Goal: Task Accomplishment & Management: Complete application form

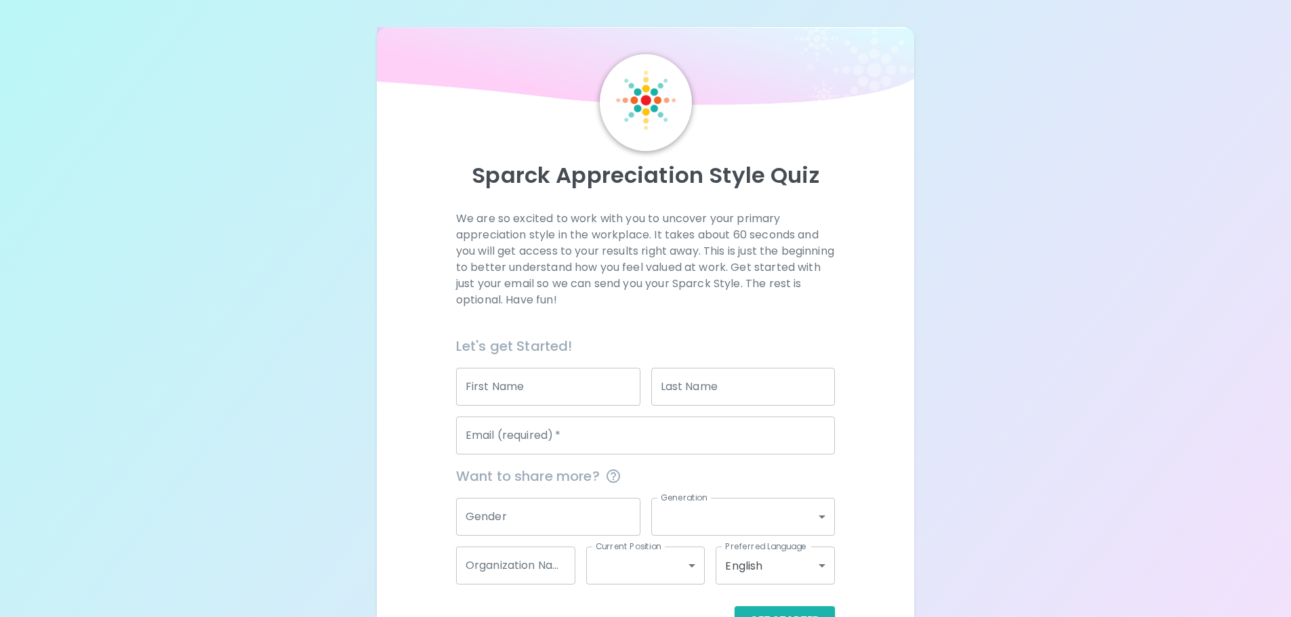
scroll to position [45, 0]
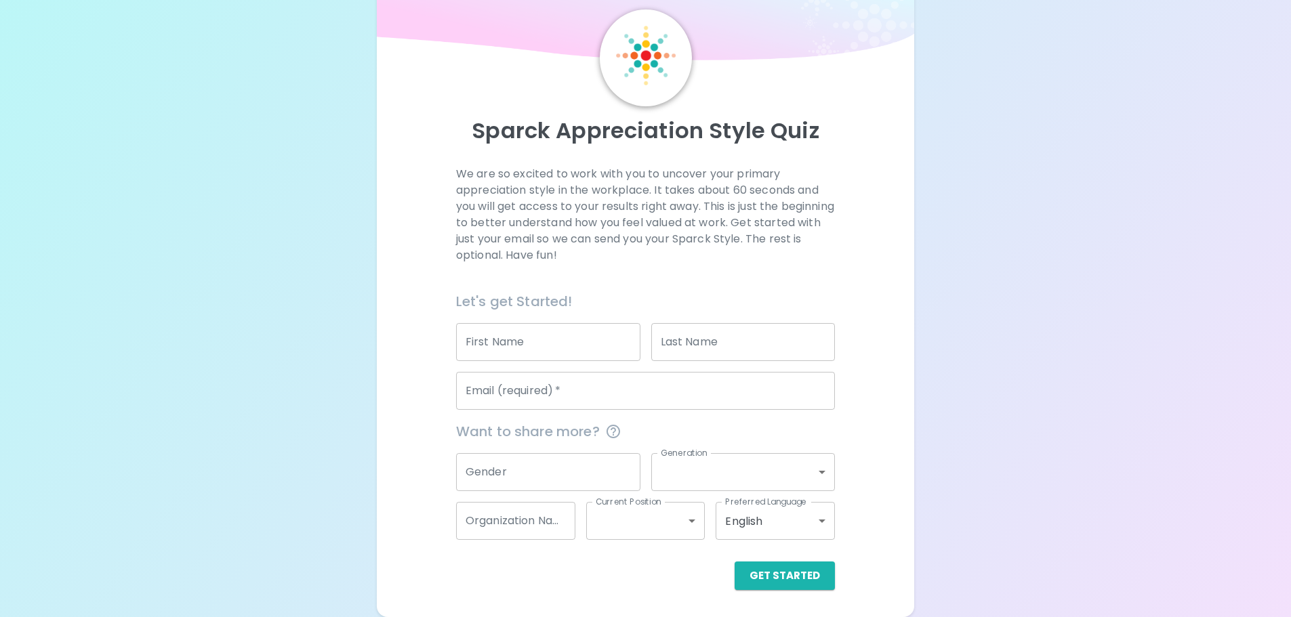
click at [509, 337] on input "First Name" at bounding box center [548, 342] width 184 height 38
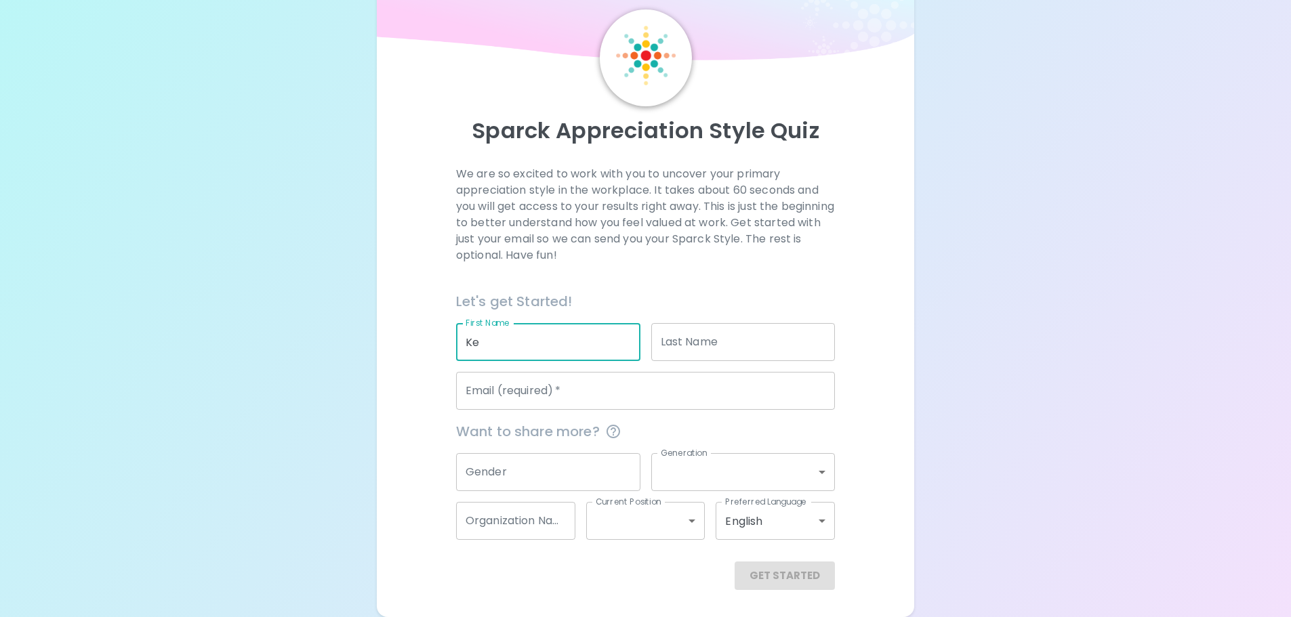
type input "K"
type input "[PERSON_NAME]"
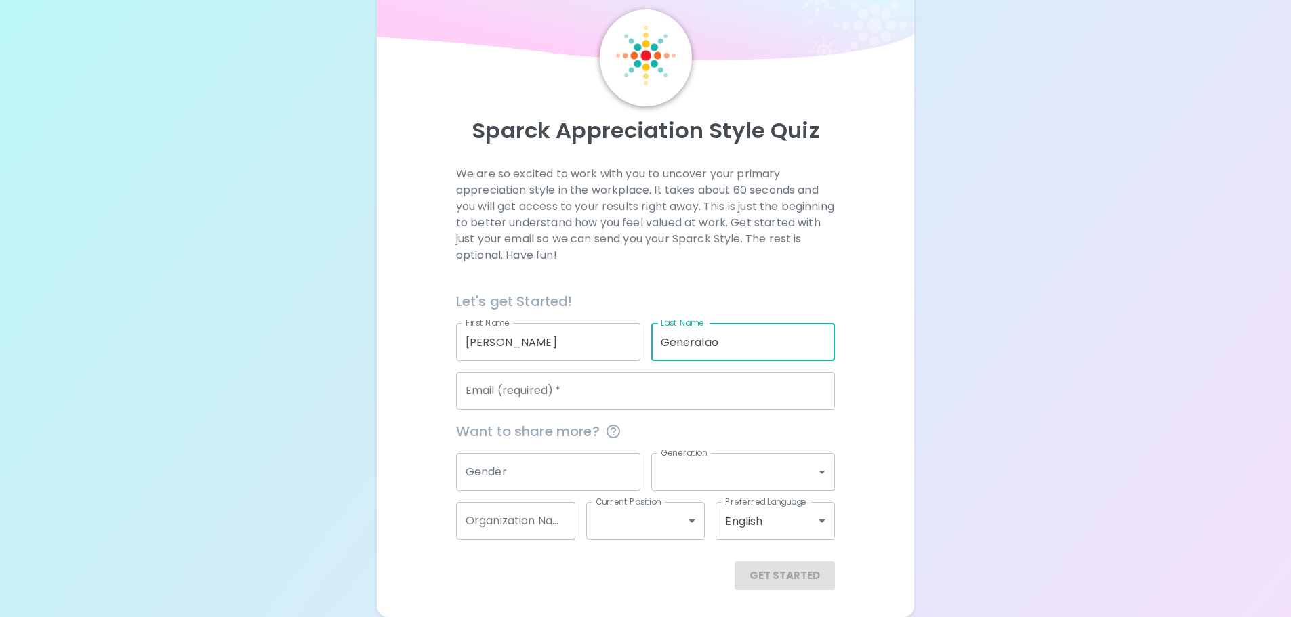
type input "Generalao"
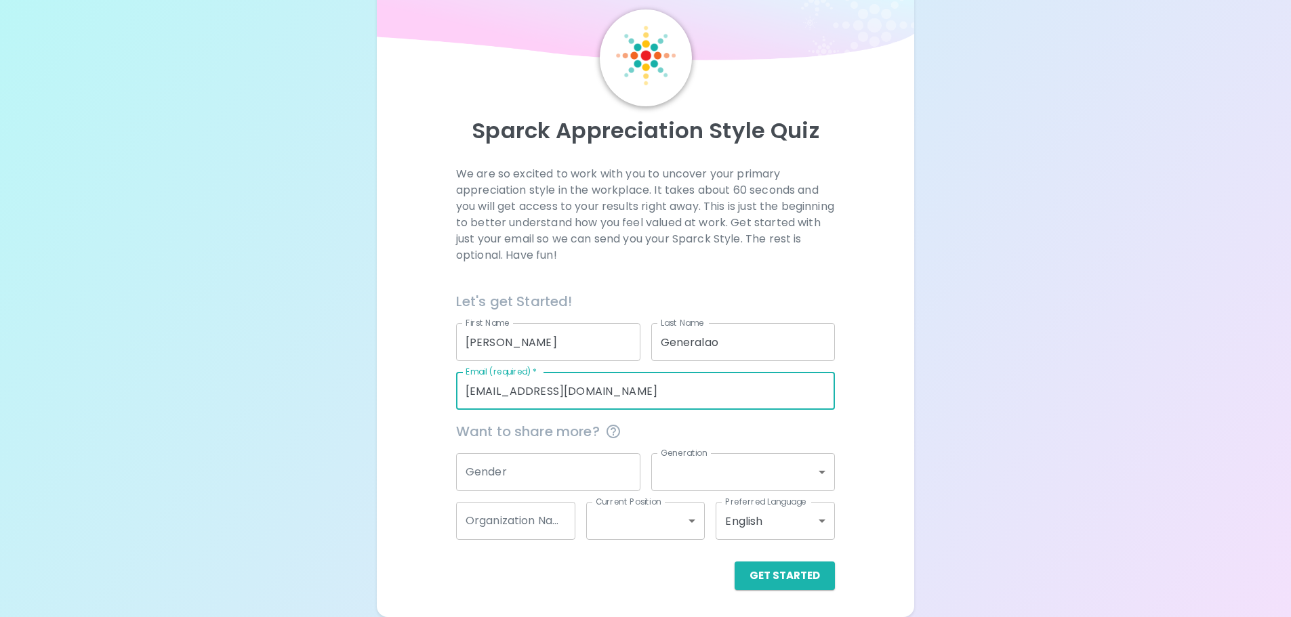
type input "[EMAIL_ADDRESS][DOMAIN_NAME]"
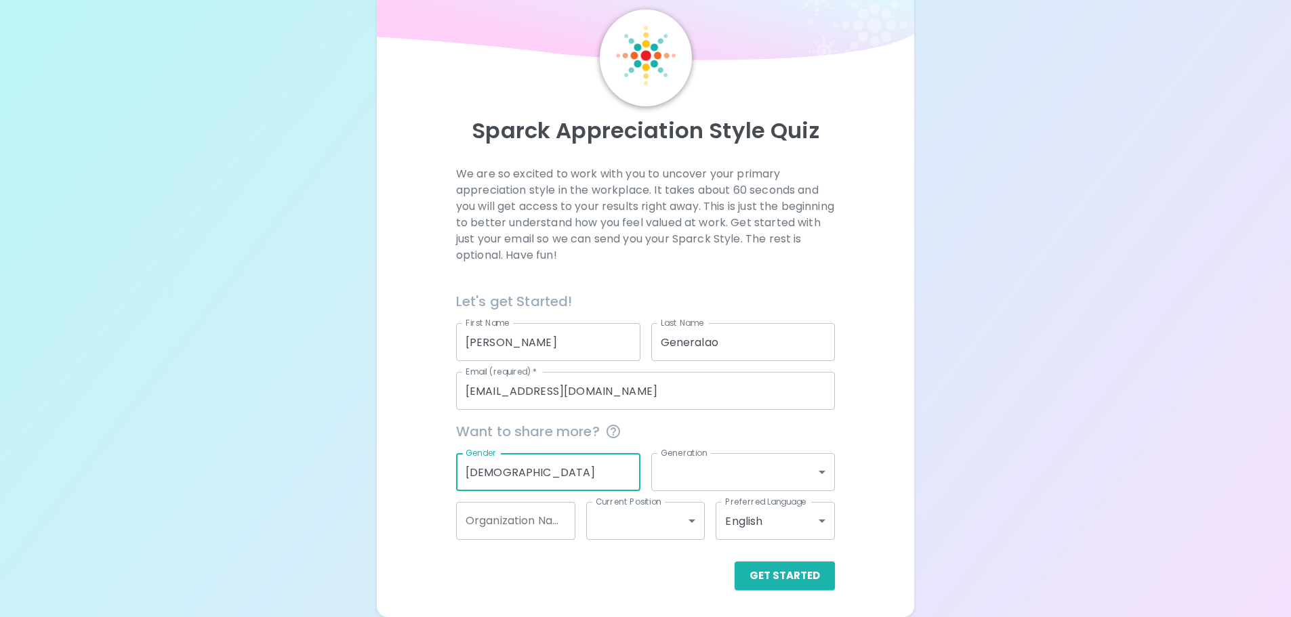
type input "[DEMOGRAPHIC_DATA]"
click at [747, 474] on body "Sparck Appreciation Style Quiz We are so excited to work with you to uncover yo…" at bounding box center [645, 286] width 1291 height 662
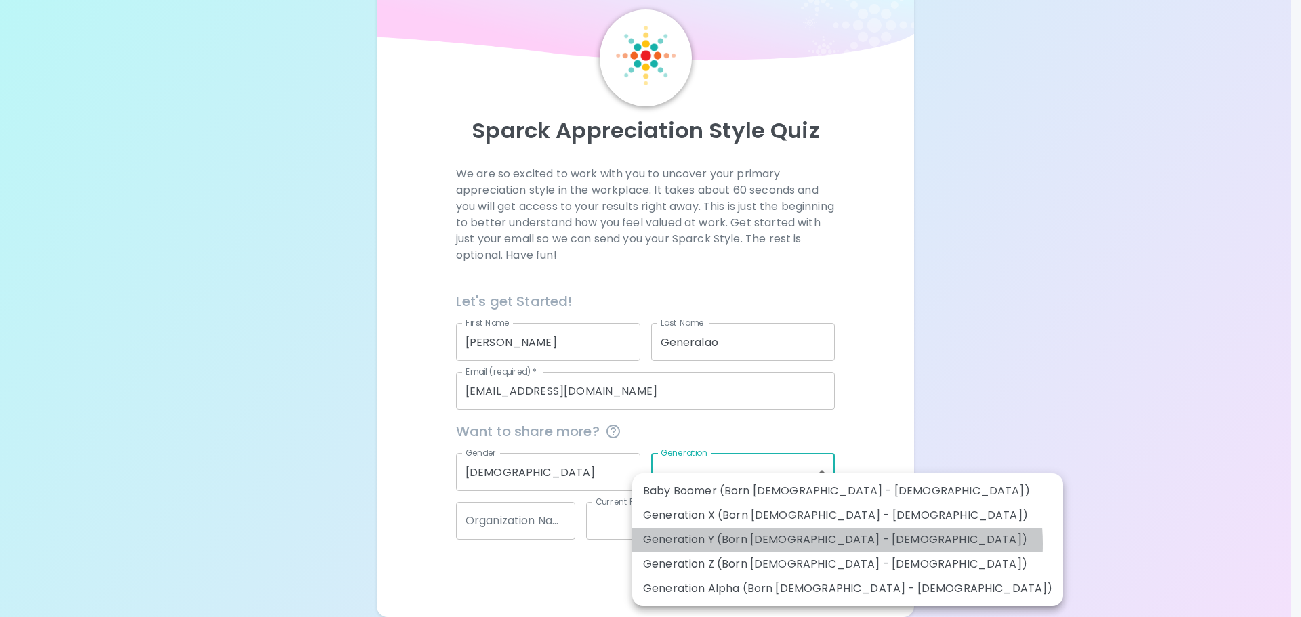
click at [837, 544] on li "Generation Y (Born [DEMOGRAPHIC_DATA] - [DEMOGRAPHIC_DATA])" at bounding box center [847, 540] width 431 height 24
type input "generation_y"
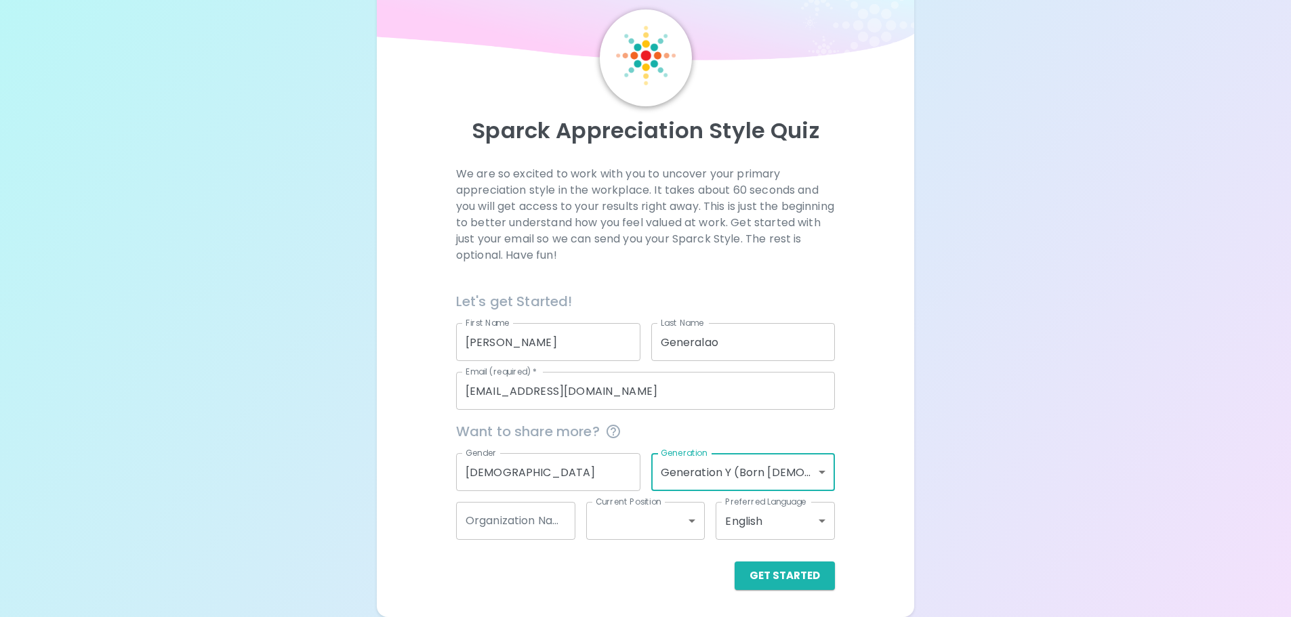
click at [549, 525] on input "Organization Name" at bounding box center [515, 521] width 119 height 38
click at [651, 526] on body "Sparck Appreciation Style Quiz We are so excited to work with you to uncover yo…" at bounding box center [645, 286] width 1291 height 662
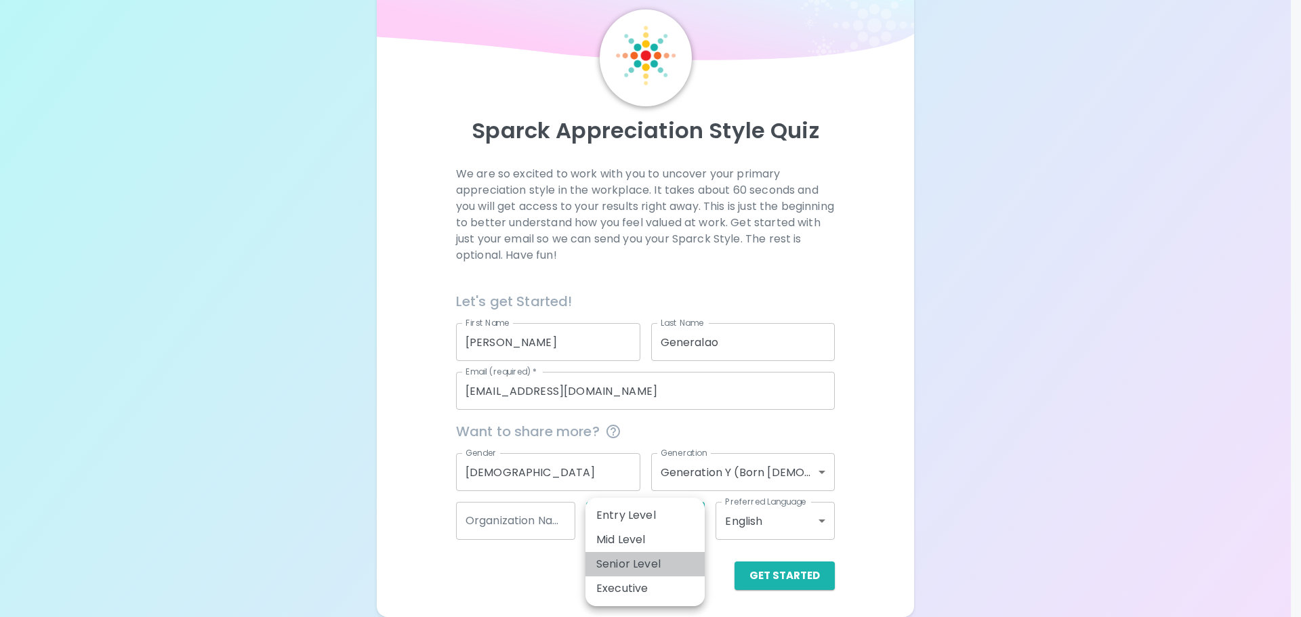
click at [651, 562] on li "Senior Level" at bounding box center [644, 564] width 119 height 24
type input "senior_level"
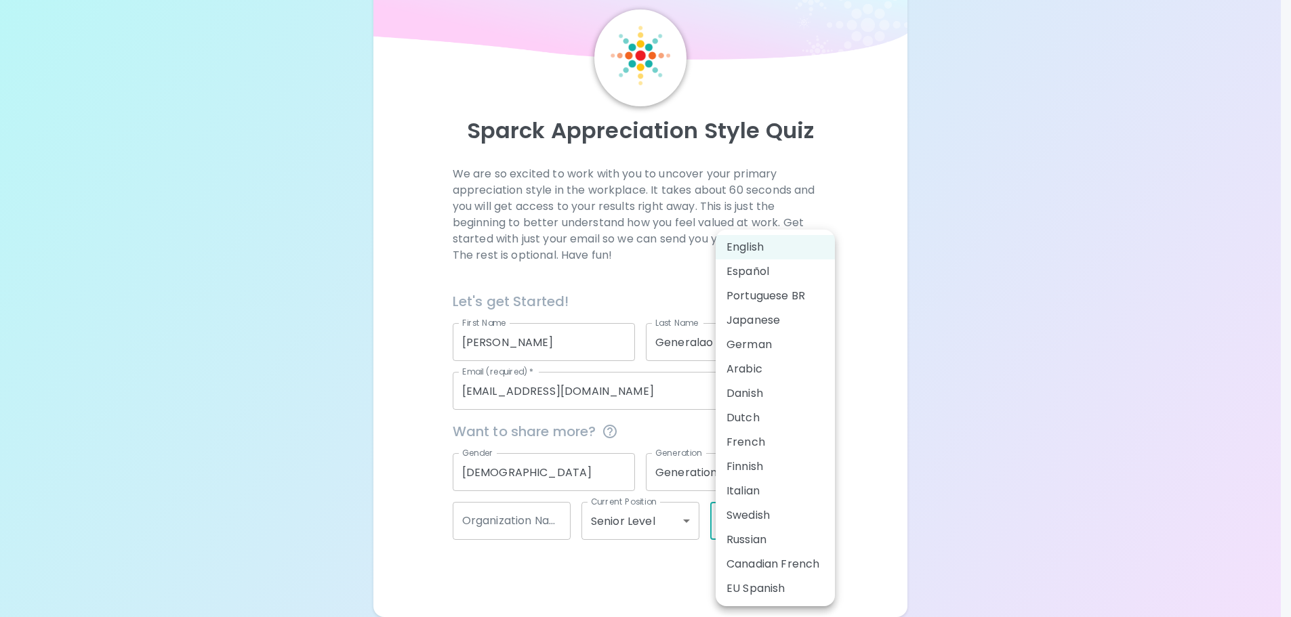
drag, startPoint x: 745, startPoint y: 517, endPoint x: 763, endPoint y: 520, distance: 19.3
click at [749, 518] on body "Sparck Appreciation Style Quiz We are so excited to work with you to uncover yo…" at bounding box center [645, 286] width 1291 height 662
click at [963, 444] on div at bounding box center [650, 308] width 1301 height 617
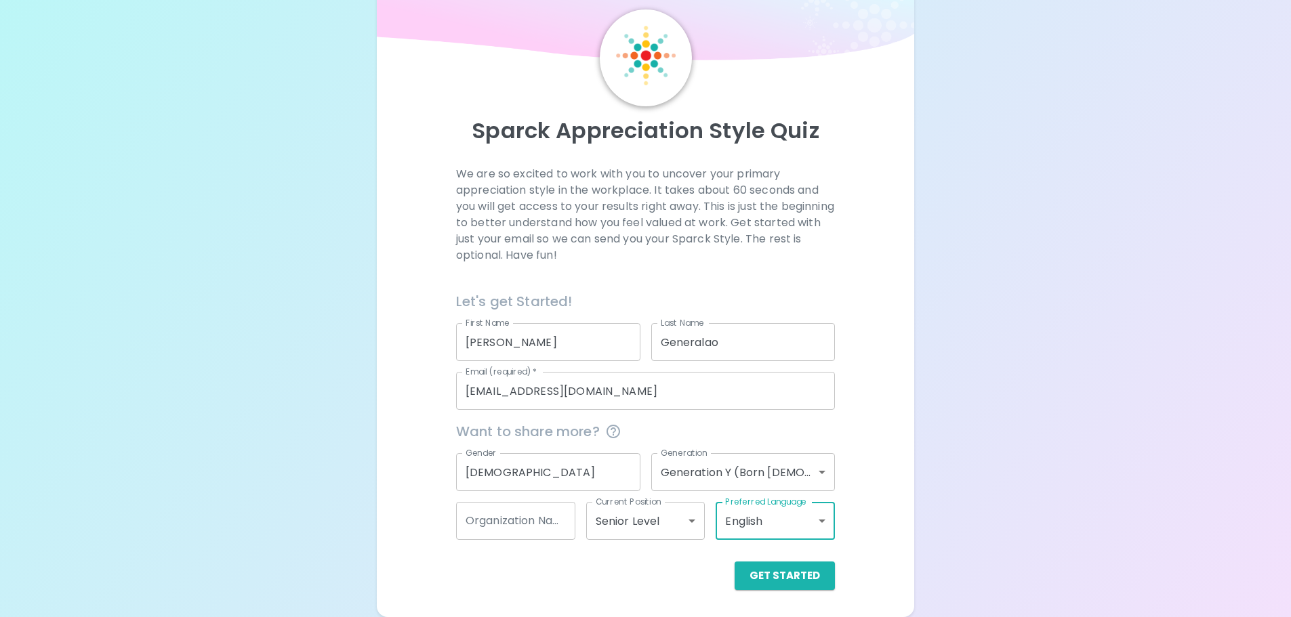
click at [532, 515] on div "Organization Name Organization Name" at bounding box center [515, 521] width 119 height 38
type input "Sephora"
click at [799, 563] on div "Get Started" at bounding box center [640, 565] width 390 height 50
drag, startPoint x: 871, startPoint y: 557, endPoint x: 860, endPoint y: 566, distance: 14.9
click at [871, 559] on div "We are so excited to work with you to uncover your primary appreciation style i…" at bounding box center [645, 378] width 505 height 424
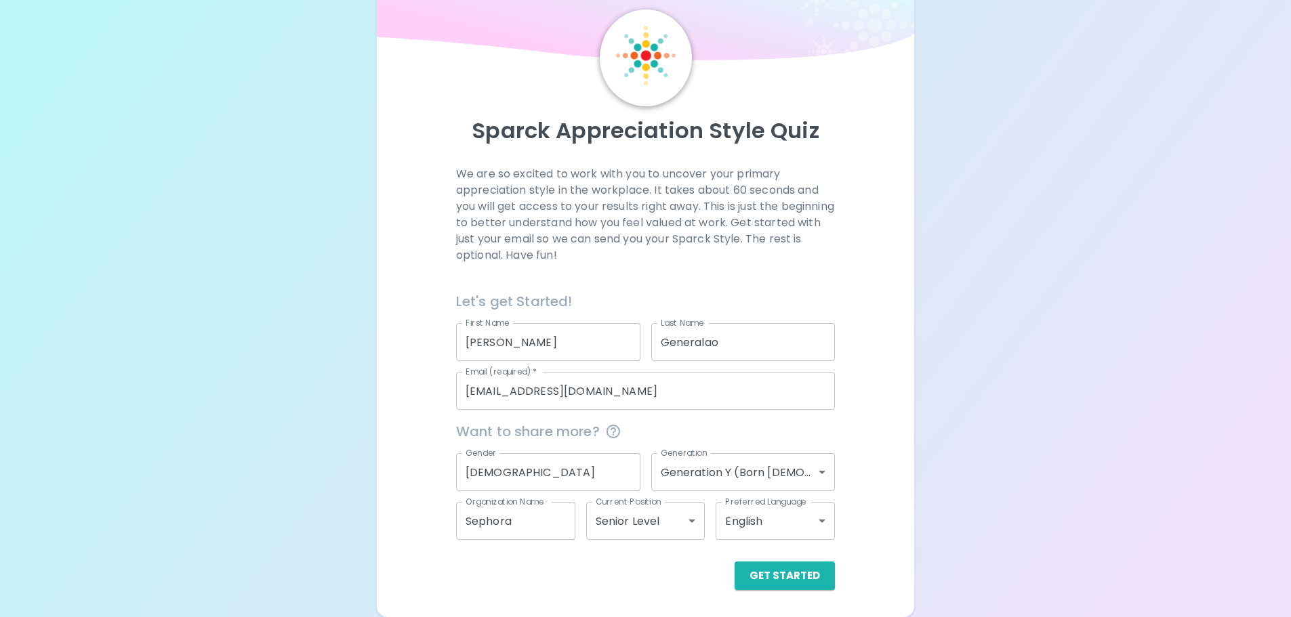
click at [840, 578] on div "We are so excited to work with you to uncover your primary appreciation style i…" at bounding box center [645, 378] width 505 height 424
click at [808, 574] on button "Get Started" at bounding box center [784, 576] width 100 height 28
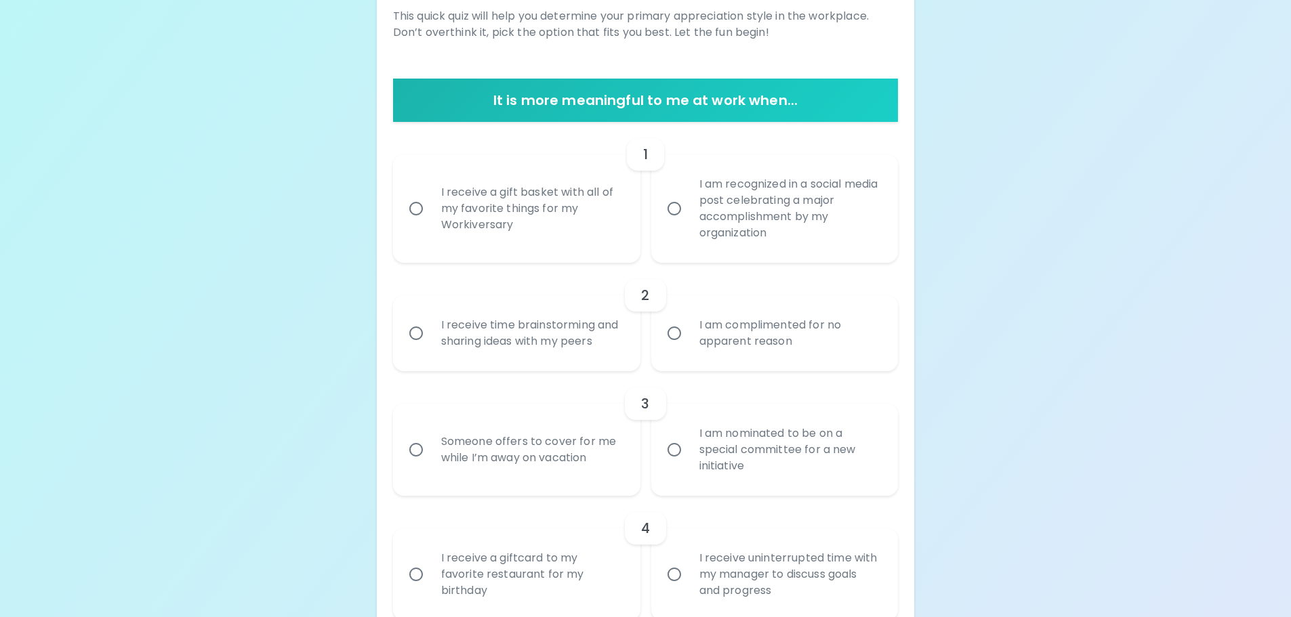
scroll to position [180, 0]
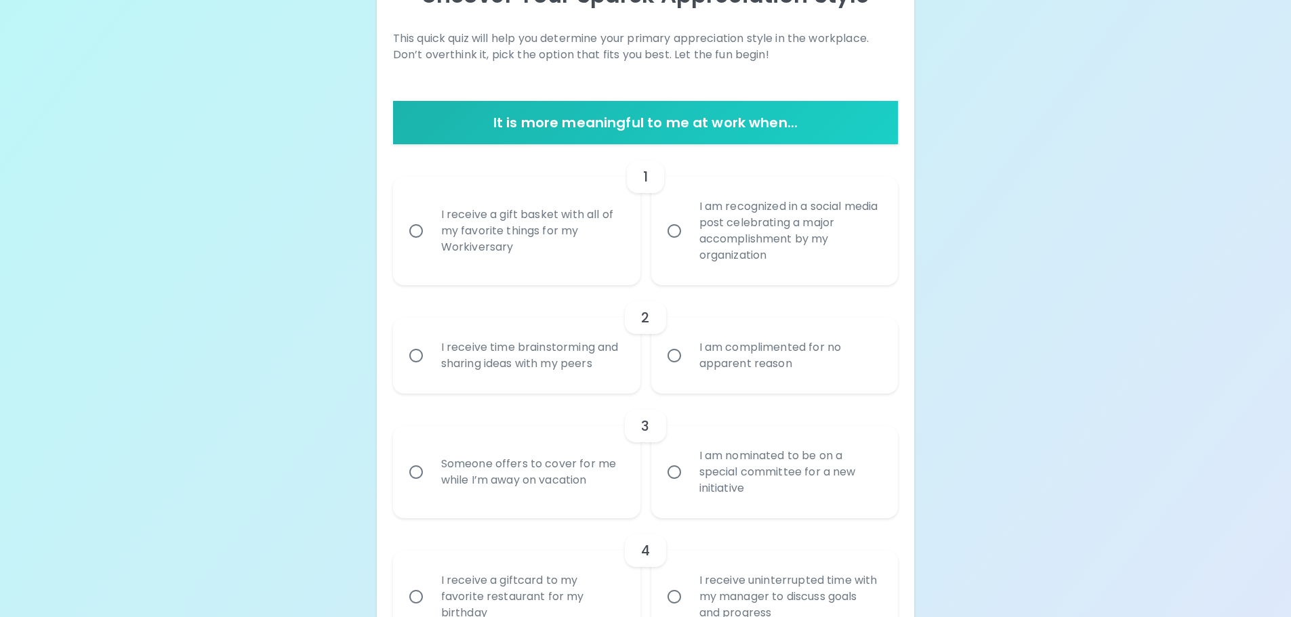
click at [778, 237] on div "I am recognized in a social media post celebrating a major accomplishment by my…" at bounding box center [789, 231] width 203 height 98
click at [688, 237] on input "I am recognized in a social media post celebrating a major accomplishment by my…" at bounding box center [674, 231] width 28 height 28
radio input "true"
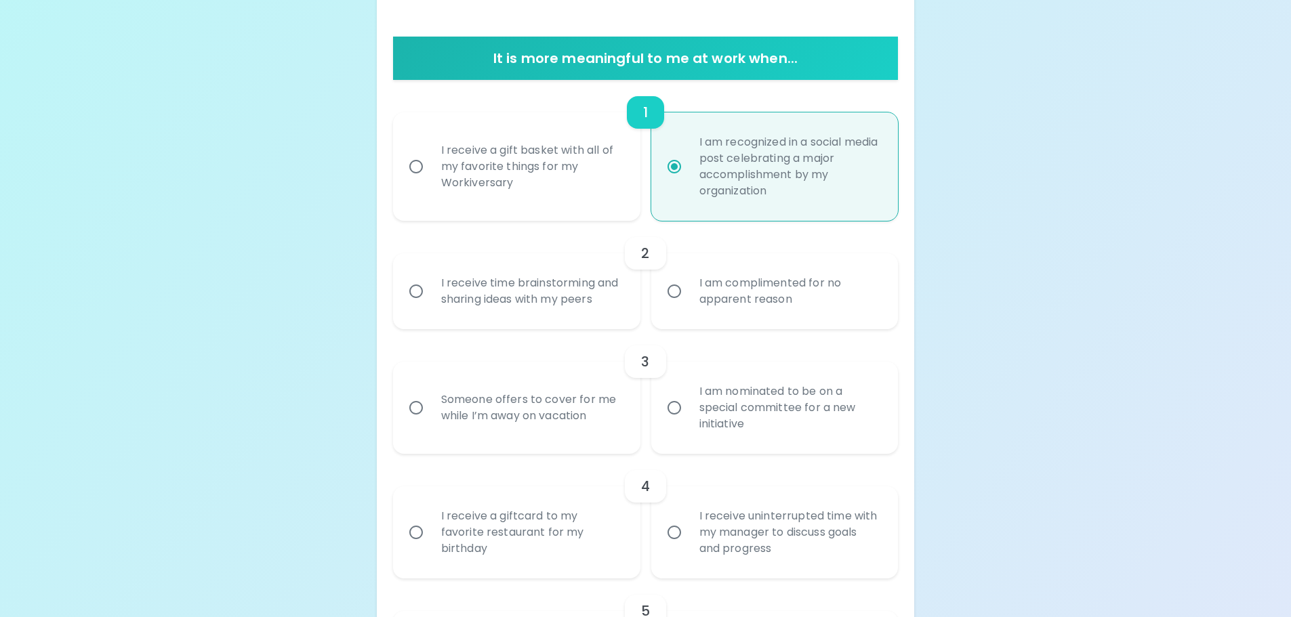
scroll to position [289, 0]
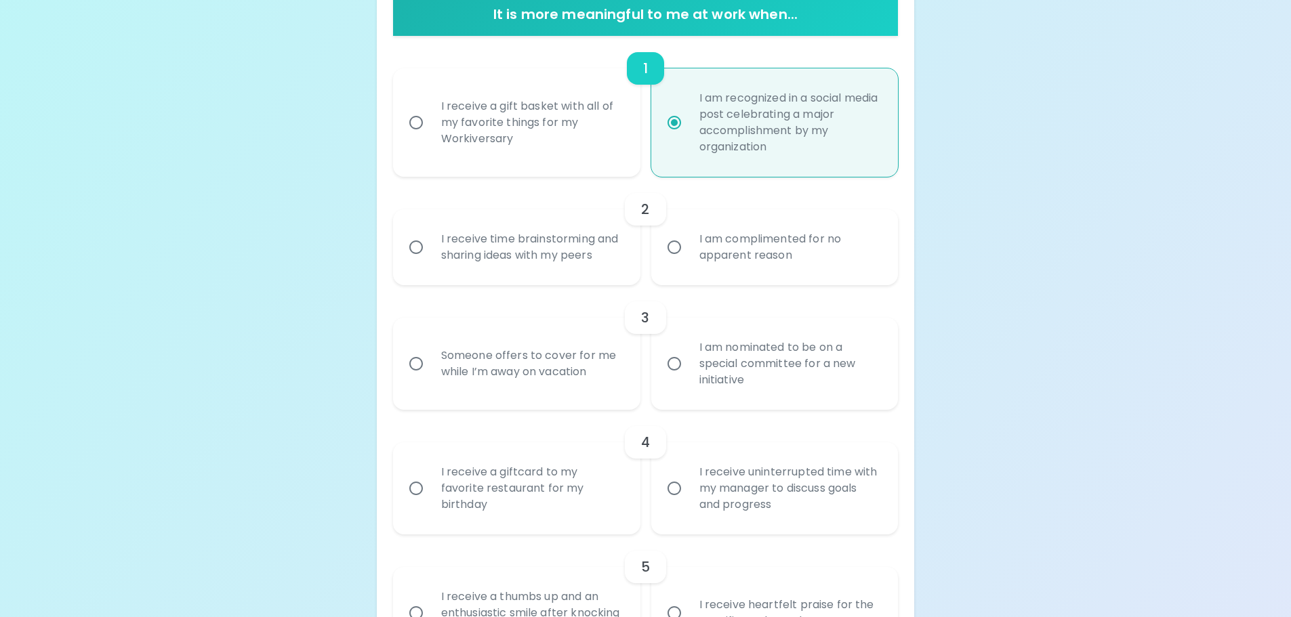
click at [473, 263] on div "I receive time brainstorming and sharing ideas with my peers" at bounding box center [531, 247] width 203 height 65
click at [430, 261] on input "I receive time brainstorming and sharing ideas with my peers" at bounding box center [416, 247] width 28 height 28
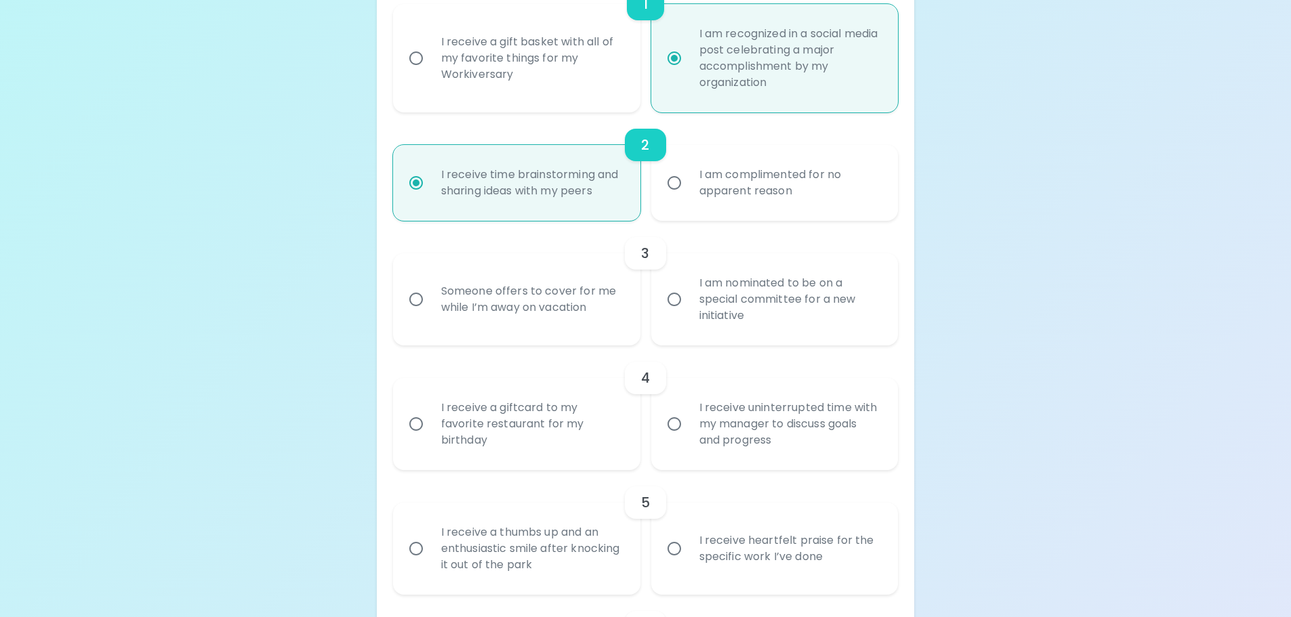
scroll to position [397, 0]
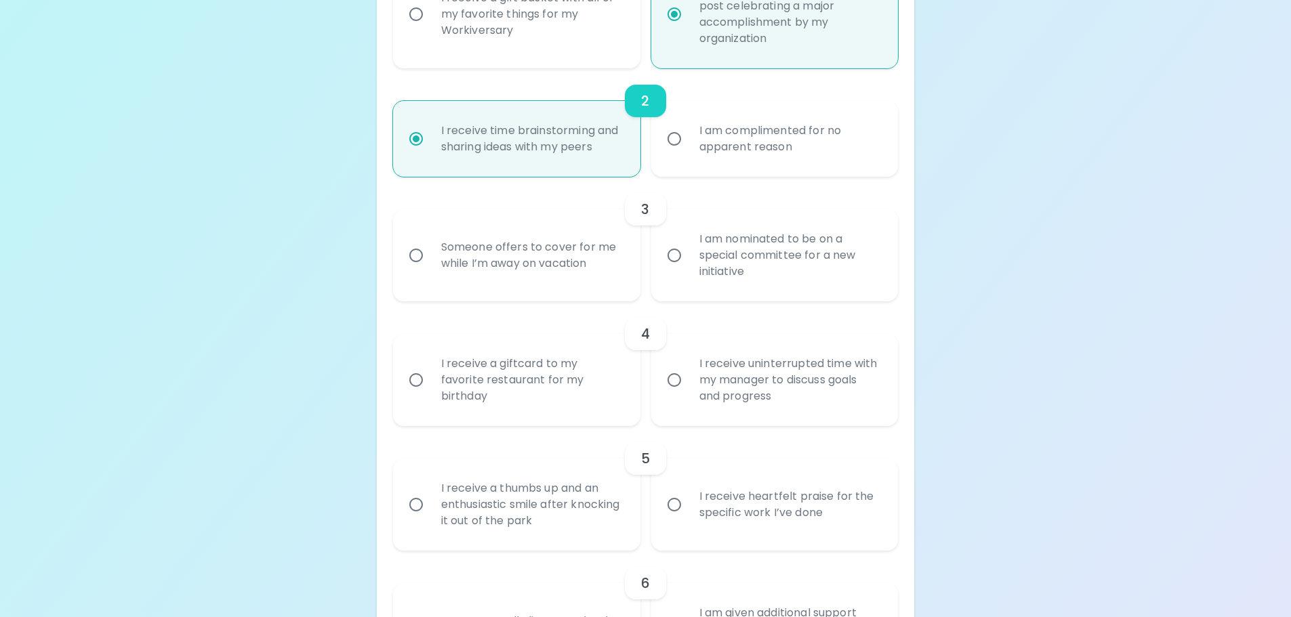
radio input "true"
click at [511, 261] on div "Someone offers to cover for me while I’m away on vacation" at bounding box center [531, 255] width 203 height 65
click at [430, 261] on input "Someone offers to cover for me while I’m away on vacation" at bounding box center [416, 255] width 28 height 28
radio input "false"
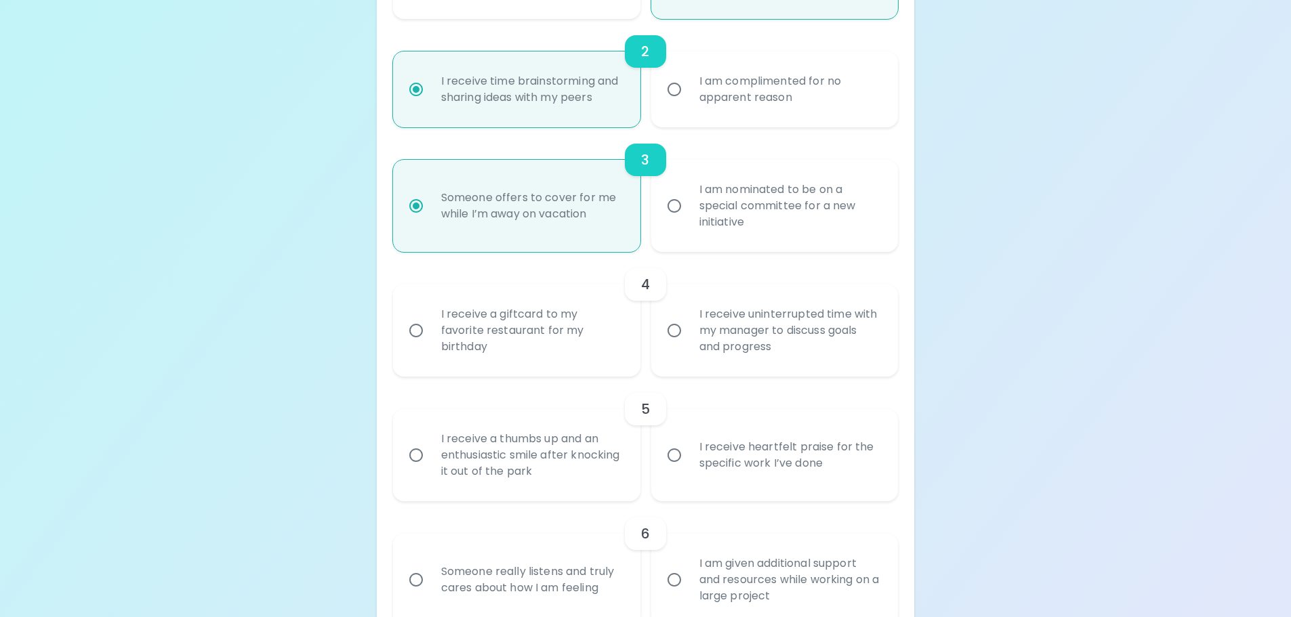
scroll to position [505, 0]
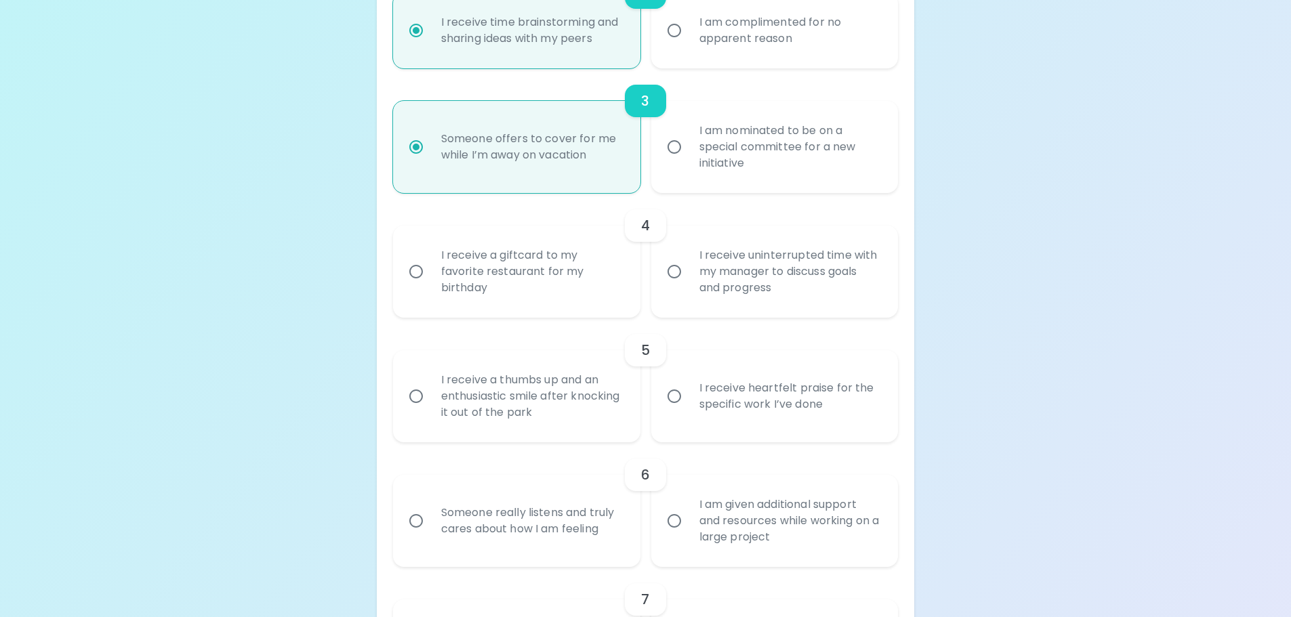
radio input "true"
click at [812, 281] on div "I receive uninterrupted time with my manager to discuss goals and progress" at bounding box center [789, 271] width 203 height 81
click at [688, 281] on input "I receive uninterrupted time with my manager to discuss goals and progress" at bounding box center [674, 271] width 28 height 28
radio input "false"
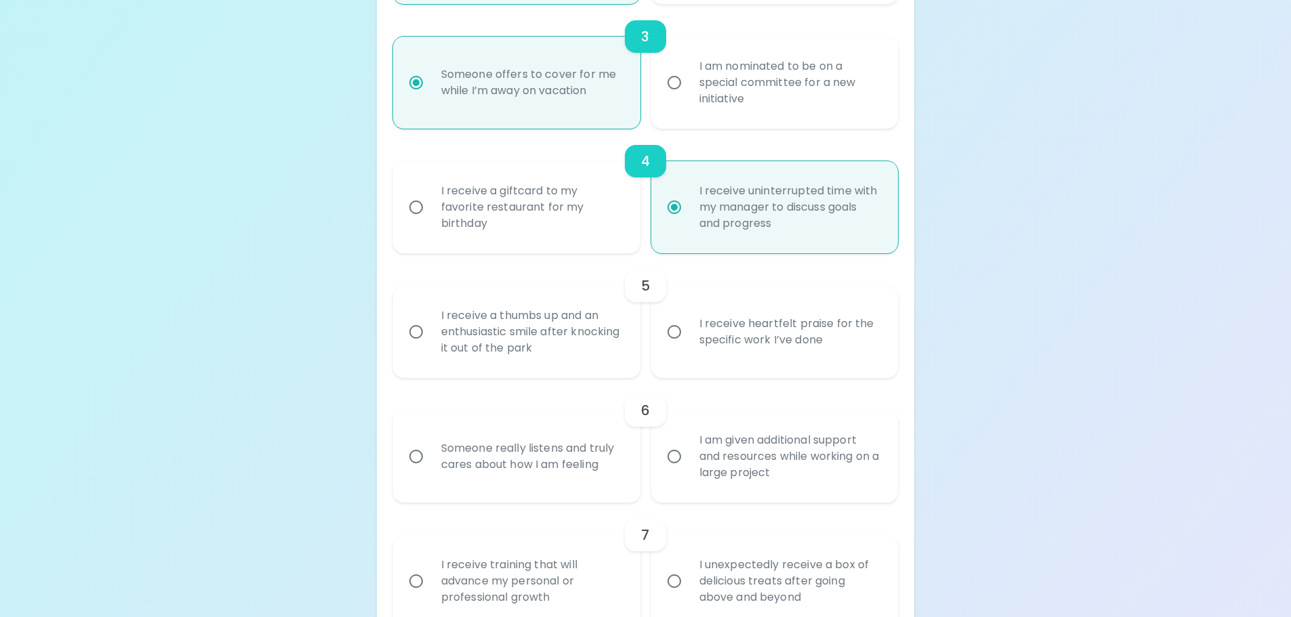
scroll to position [614, 0]
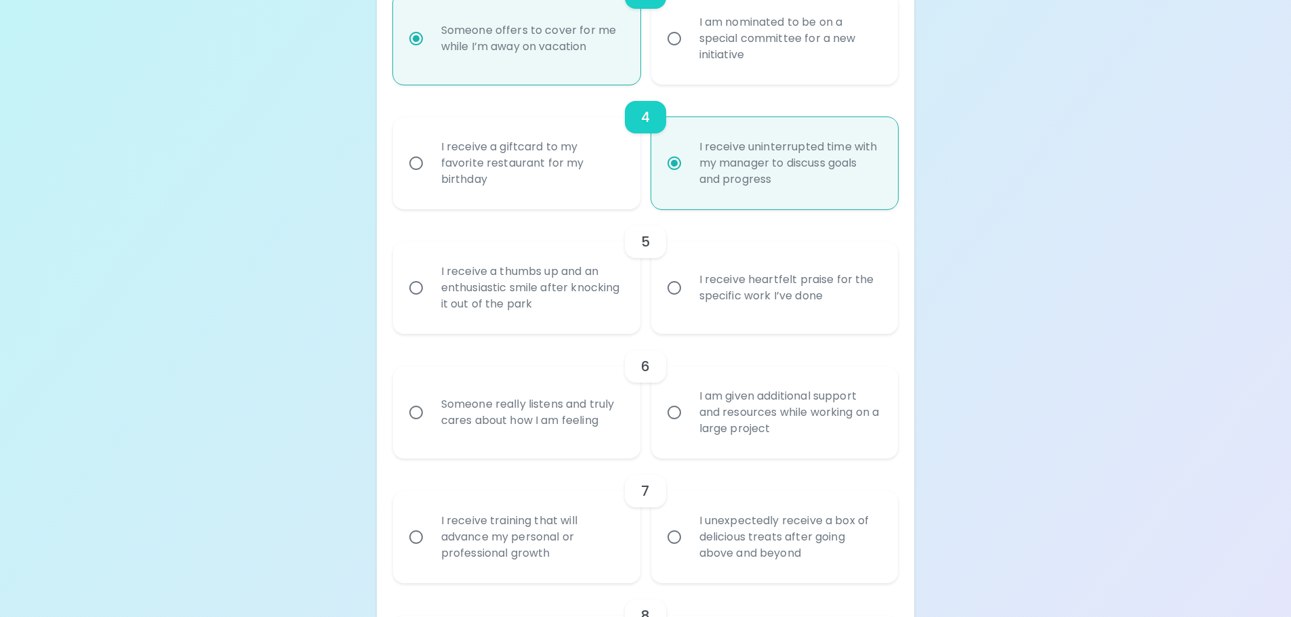
radio input "true"
drag, startPoint x: 803, startPoint y: 303, endPoint x: 792, endPoint y: 305, distance: 11.0
click at [802, 303] on div "I receive heartfelt praise for the specific work I’ve done" at bounding box center [789, 287] width 203 height 65
click at [688, 302] on input "I receive heartfelt praise for the specific work I’ve done" at bounding box center [674, 288] width 28 height 28
radio input "false"
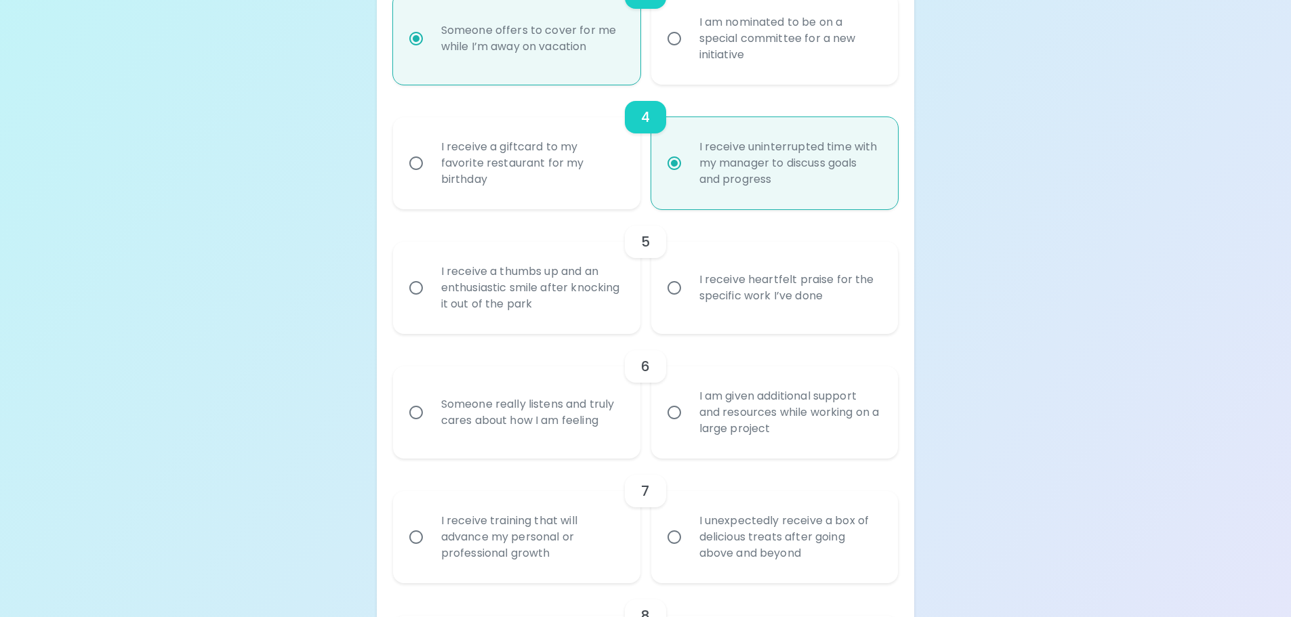
radio input "false"
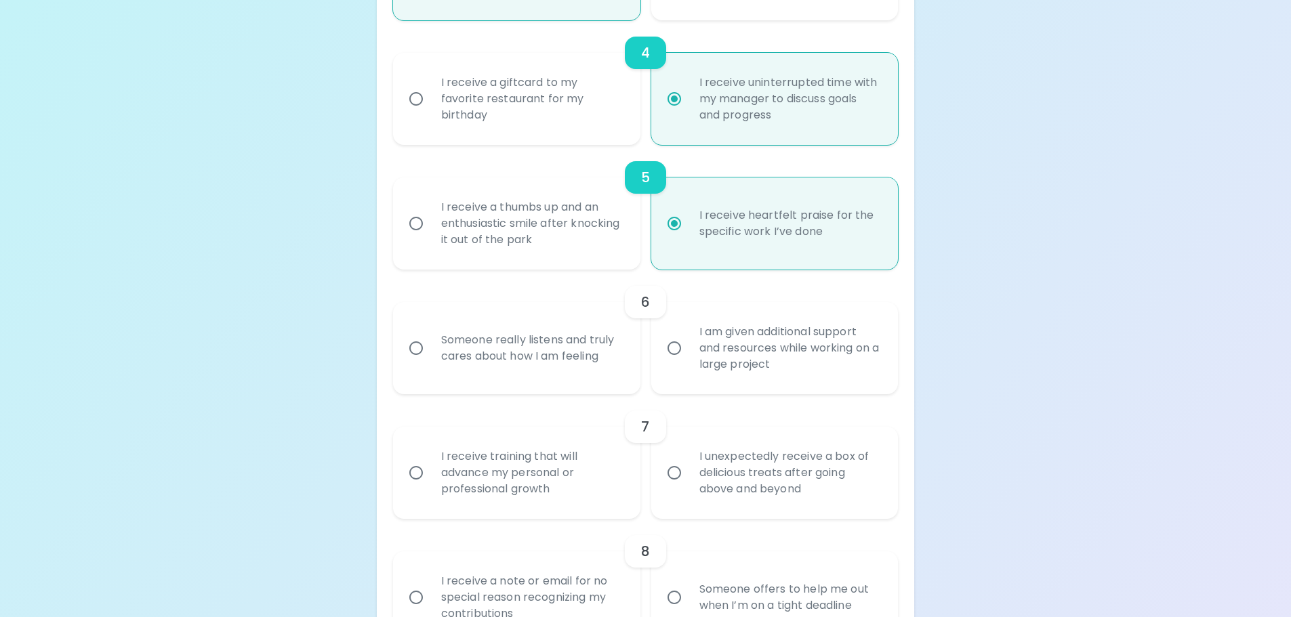
scroll to position [722, 0]
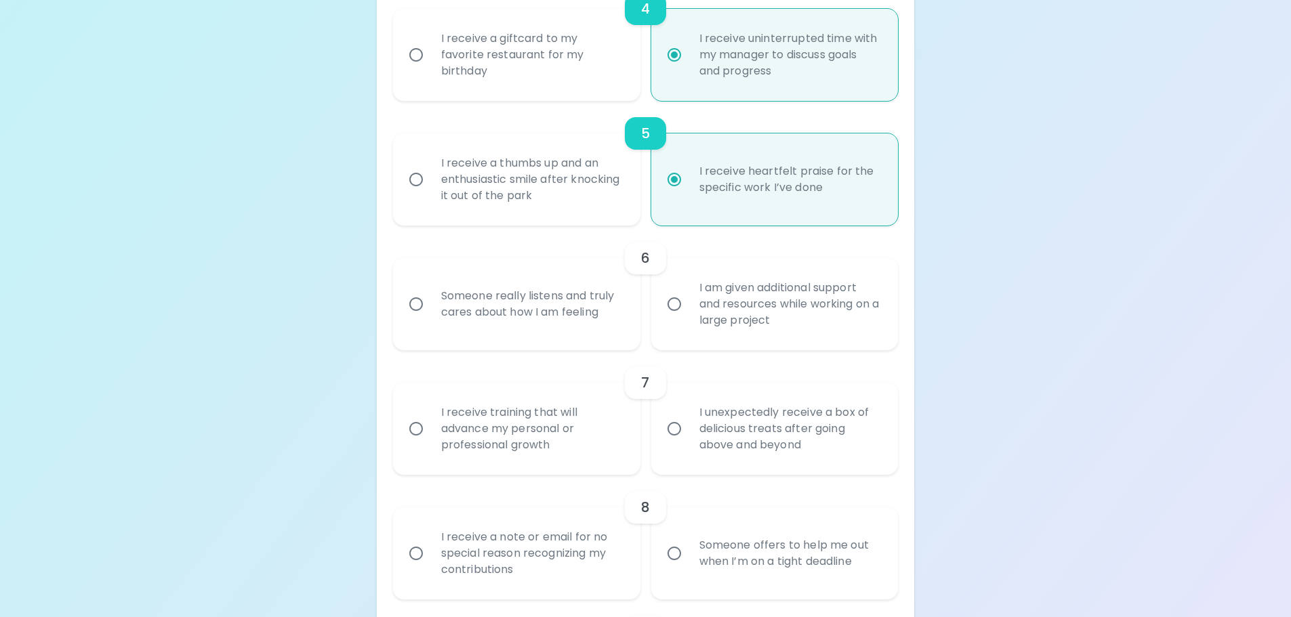
radio input "true"
click at [477, 321] on div "Someone really listens and truly cares about how I am feeling" at bounding box center [531, 304] width 203 height 65
click at [430, 318] on input "Someone really listens and truly cares about how I am feeling" at bounding box center [416, 304] width 28 height 28
radio input "false"
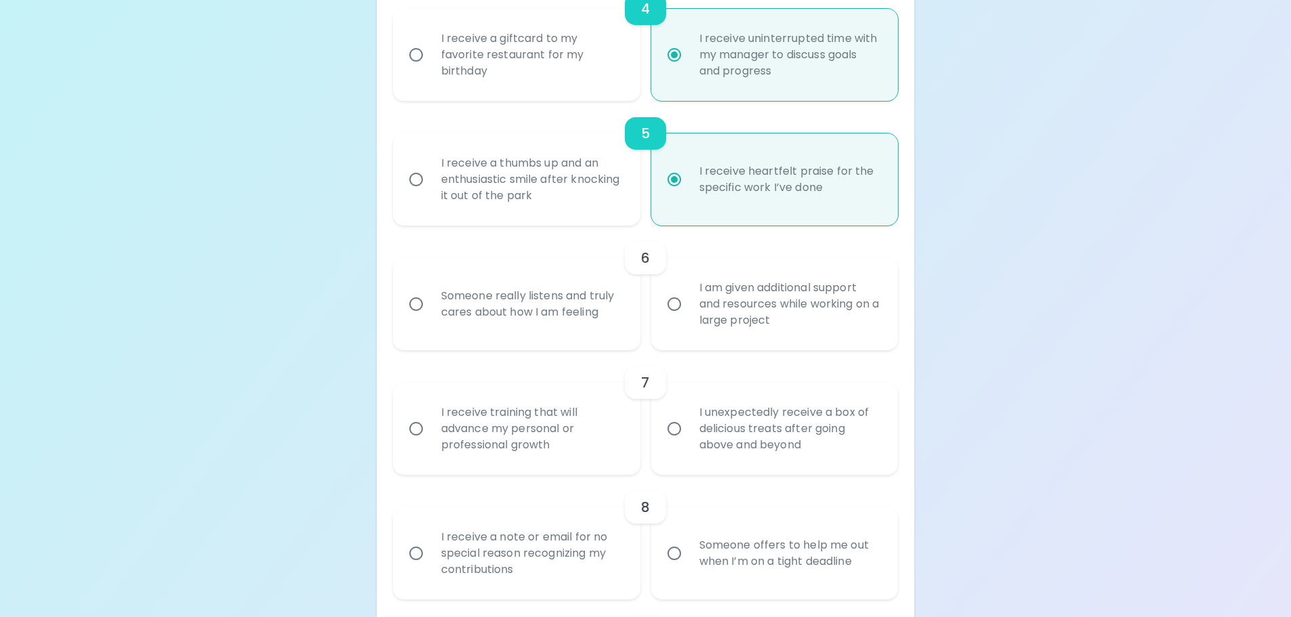
radio input "false"
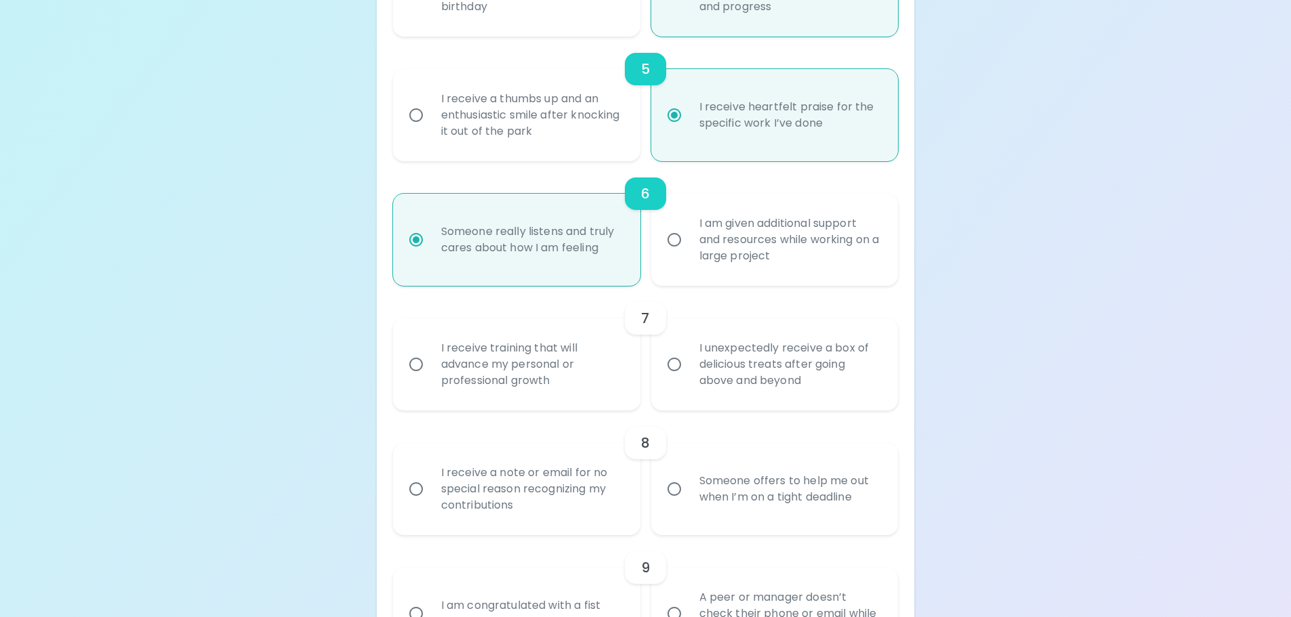
scroll to position [831, 0]
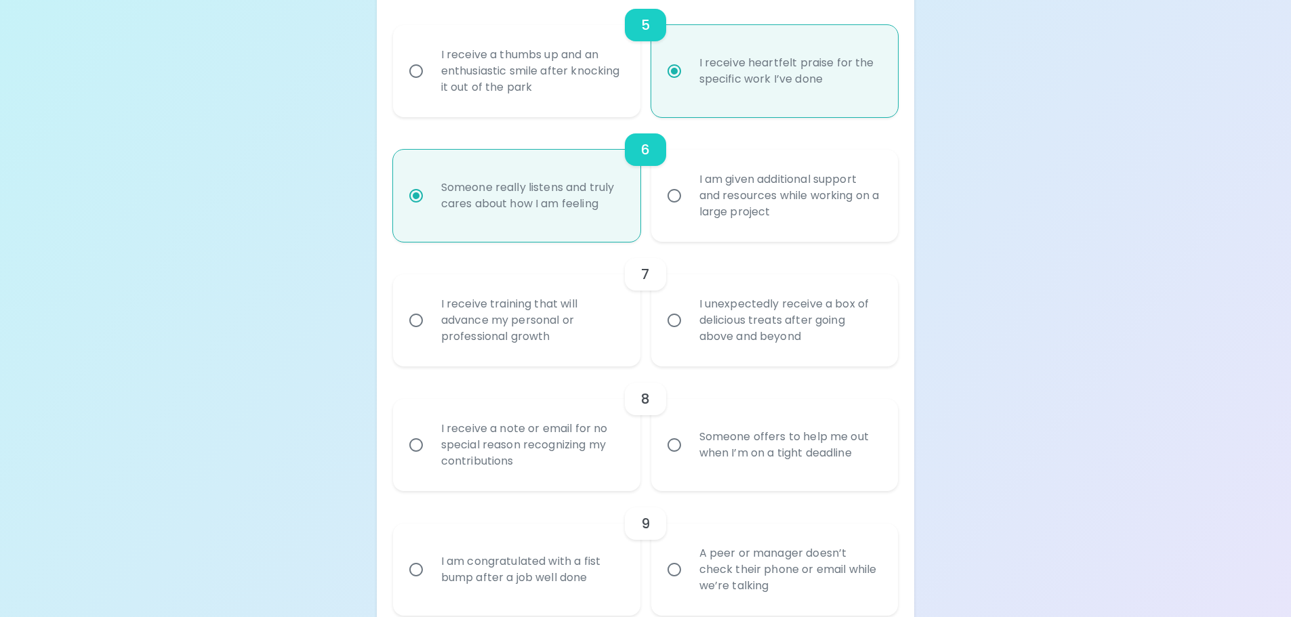
radio input "true"
click at [587, 318] on div "I receive training that will advance my personal or professional growth" at bounding box center [531, 320] width 203 height 81
click at [430, 318] on input "I receive training that will advance my personal or professional growth" at bounding box center [416, 320] width 28 height 28
radio input "false"
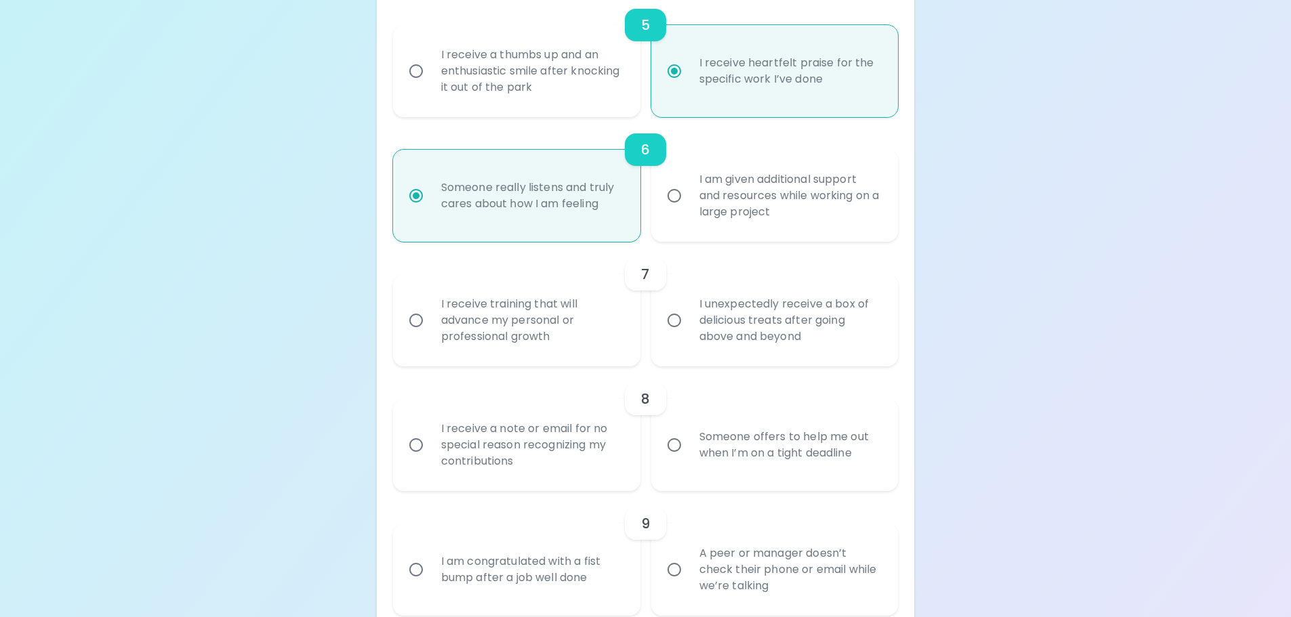
radio input "false"
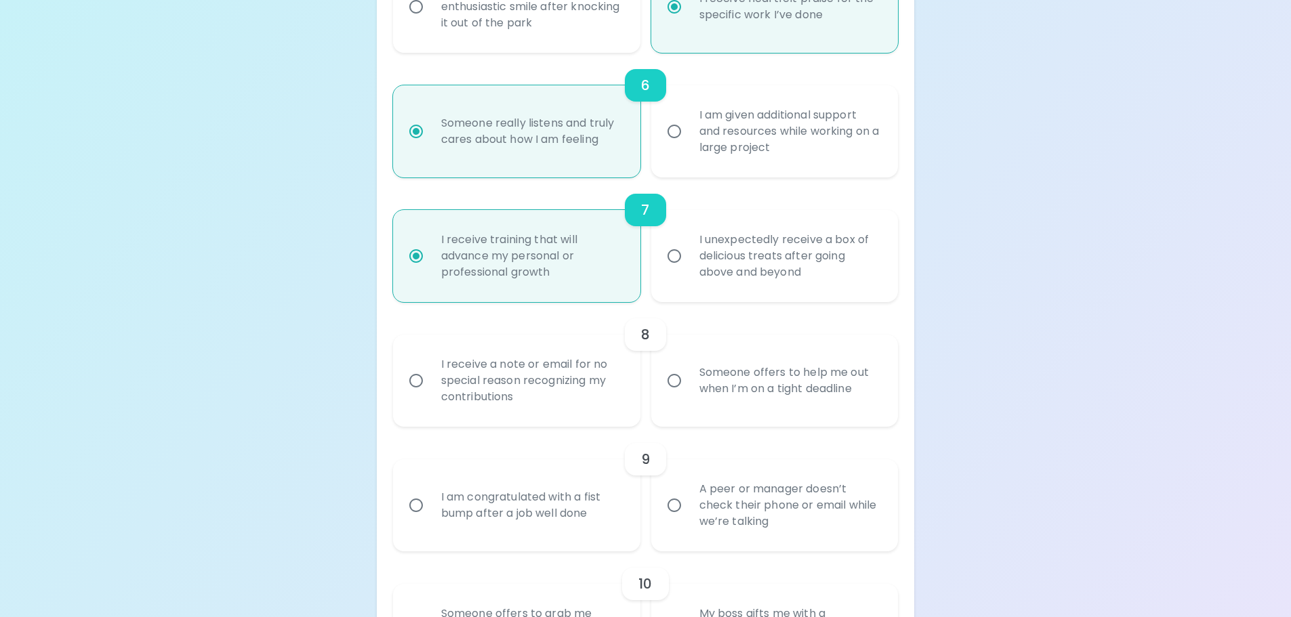
scroll to position [939, 0]
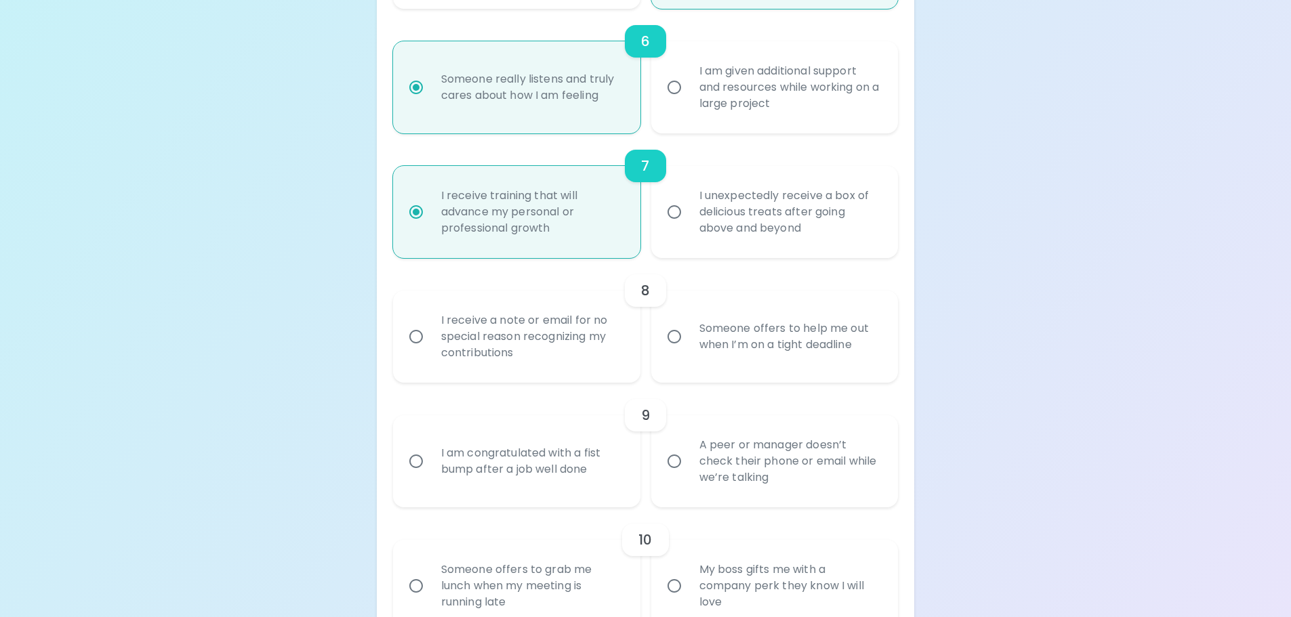
radio input "true"
click at [591, 341] on div "I receive a note or email for no special reason recognizing my contributions" at bounding box center [531, 336] width 203 height 81
click at [505, 335] on div "I receive a note or email for no special reason recognizing my contributions" at bounding box center [531, 336] width 203 height 81
click at [430, 335] on input "I receive a note or email for no special reason recognizing my contributions" at bounding box center [416, 336] width 28 height 28
radio input "false"
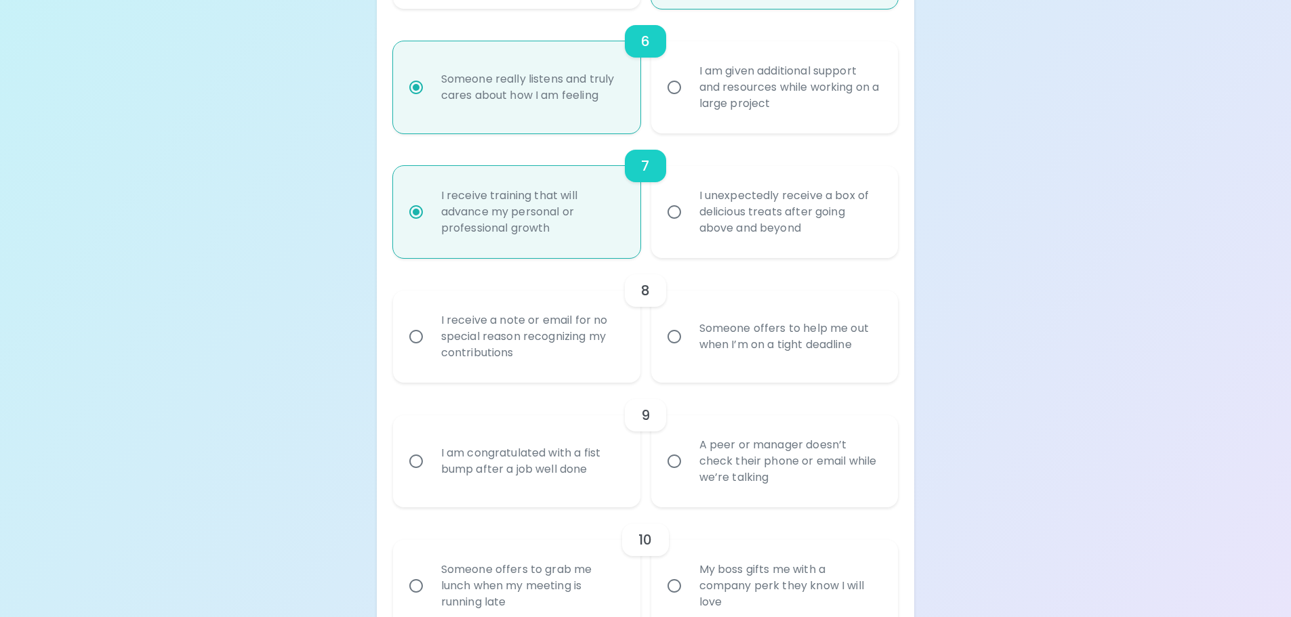
radio input "false"
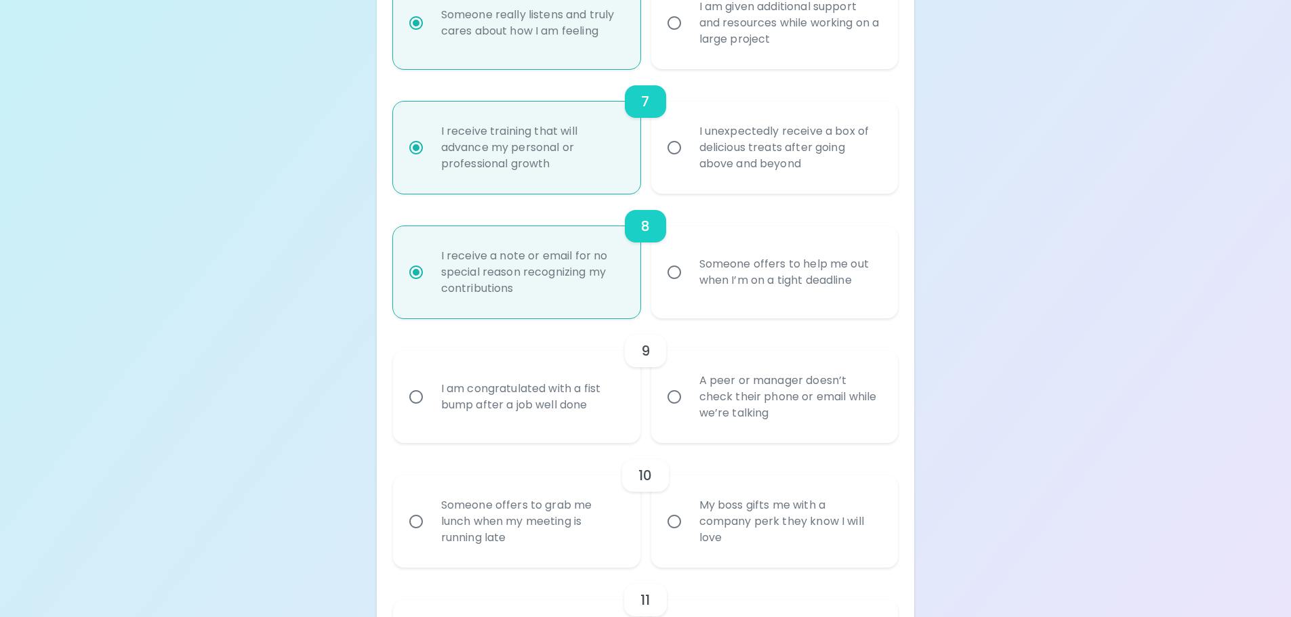
scroll to position [1047, 0]
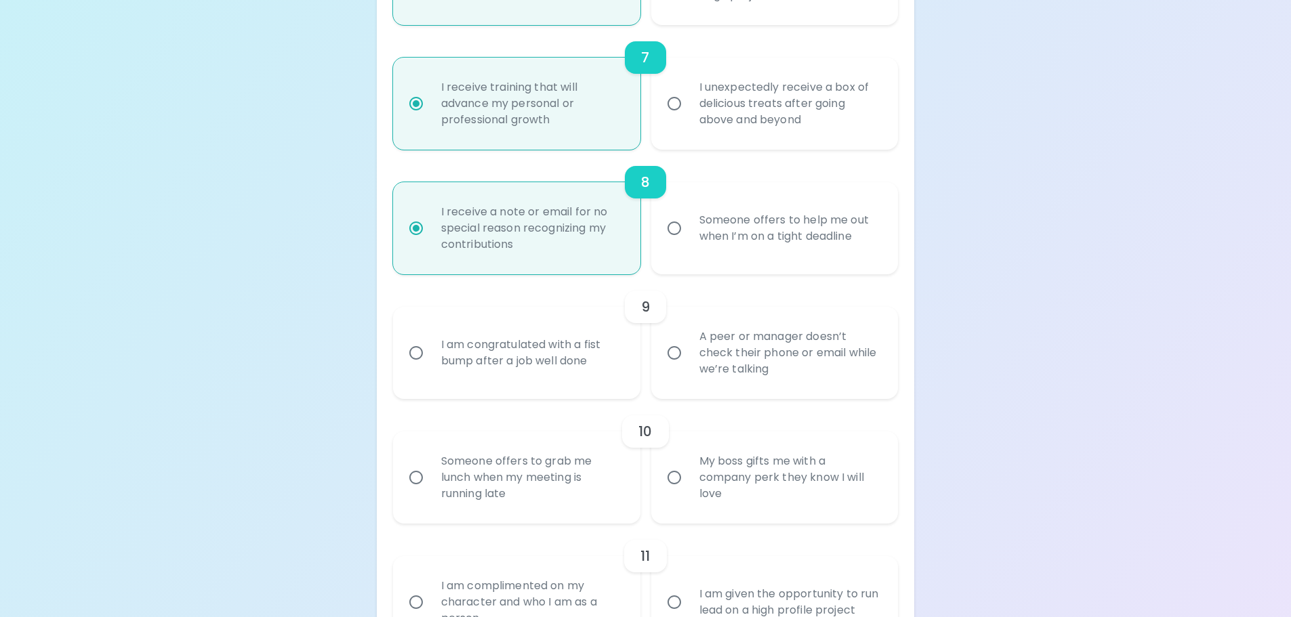
radio input "true"
click at [568, 359] on div "I am congratulated with a fist bump after a job well done" at bounding box center [531, 352] width 203 height 65
click at [430, 359] on input "I am congratulated with a fist bump after a job well done" at bounding box center [416, 353] width 28 height 28
radio input "false"
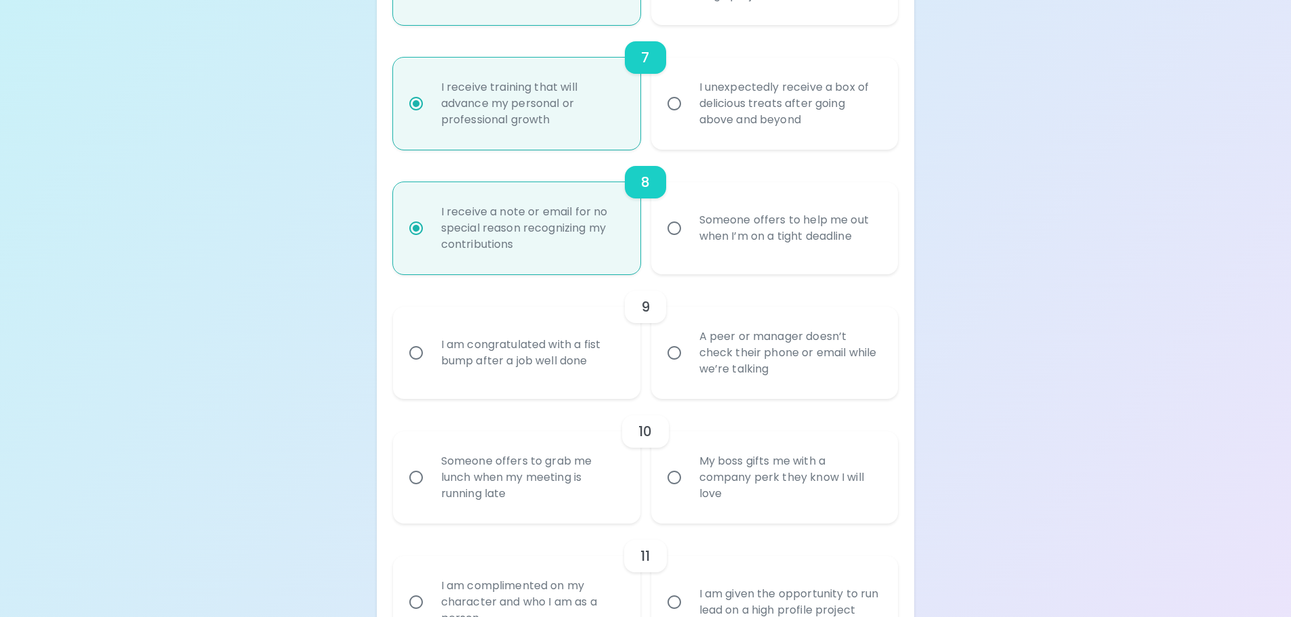
radio input "false"
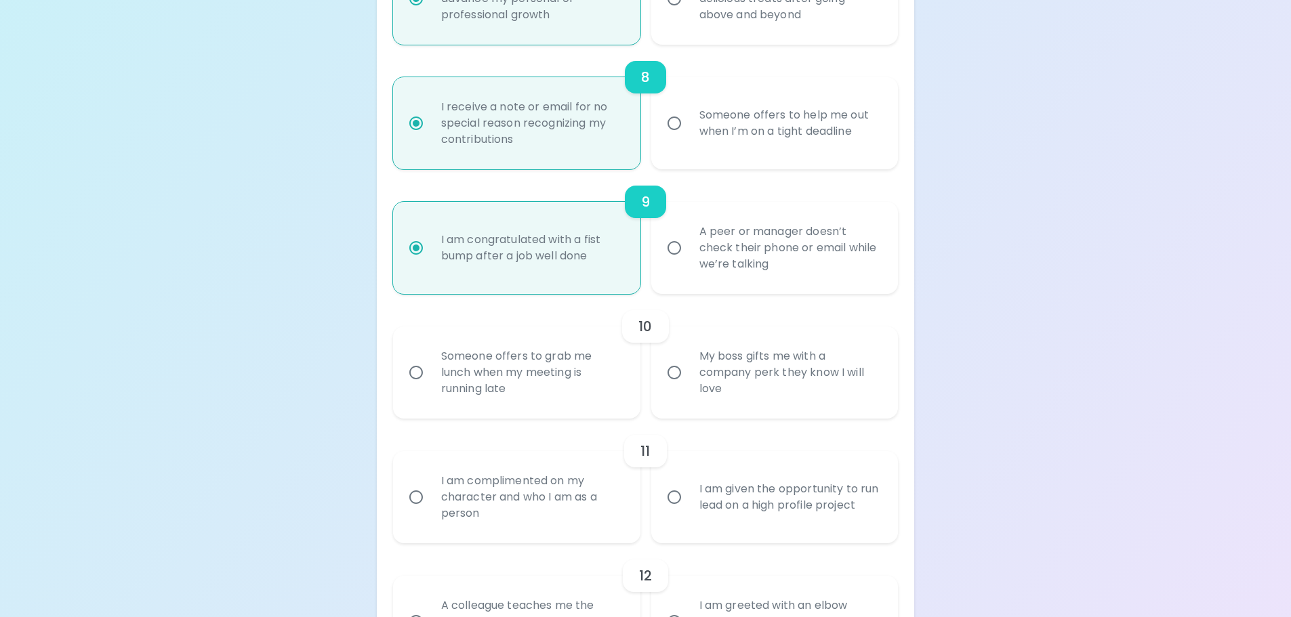
scroll to position [1156, 0]
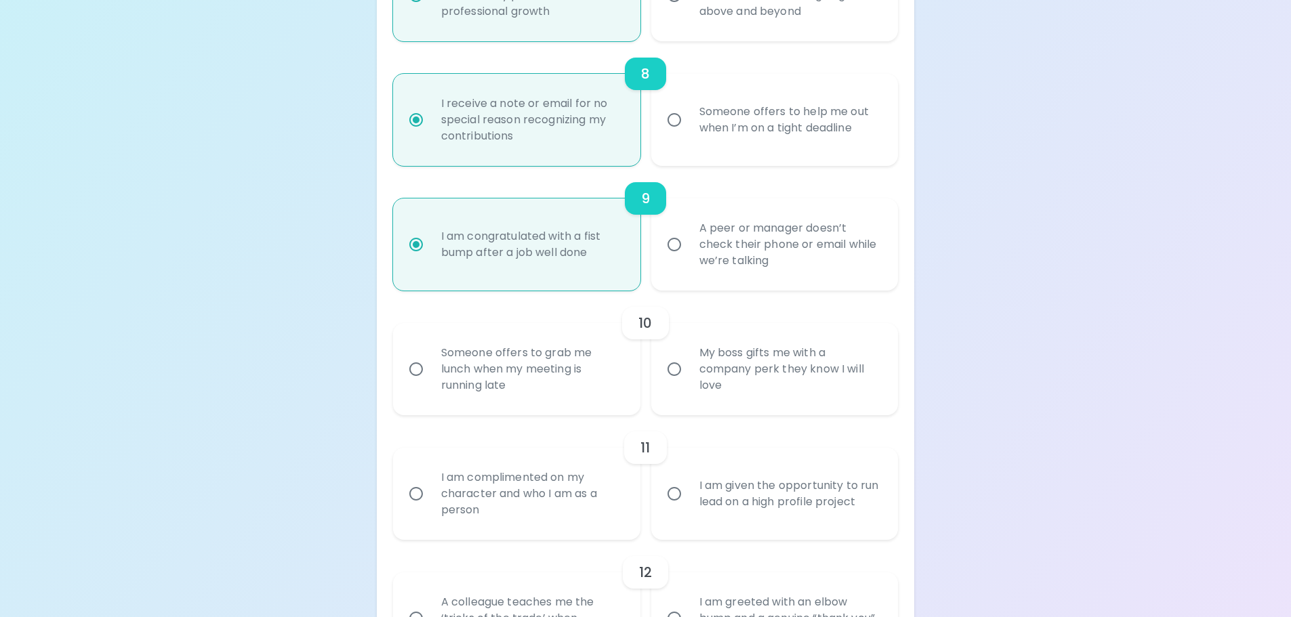
radio input "true"
click at [778, 377] on div "My boss gifts me with a company perk they know I will love" at bounding box center [789, 369] width 203 height 81
click at [688, 377] on input "My boss gifts me with a company perk they know I will love" at bounding box center [674, 369] width 28 height 28
radio input "false"
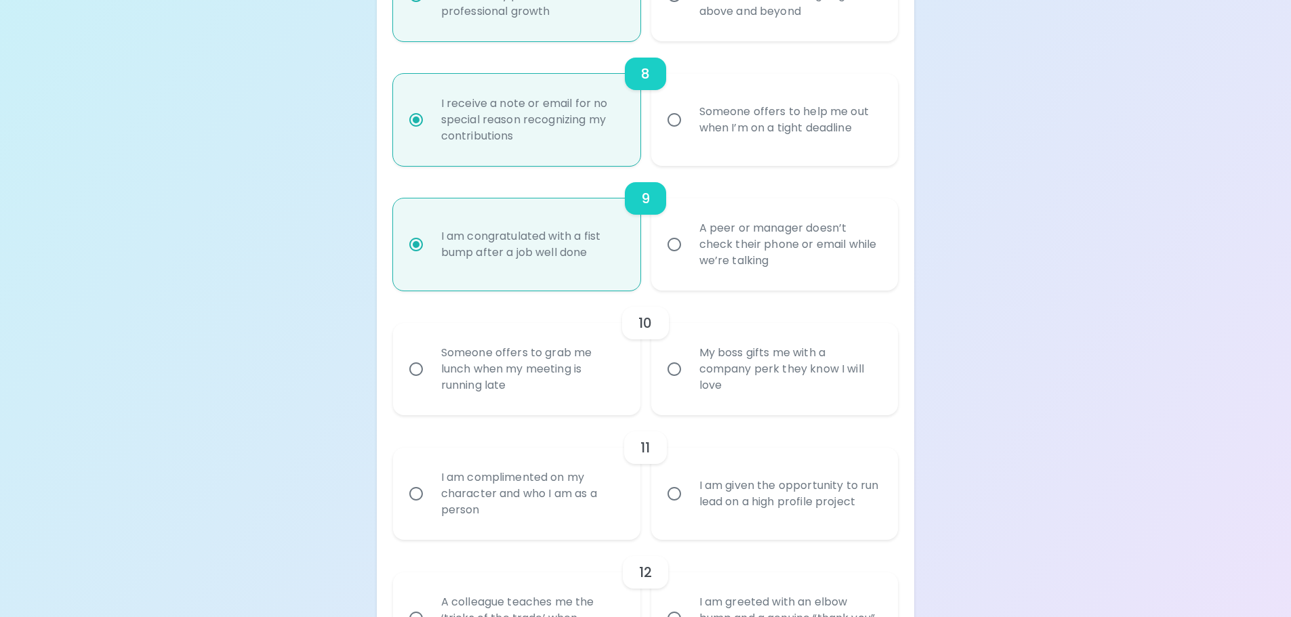
radio input "false"
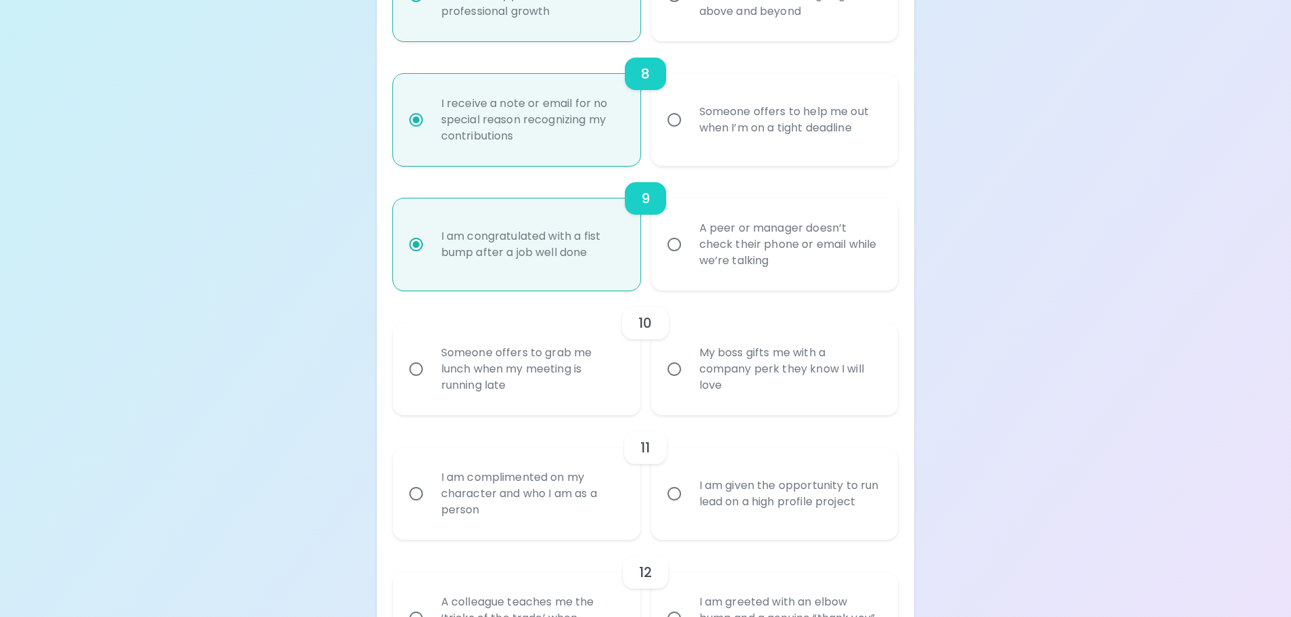
radio input "false"
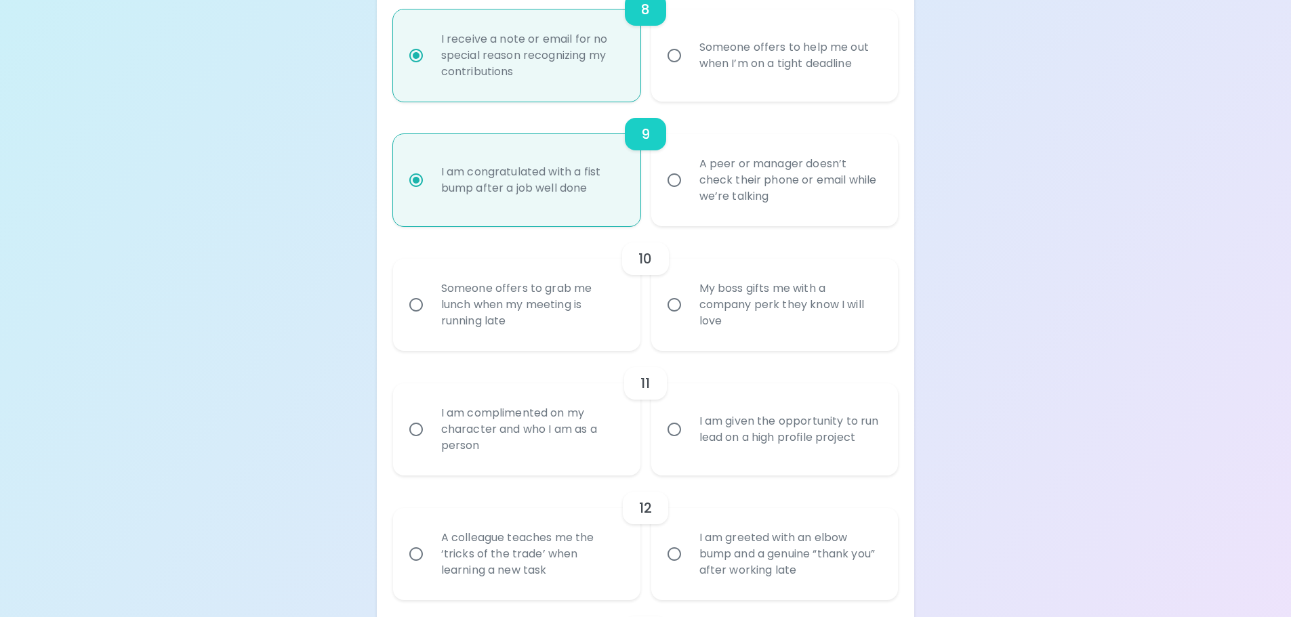
scroll to position [1264, 0]
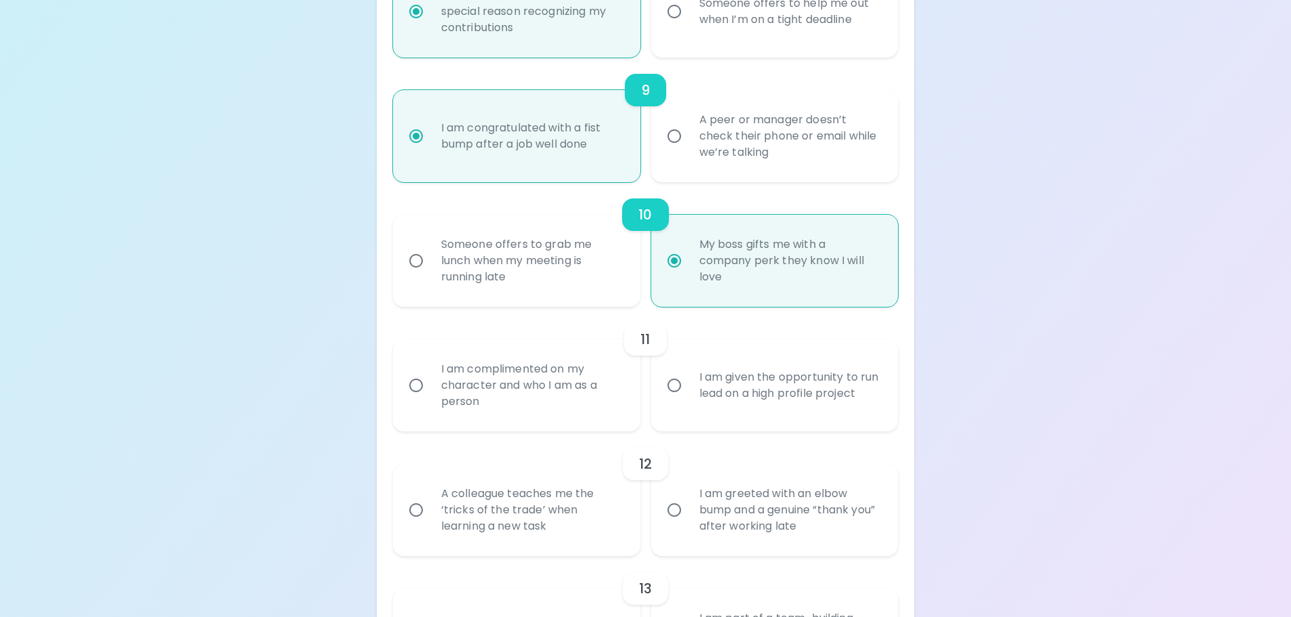
radio input "true"
click at [822, 390] on div "I am given the opportunity to run lead on a high profile project" at bounding box center [789, 385] width 203 height 65
click at [688, 390] on input "I am given the opportunity to run lead on a high profile project" at bounding box center [674, 385] width 28 height 28
radio input "false"
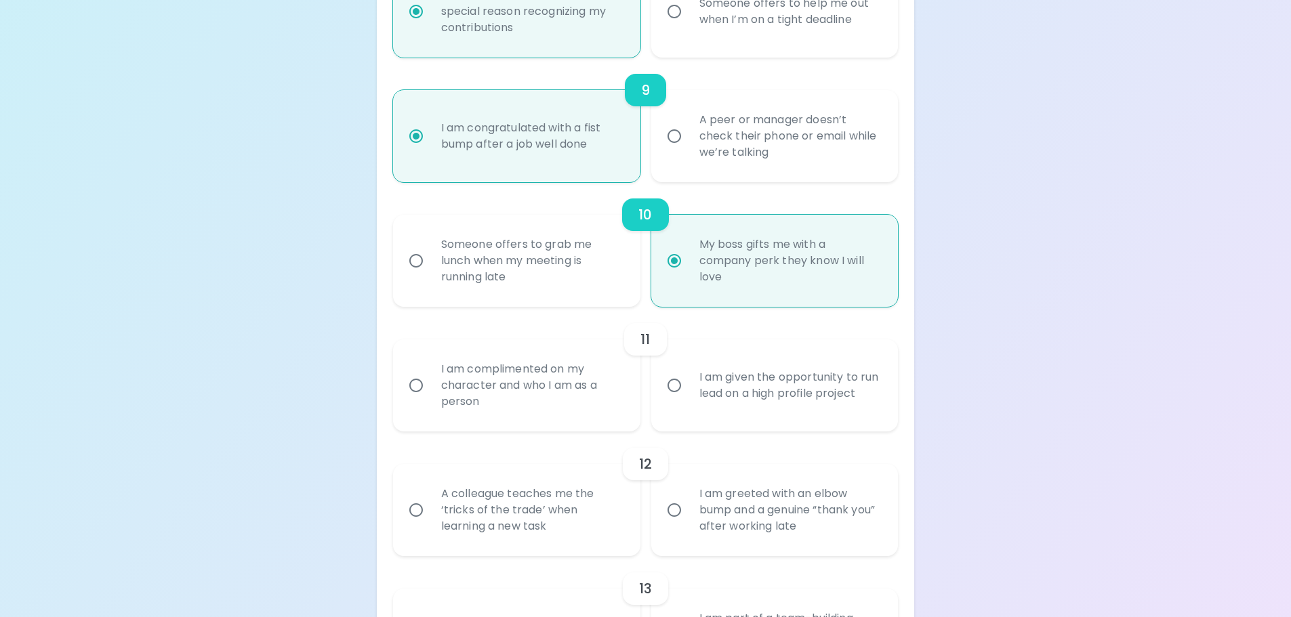
radio input "false"
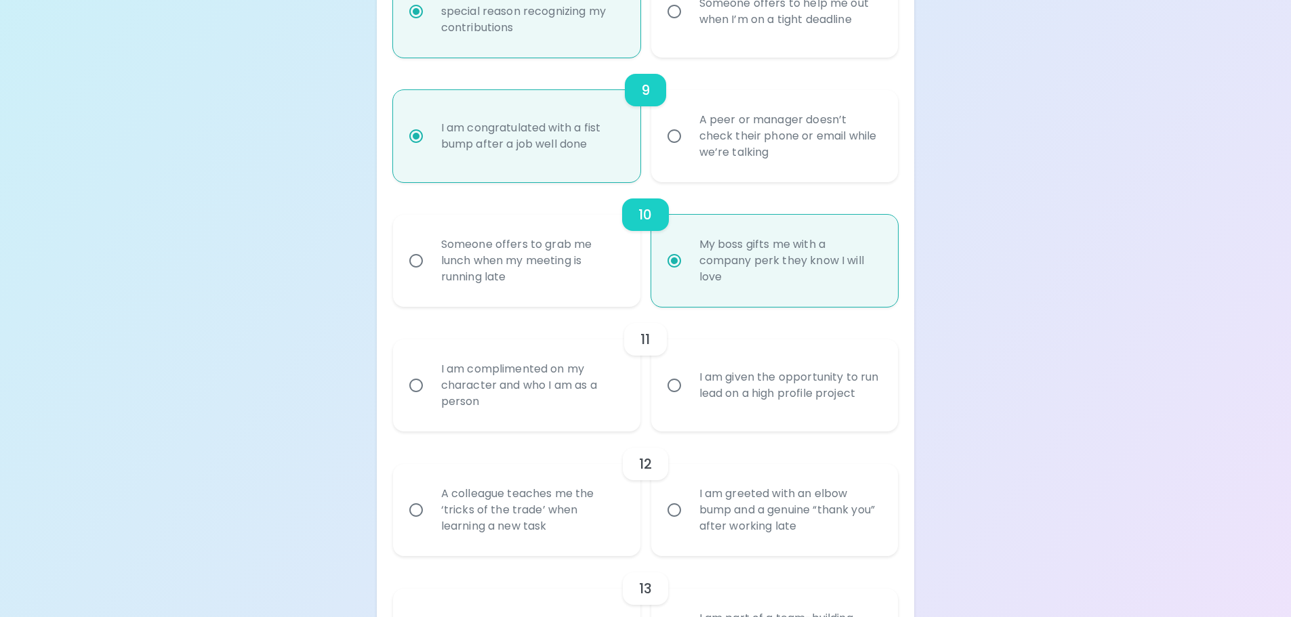
radio input "false"
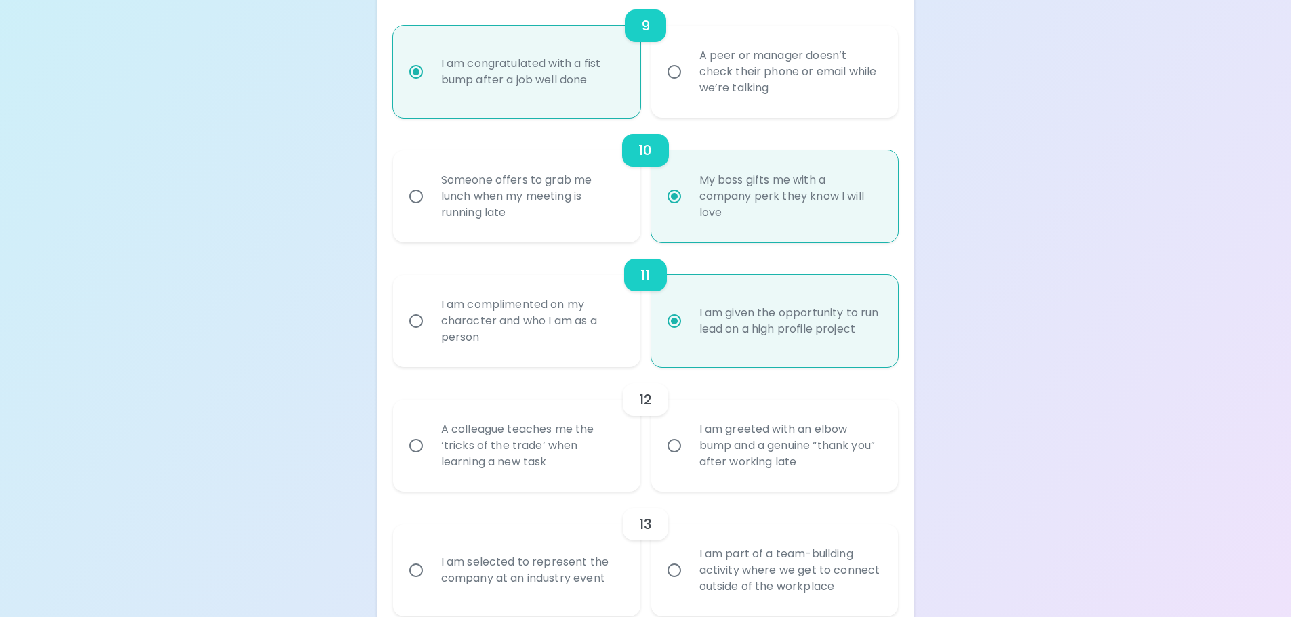
scroll to position [1373, 0]
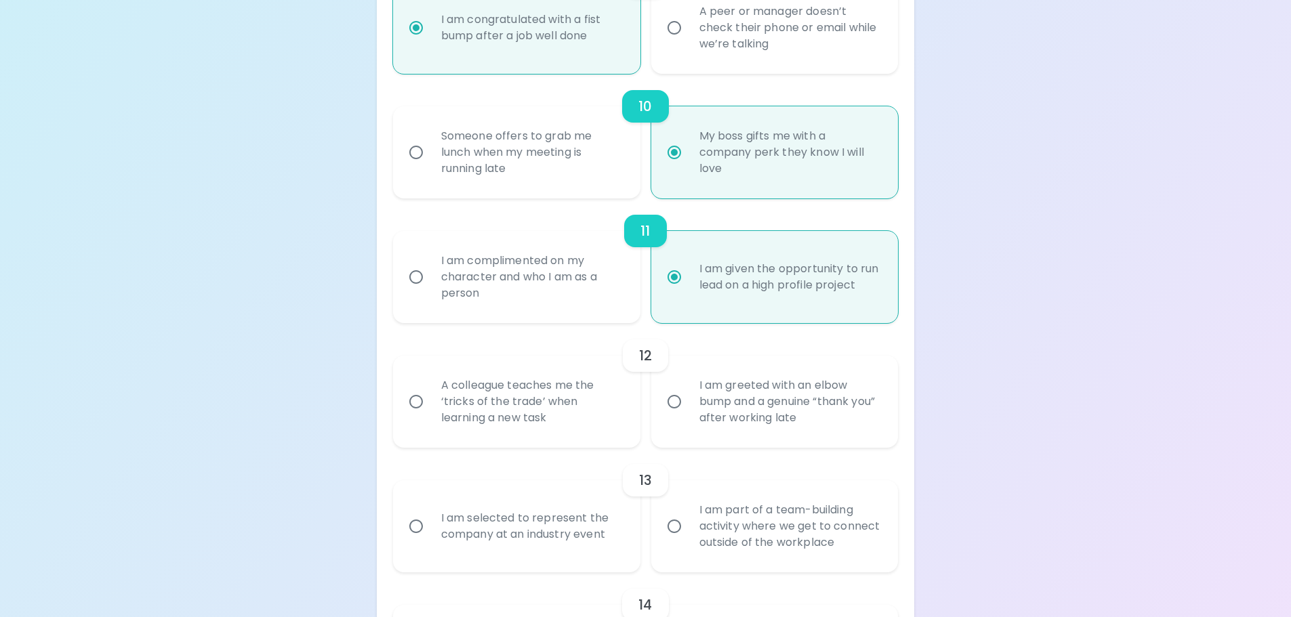
radio input "true"
click at [568, 398] on div "A colleague teaches me the ‘tricks of the trade’ when learning a new task" at bounding box center [531, 401] width 203 height 81
click at [430, 398] on input "A colleague teaches me the ‘tricks of the trade’ when learning a new task" at bounding box center [416, 401] width 28 height 28
radio input "false"
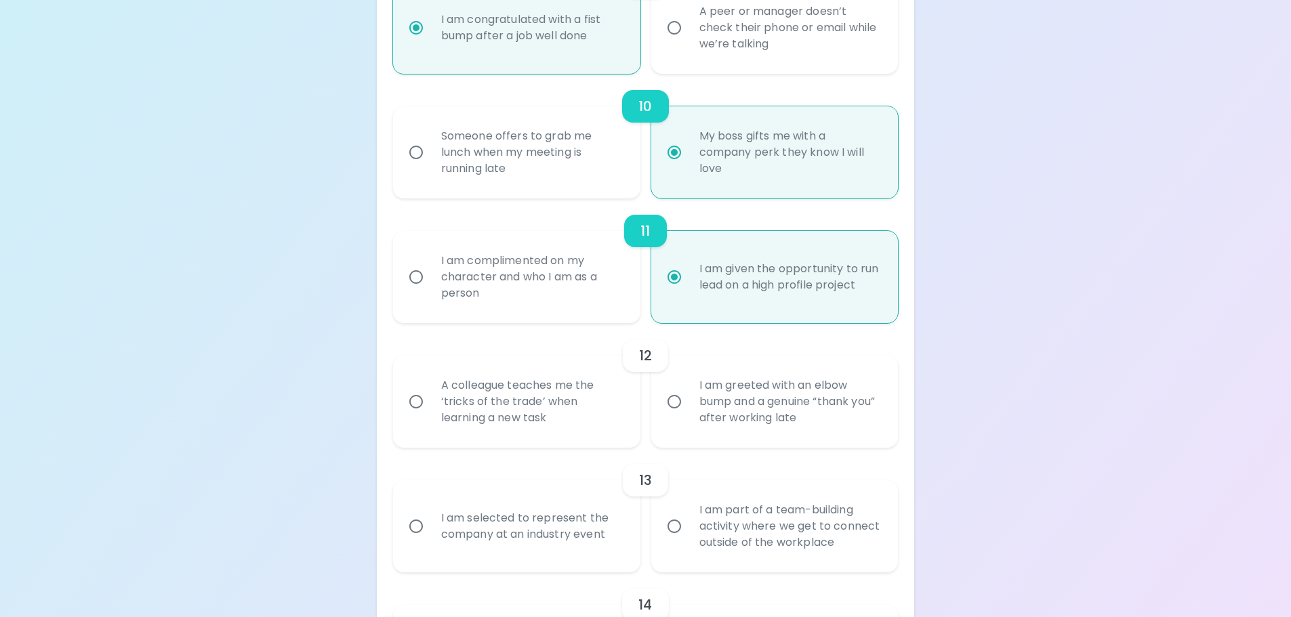
radio input "false"
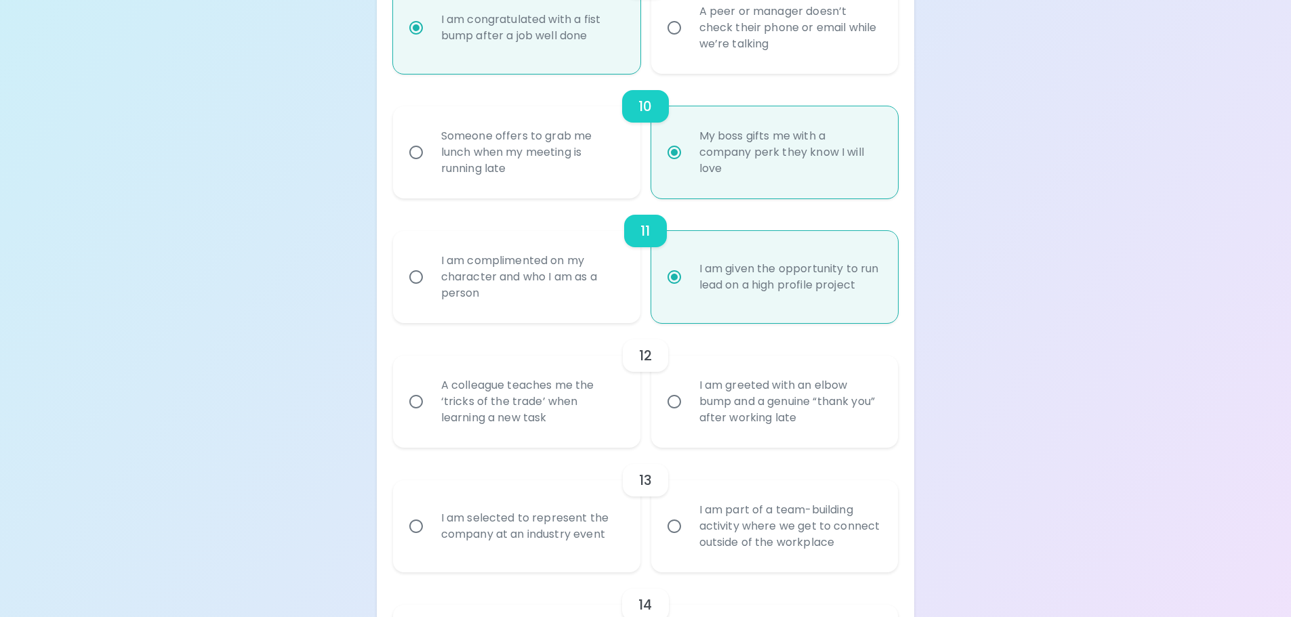
radio input "false"
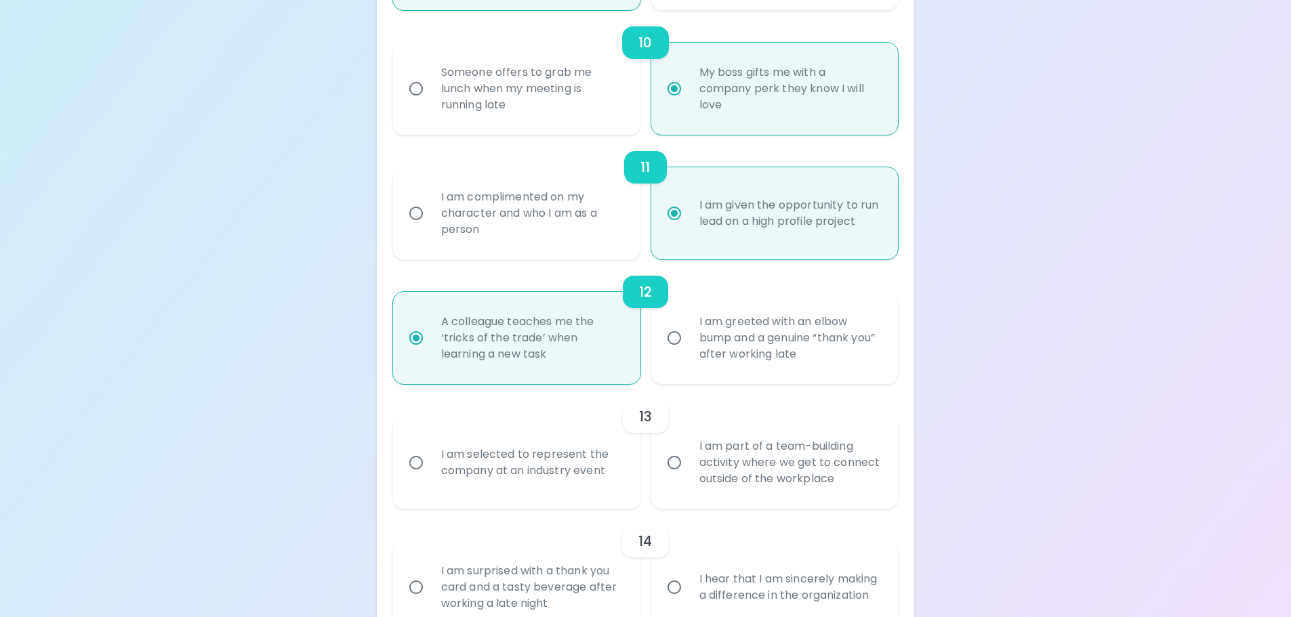
scroll to position [1481, 0]
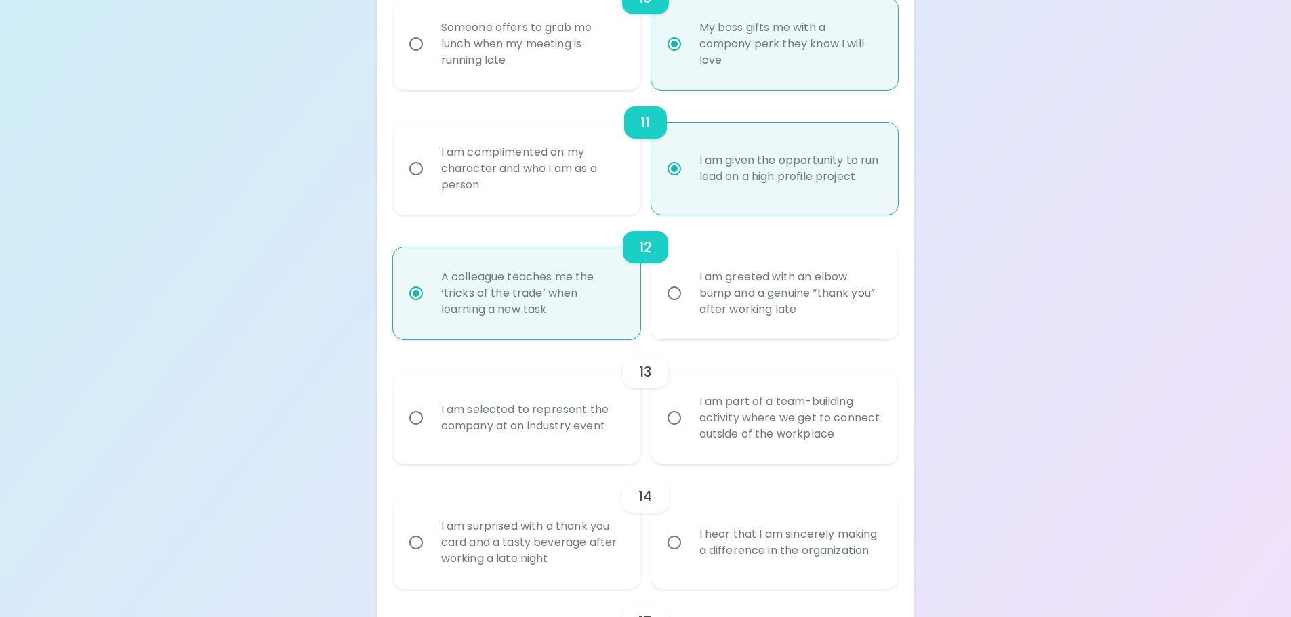
radio input "true"
drag, startPoint x: 742, startPoint y: 299, endPoint x: 732, endPoint y: 302, distance: 10.5
click at [743, 299] on div "I am greeted with an elbow bump and a genuine “thank you” after working late" at bounding box center [789, 293] width 203 height 81
click at [688, 299] on input "I am greeted with an elbow bump and a genuine “thank you” after working late" at bounding box center [674, 293] width 28 height 28
radio input "false"
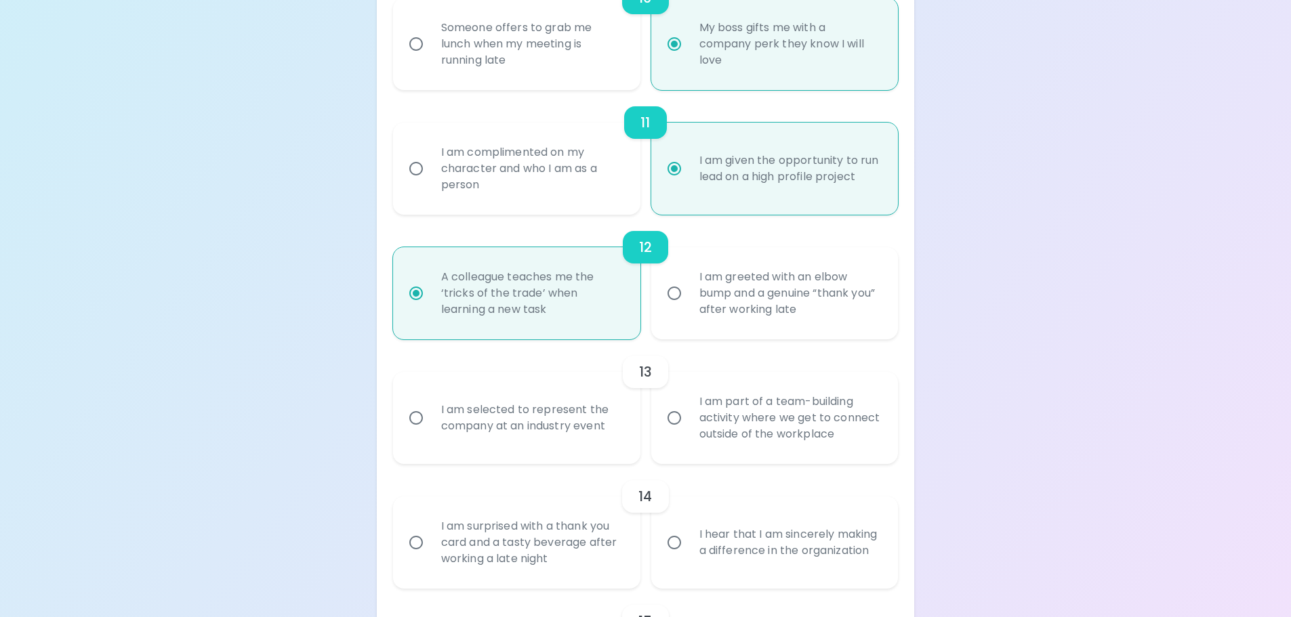
radio input "false"
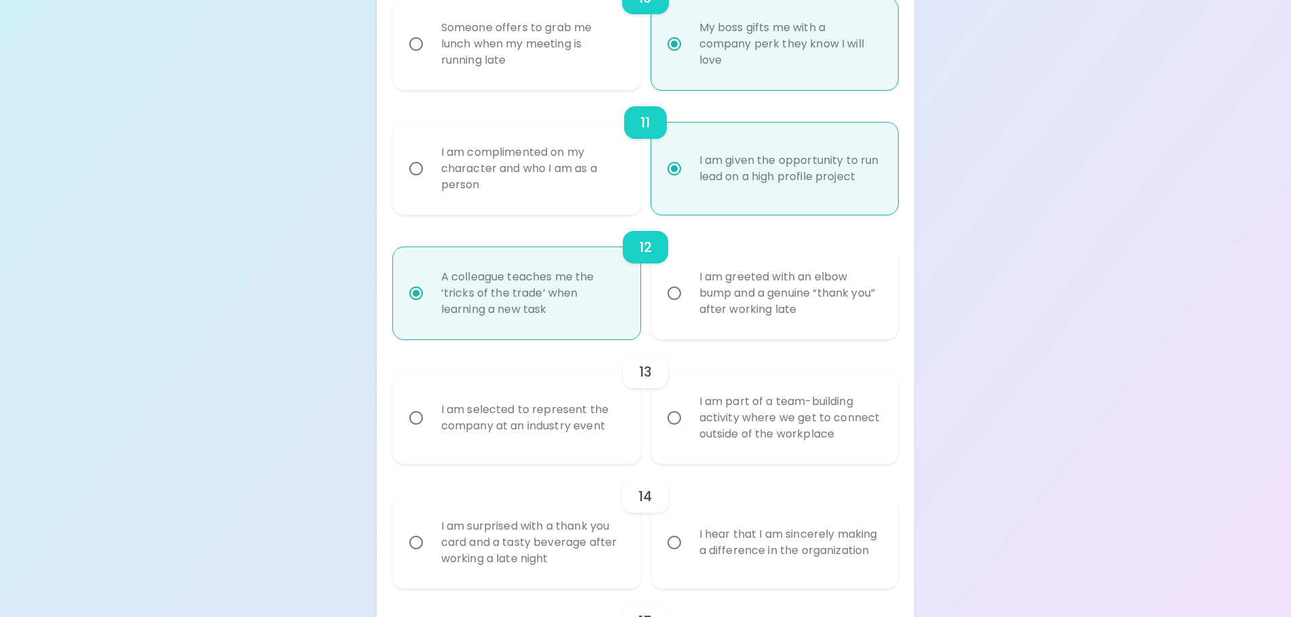
radio input "false"
radio input "true"
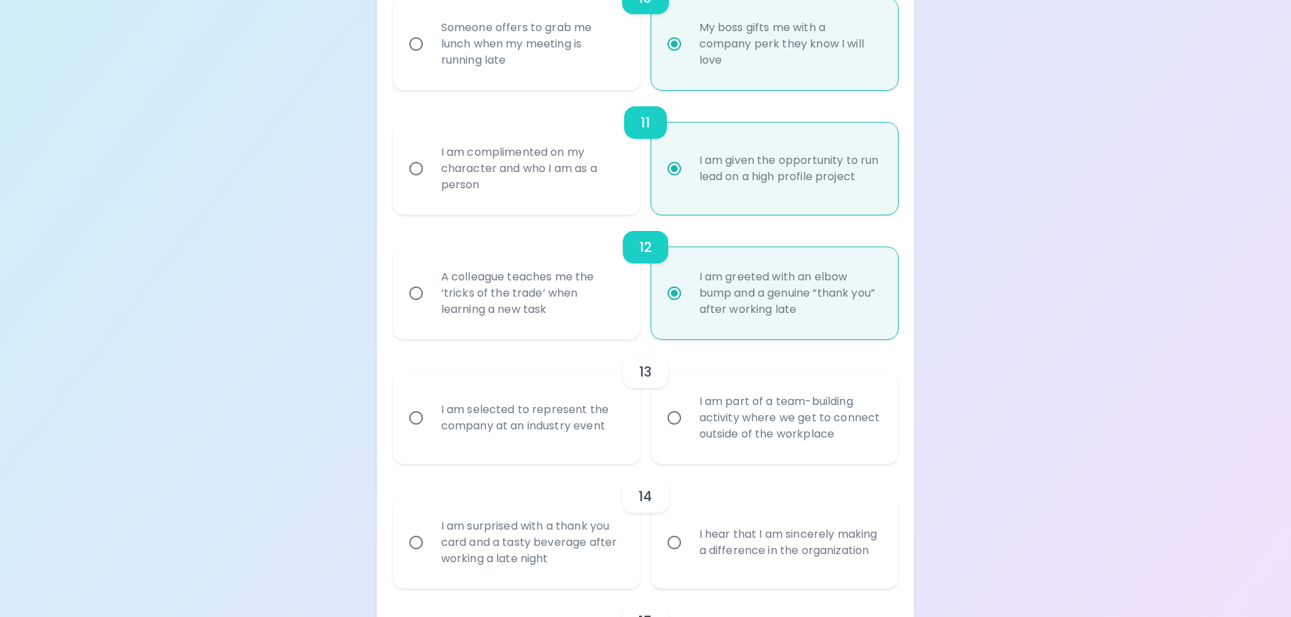
radio input "true"
click at [563, 300] on div "A colleague teaches me the ‘tricks of the trade’ when learning a new task" at bounding box center [531, 293] width 203 height 81
click at [430, 300] on input "A colleague teaches me the ‘tricks of the trade’ when learning a new task" at bounding box center [416, 293] width 28 height 28
radio input "false"
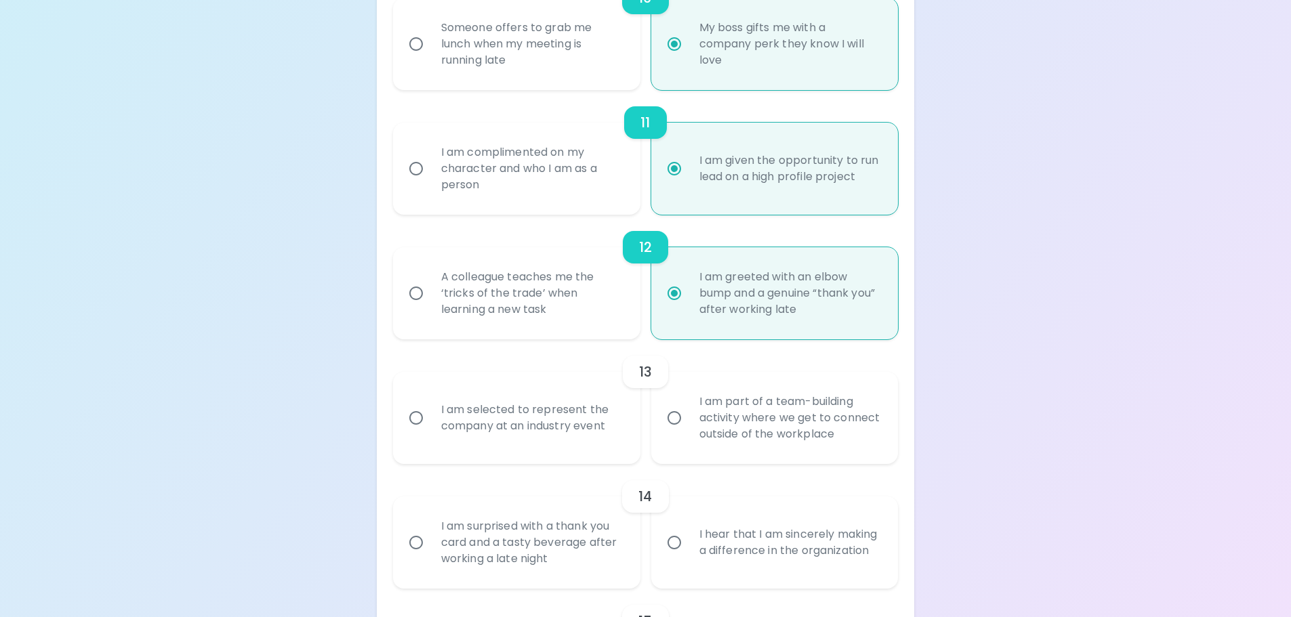
radio input "false"
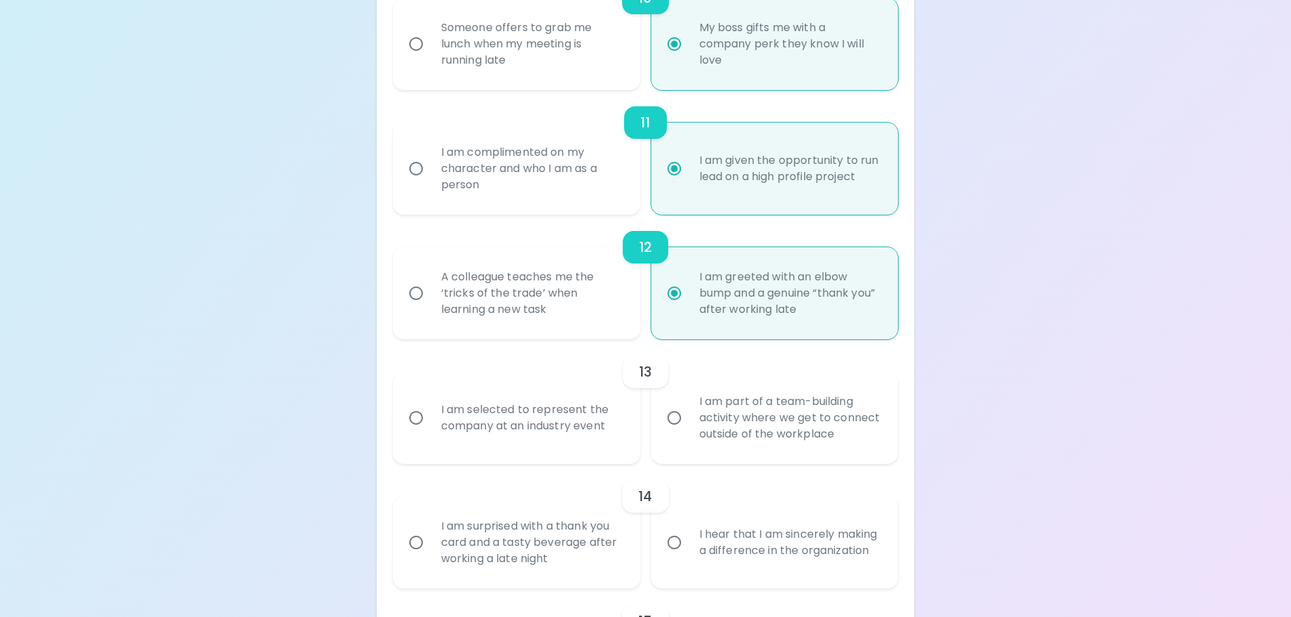
radio input "false"
radio input "true"
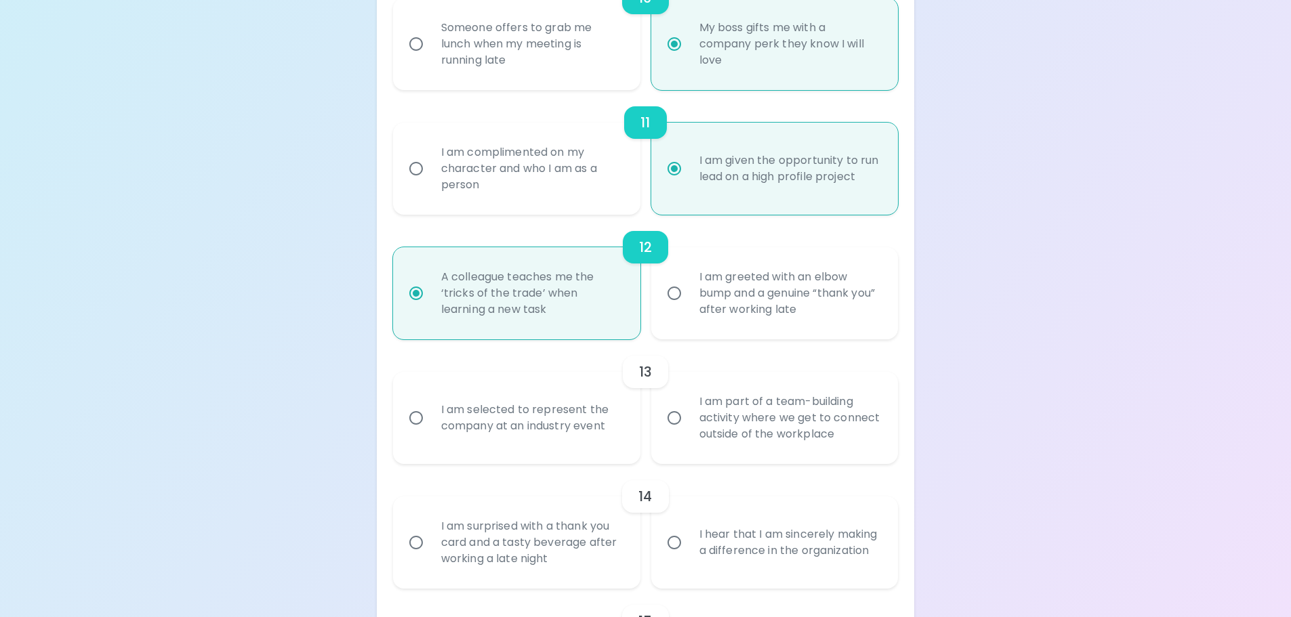
radio input "true"
click at [791, 301] on div "I am greeted with an elbow bump and a genuine “thank you” after working late" at bounding box center [789, 293] width 203 height 81
click at [688, 301] on input "I am greeted with an elbow bump and a genuine “thank you” after working late" at bounding box center [674, 293] width 28 height 28
radio input "false"
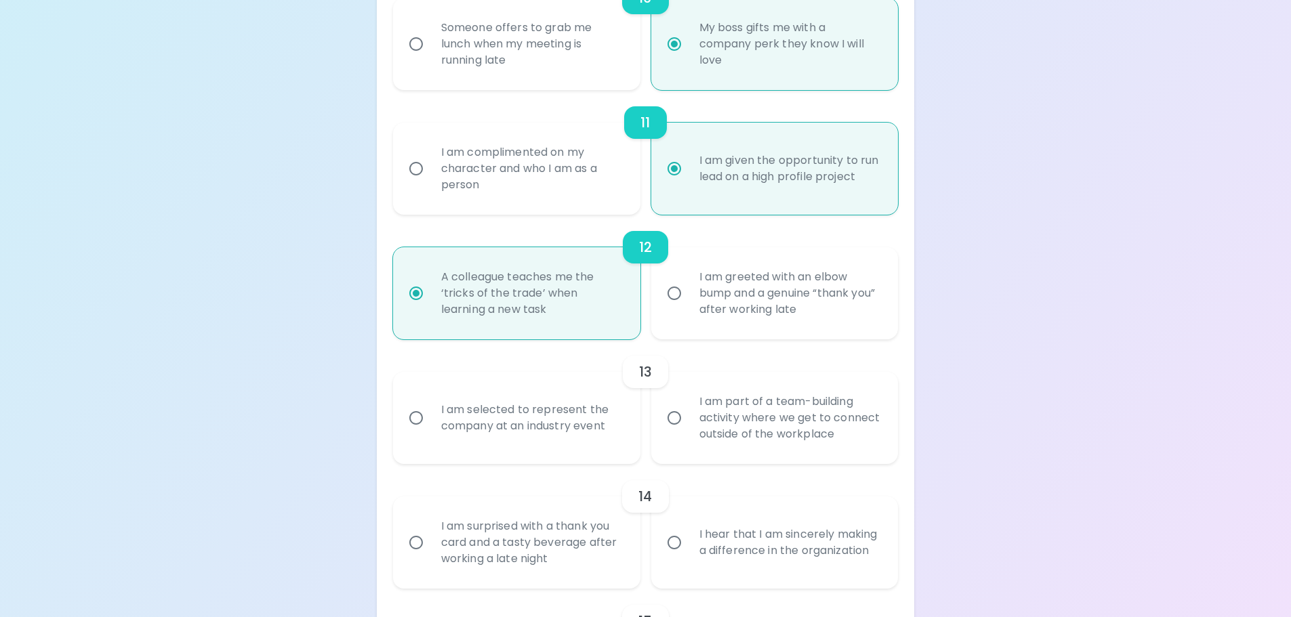
radio input "false"
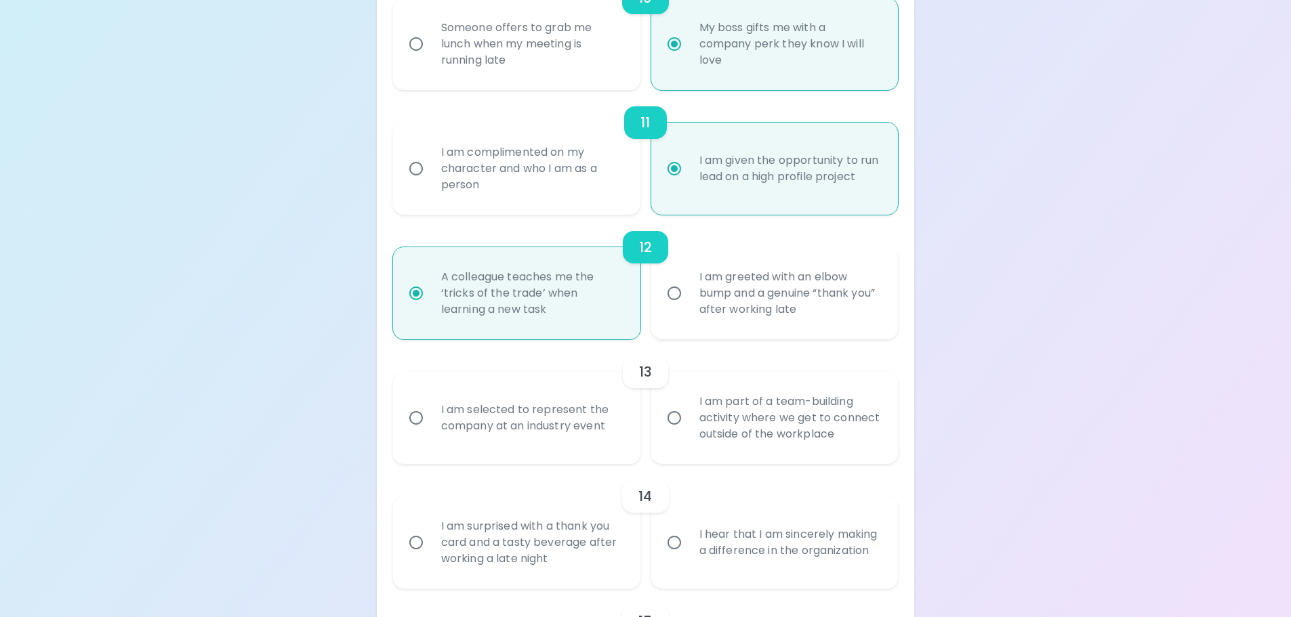
radio input "false"
radio input "true"
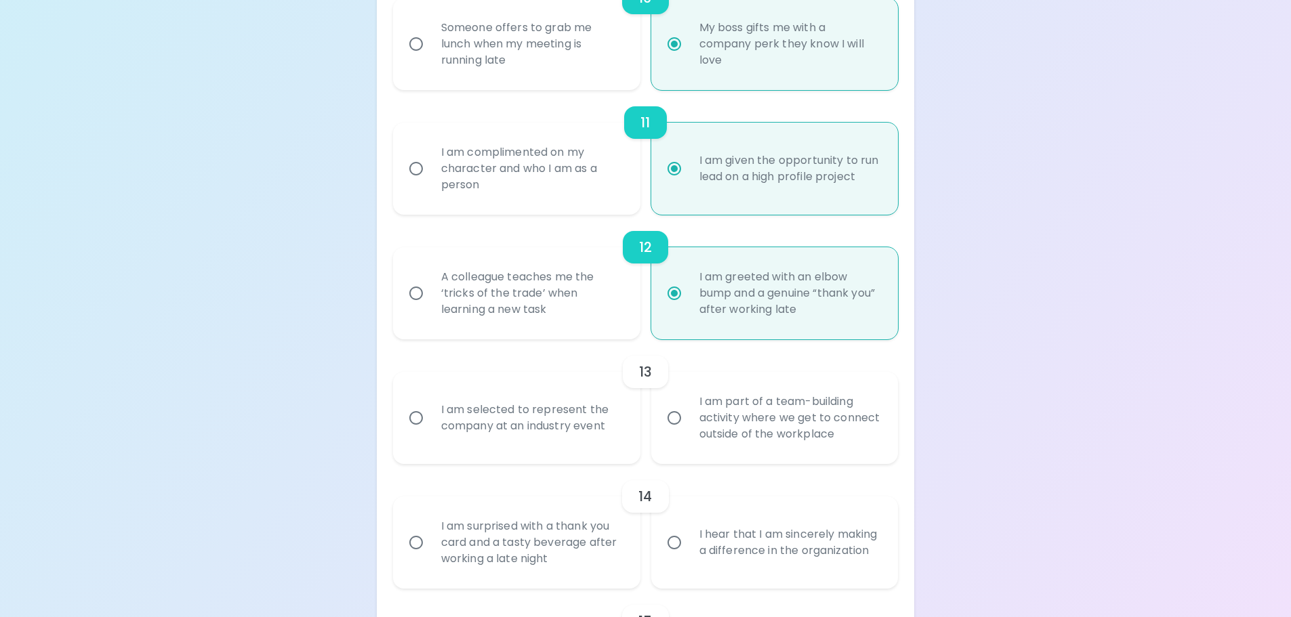
radio input "true"
click at [619, 287] on div "A colleague teaches me the ‘tricks of the trade’ when learning a new task" at bounding box center [531, 293] width 203 height 81
click at [430, 287] on input "A colleague teaches me the ‘tricks of the trade’ when learning a new task" at bounding box center [416, 293] width 28 height 28
radio input "false"
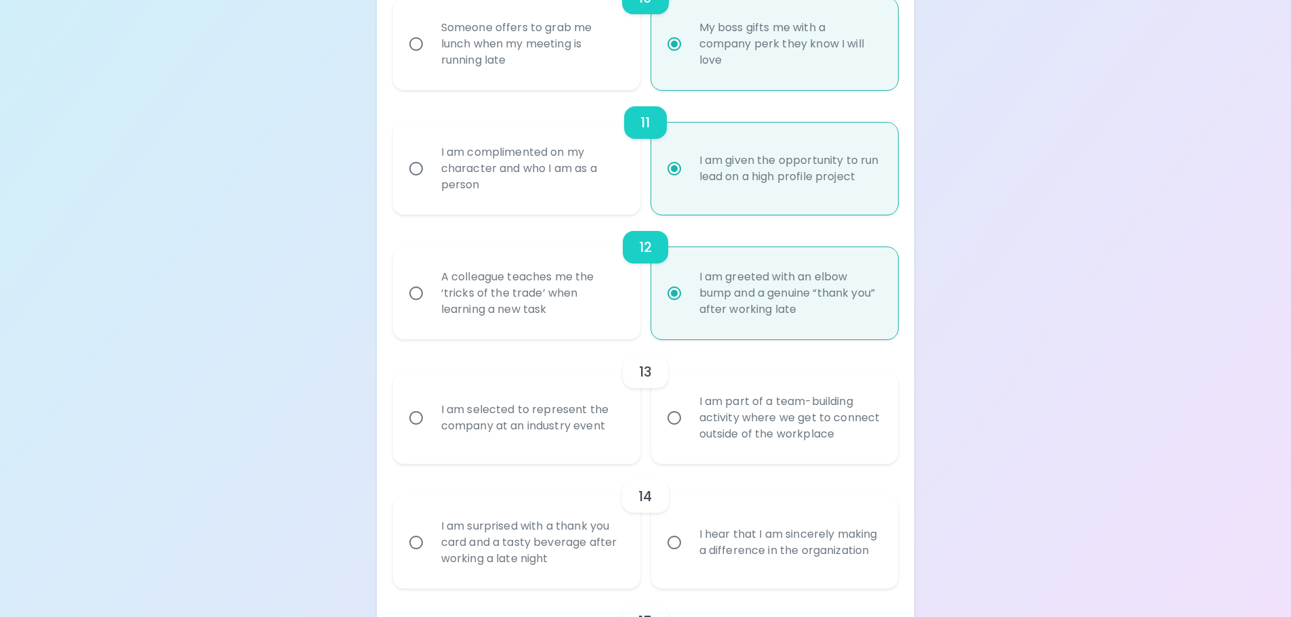
radio input "false"
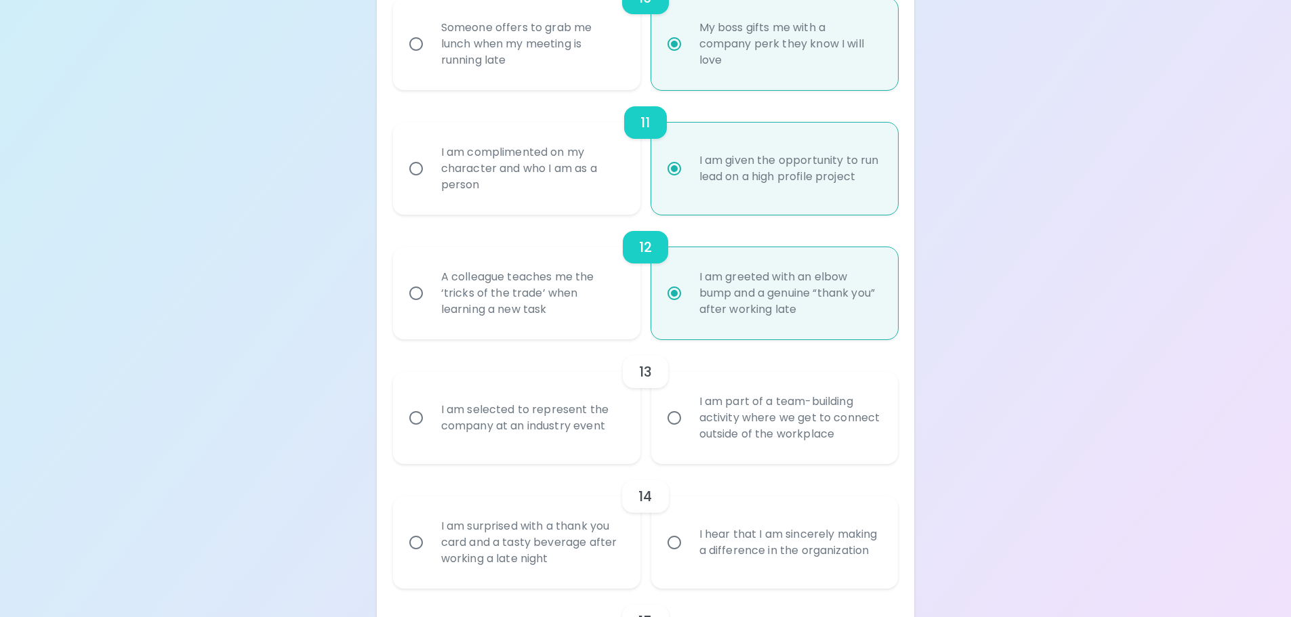
radio input "false"
radio input "true"
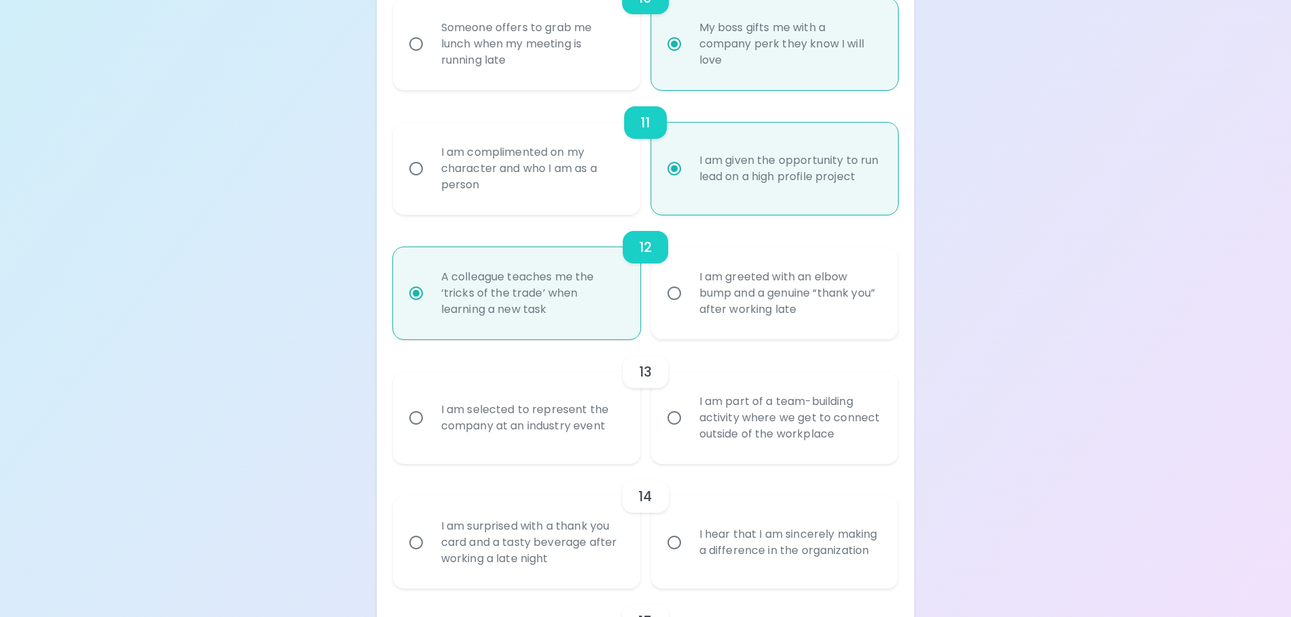
radio input "true"
click at [860, 289] on div "I am greeted with an elbow bump and a genuine “thank you” after working late" at bounding box center [789, 293] width 203 height 81
click at [688, 289] on input "I am greeted with an elbow bump and a genuine “thank you” after working late" at bounding box center [674, 293] width 28 height 28
radio input "false"
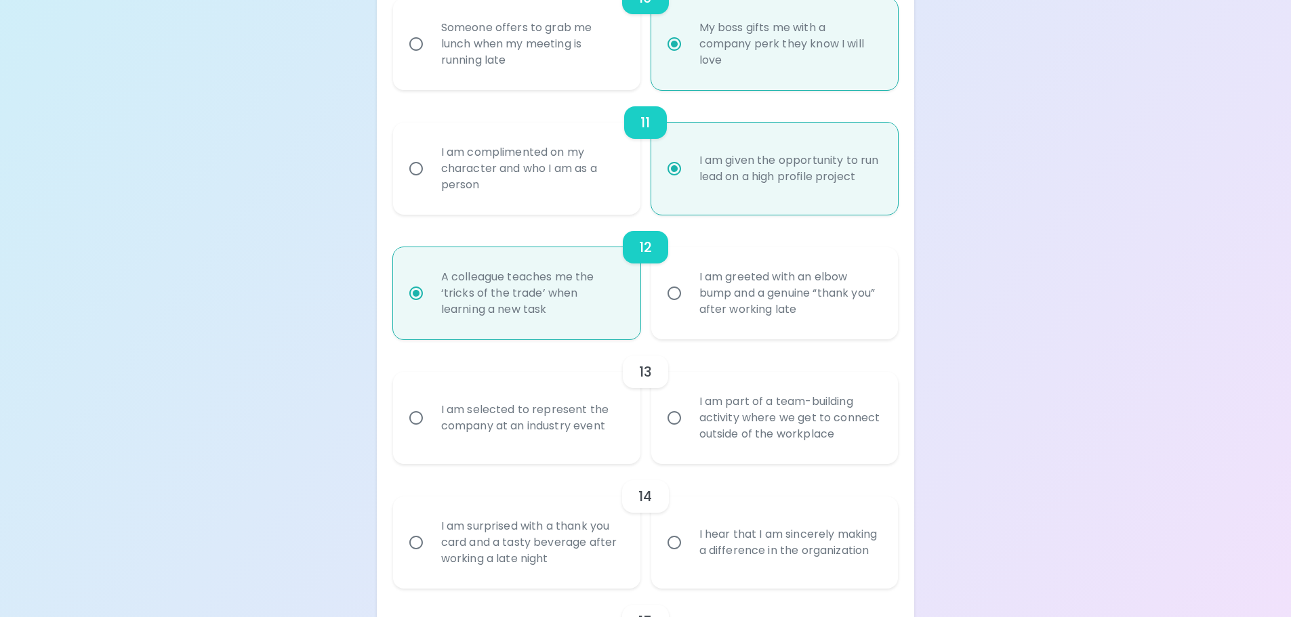
radio input "false"
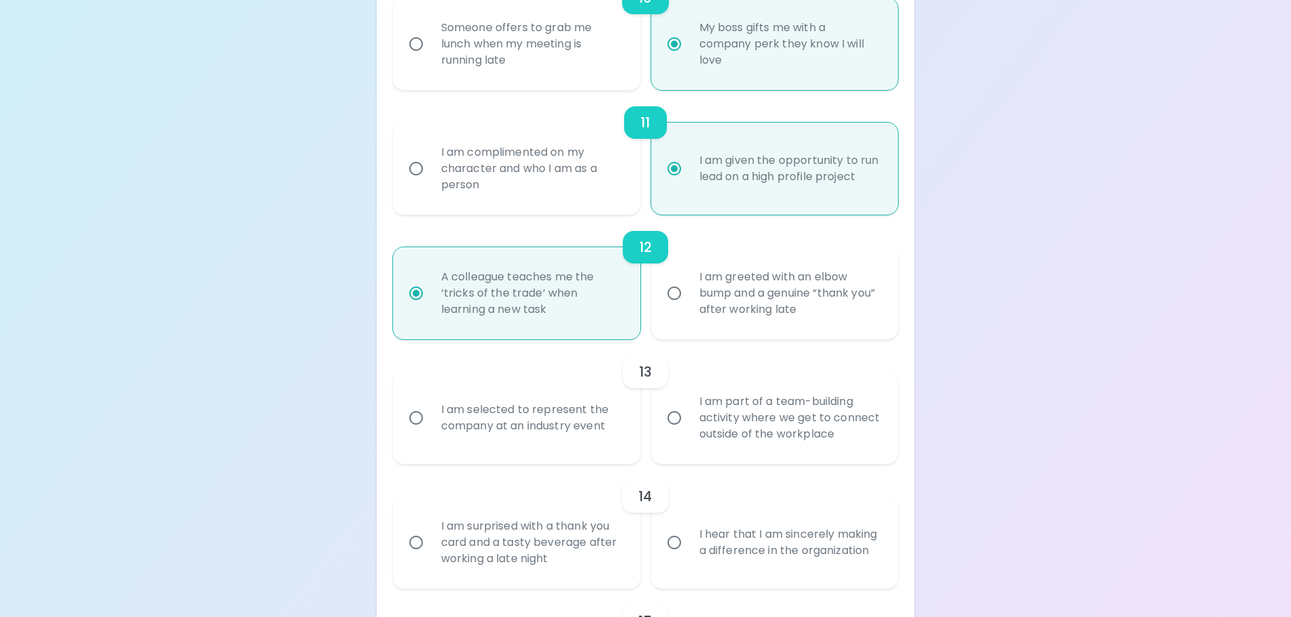
radio input "false"
radio input "true"
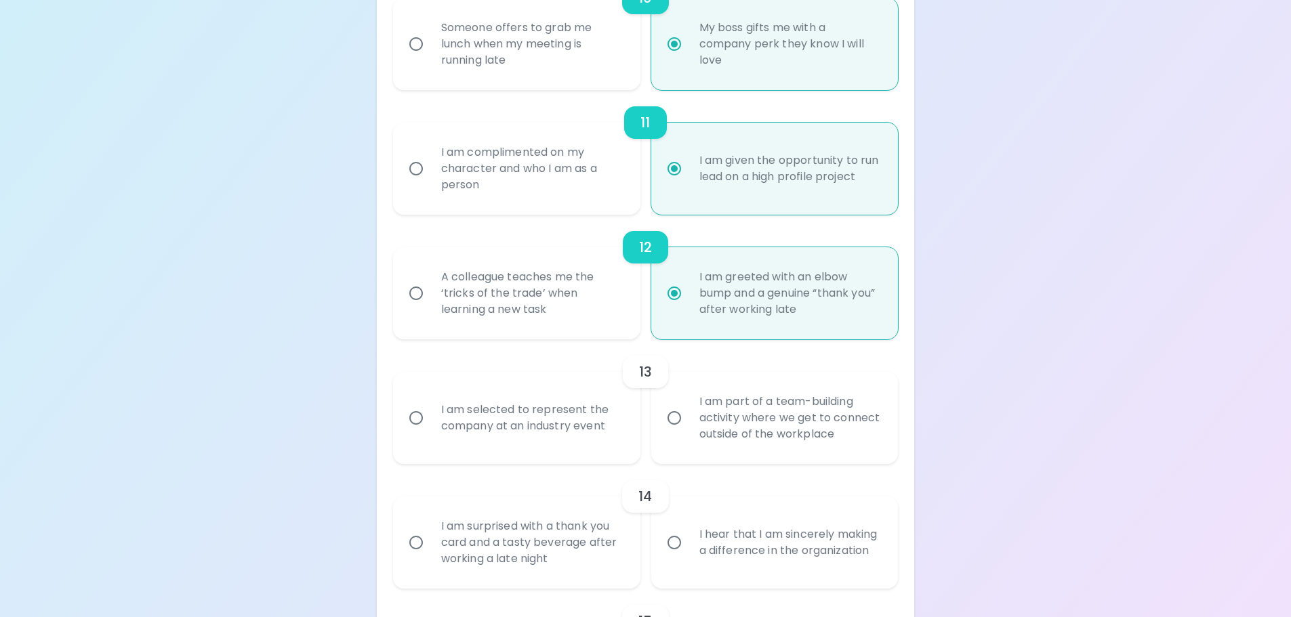
radio input "true"
click at [719, 427] on div "I am part of a team-building activity where we get to connect outside of the wo…" at bounding box center [789, 417] width 203 height 81
click at [688, 427] on input "I am part of a team-building activity where we get to connect outside of the wo…" at bounding box center [674, 418] width 28 height 28
radio input "false"
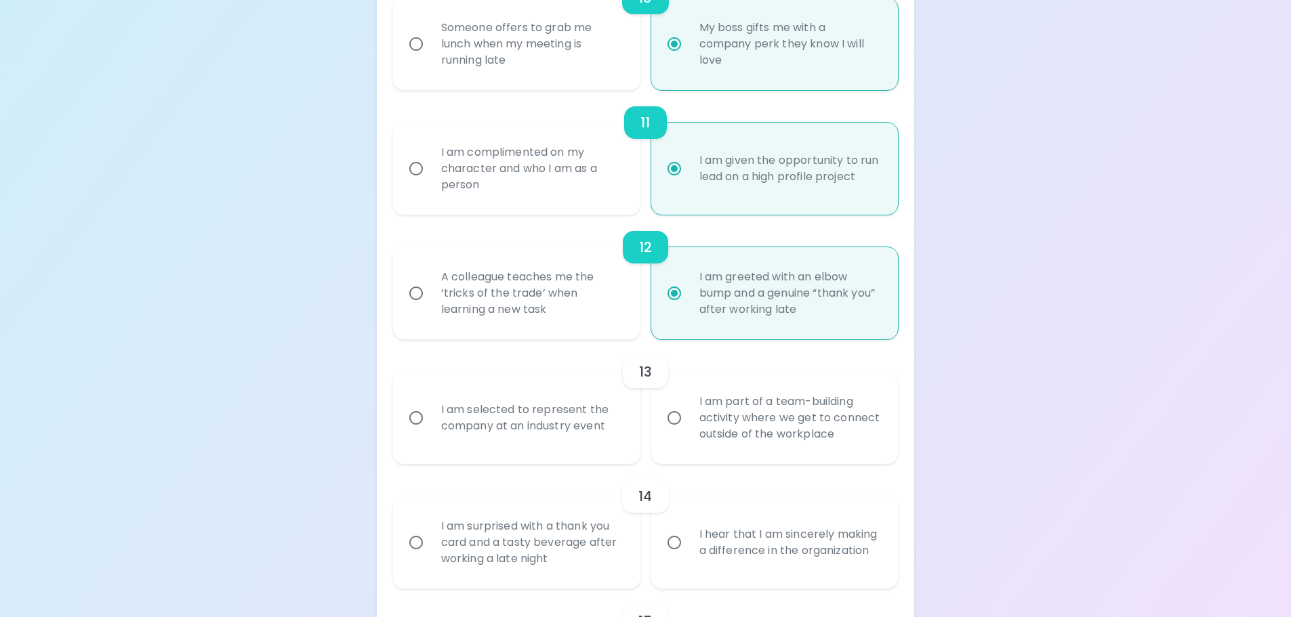
radio input "false"
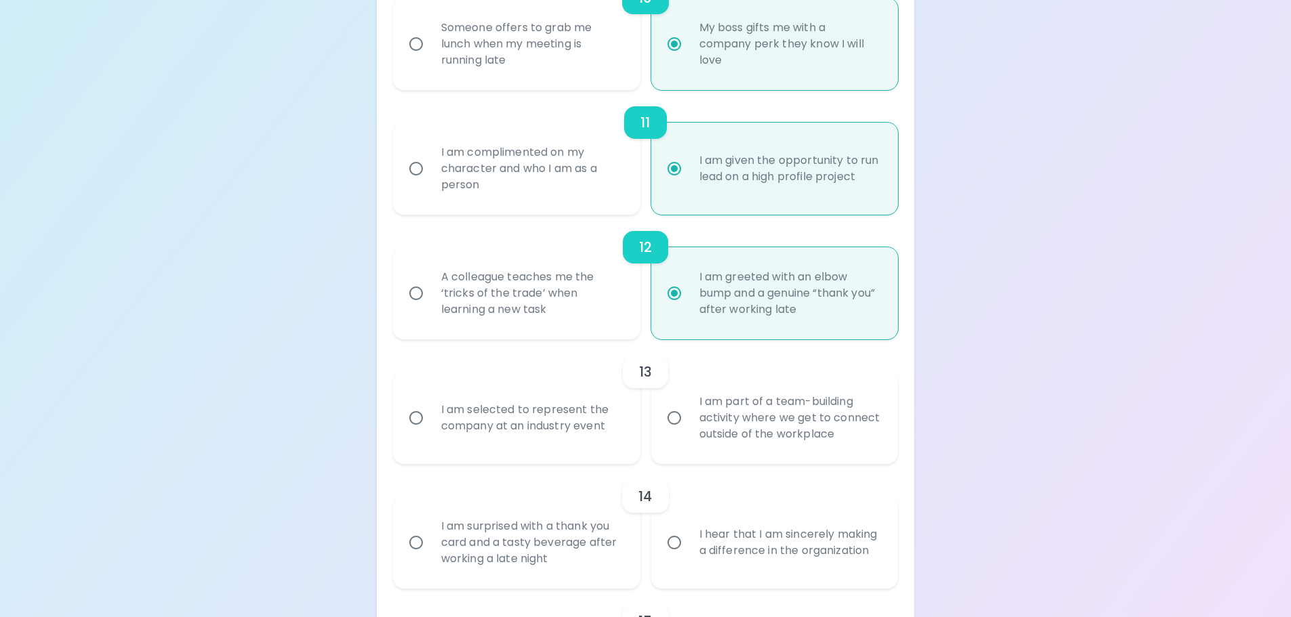
radio input "false"
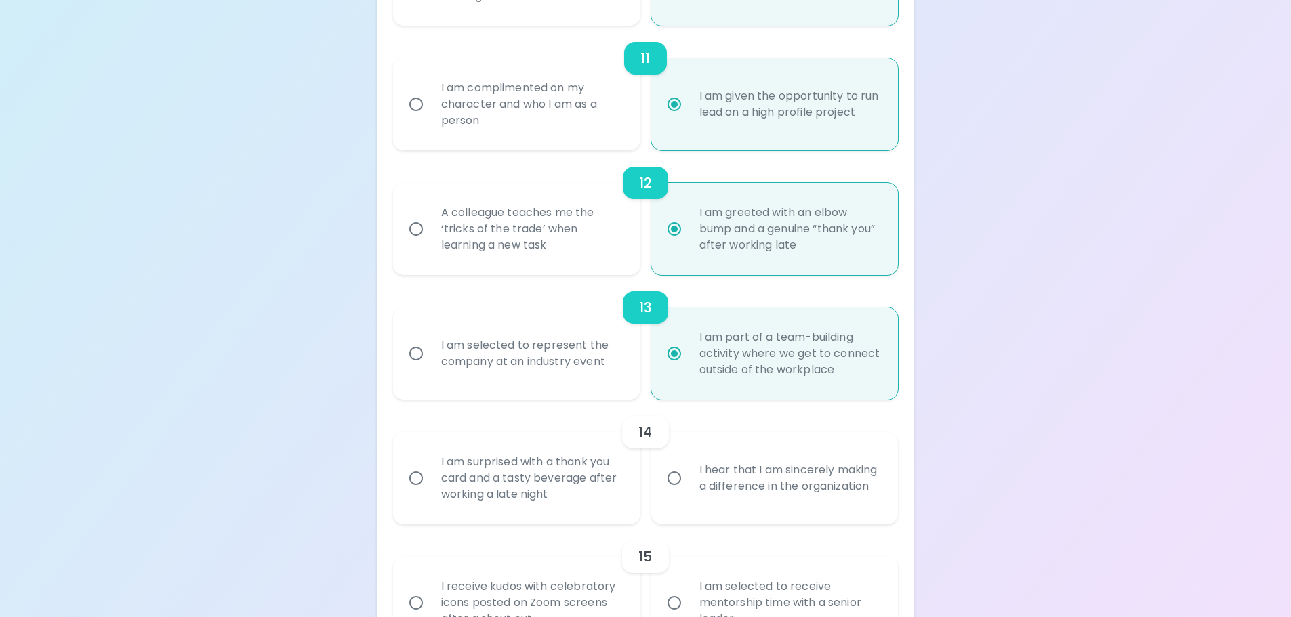
scroll to position [1589, 0]
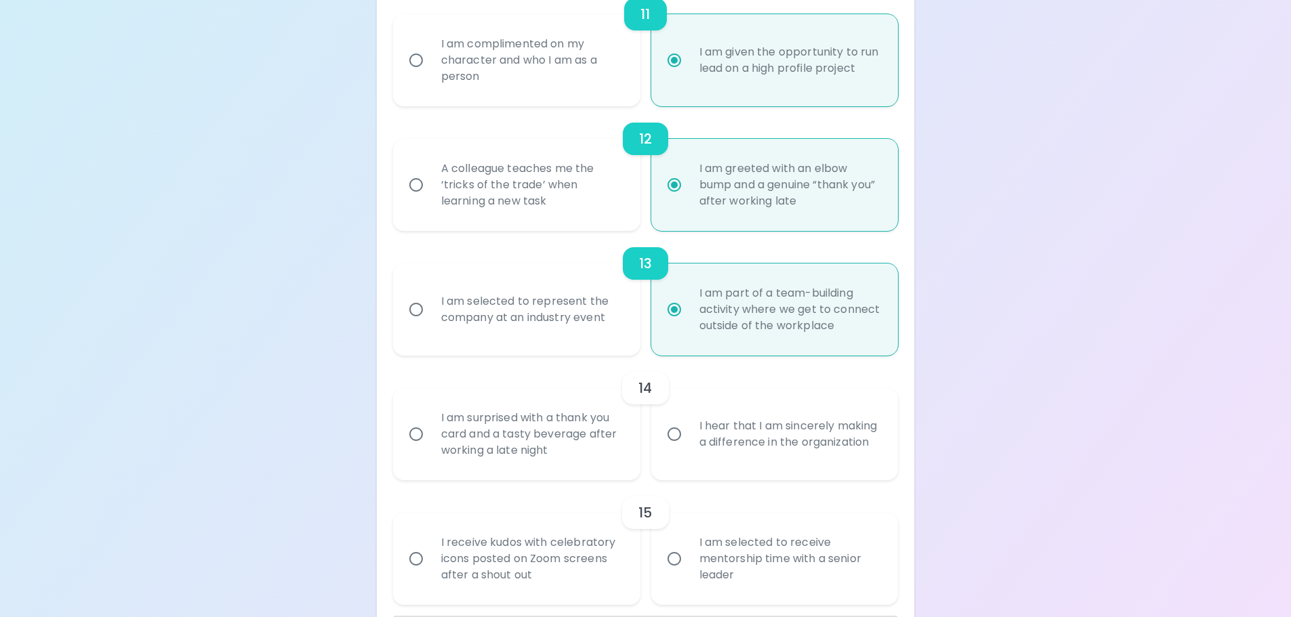
radio input "true"
click at [799, 449] on div "I hear that I am sincerely making a difference in the organization" at bounding box center [789, 434] width 203 height 65
click at [688, 448] on input "I hear that I am sincerely making a difference in the organization" at bounding box center [674, 434] width 28 height 28
radio input "false"
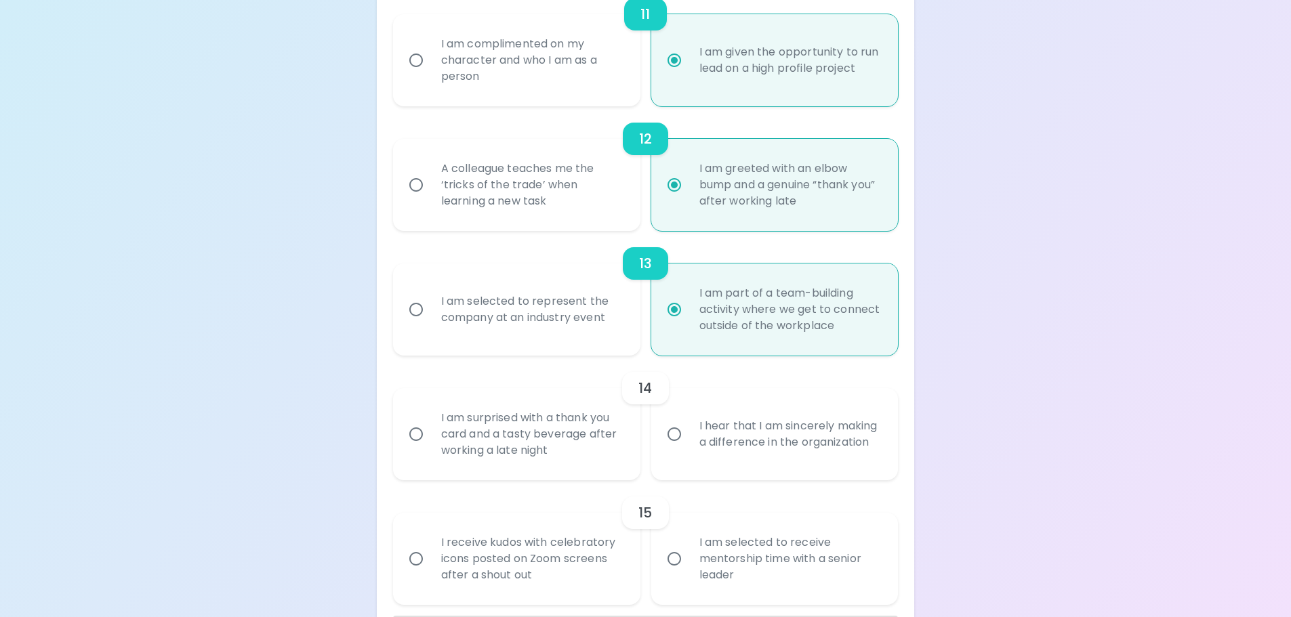
radio input "false"
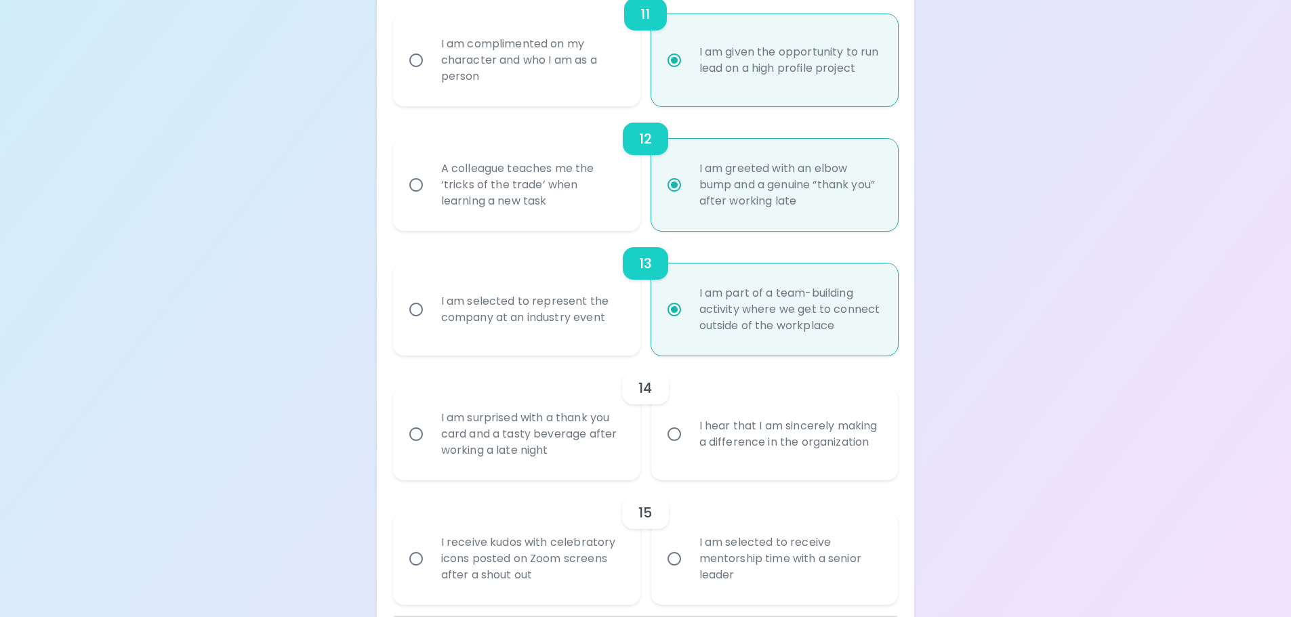
radio input "false"
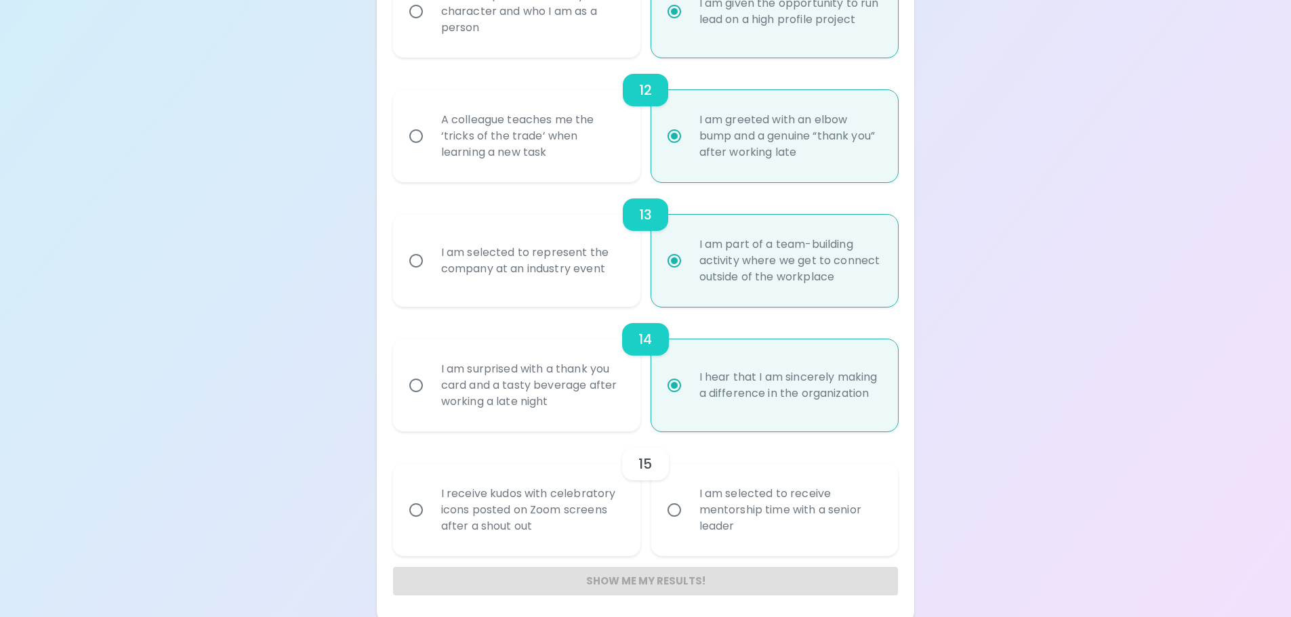
scroll to position [1643, 0]
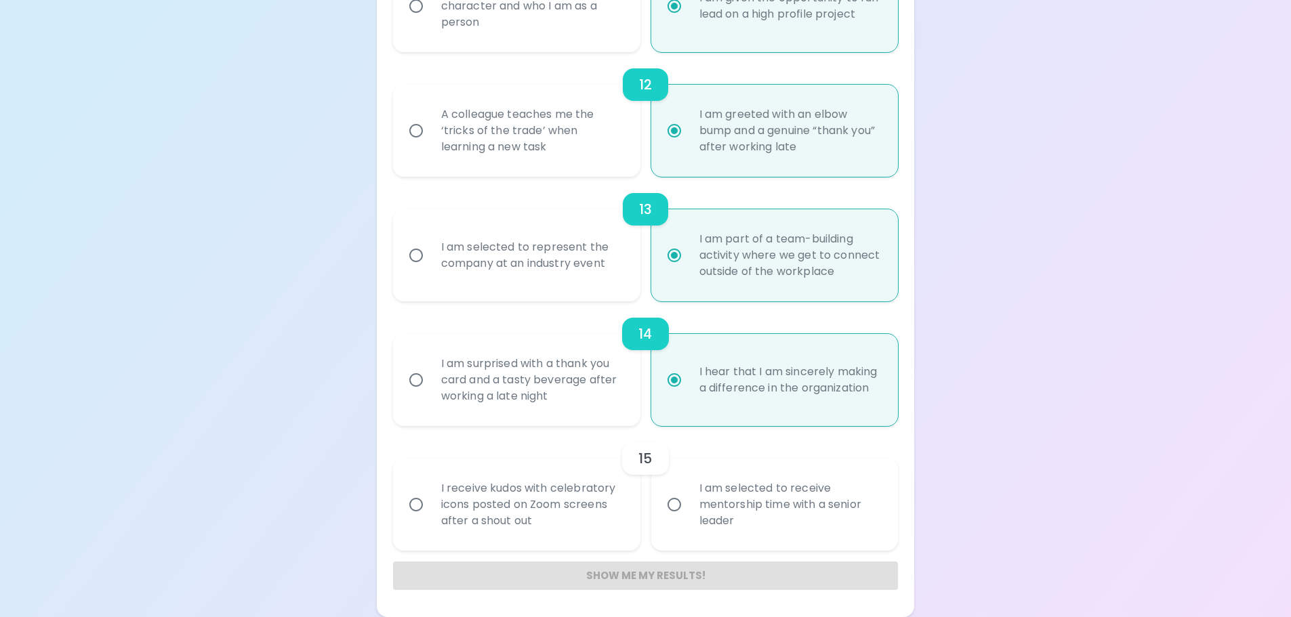
radio input "true"
click at [554, 509] on div "I receive kudos with celebratory icons posted on Zoom screens after a shout out" at bounding box center [531, 504] width 203 height 81
click at [430, 509] on input "I receive kudos with celebratory icons posted on Zoom screens after a shout out" at bounding box center [416, 504] width 28 height 28
radio input "false"
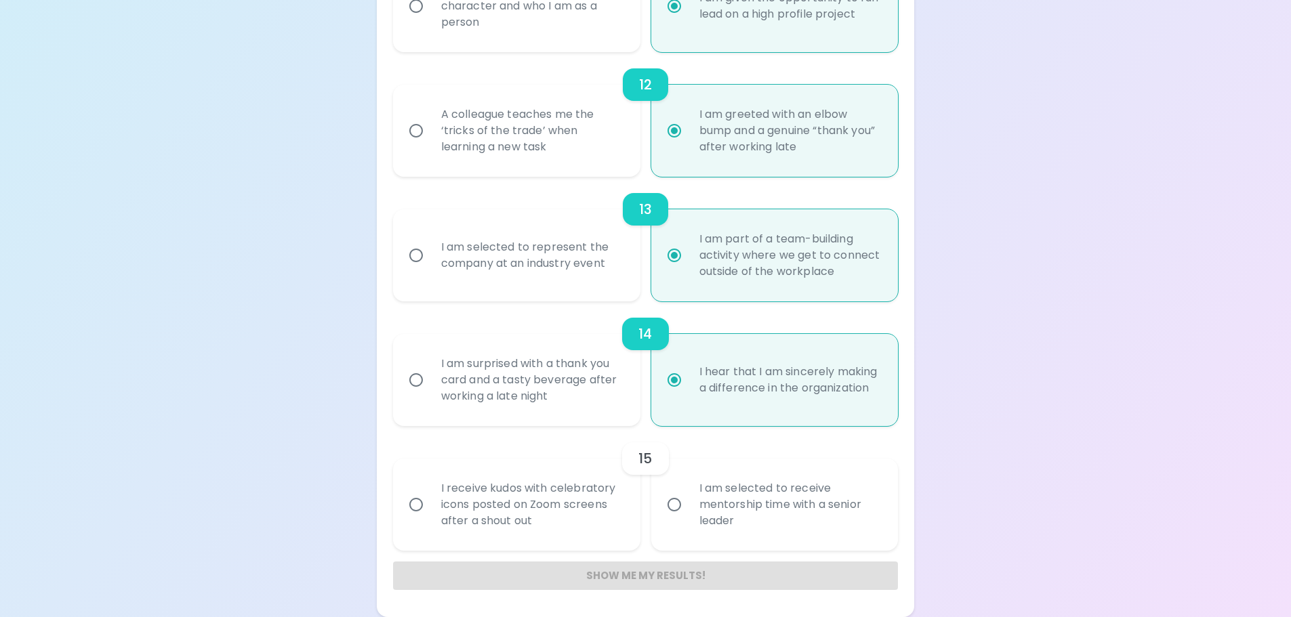
radio input "false"
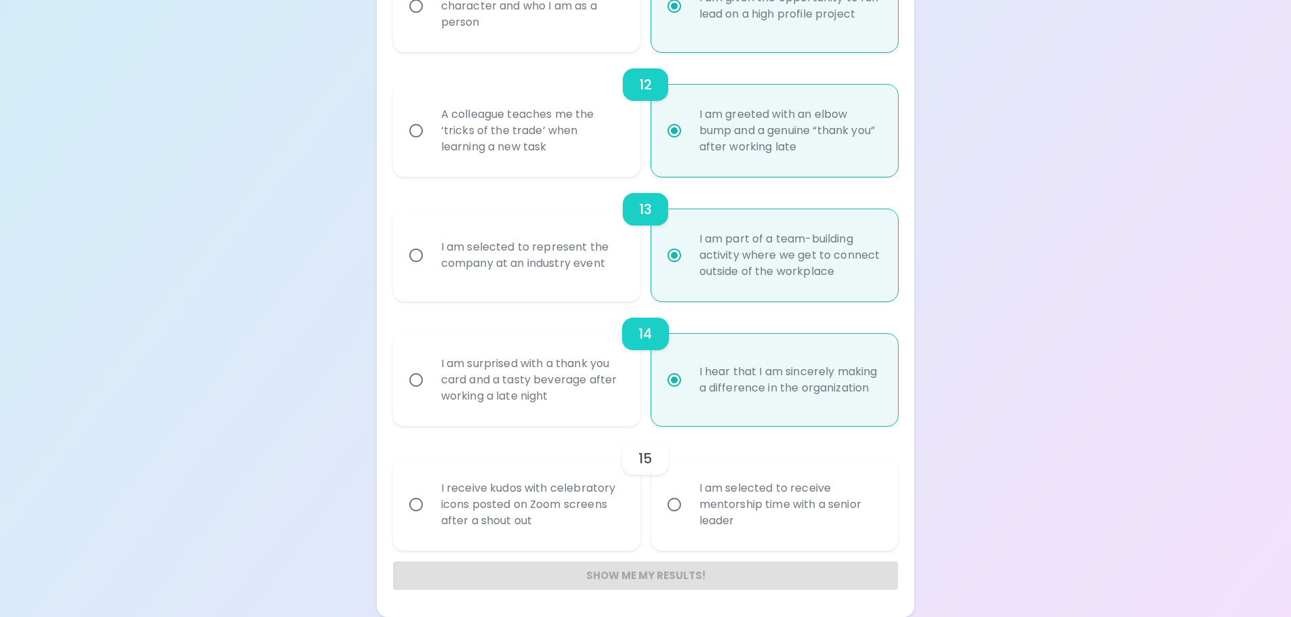
radio input "false"
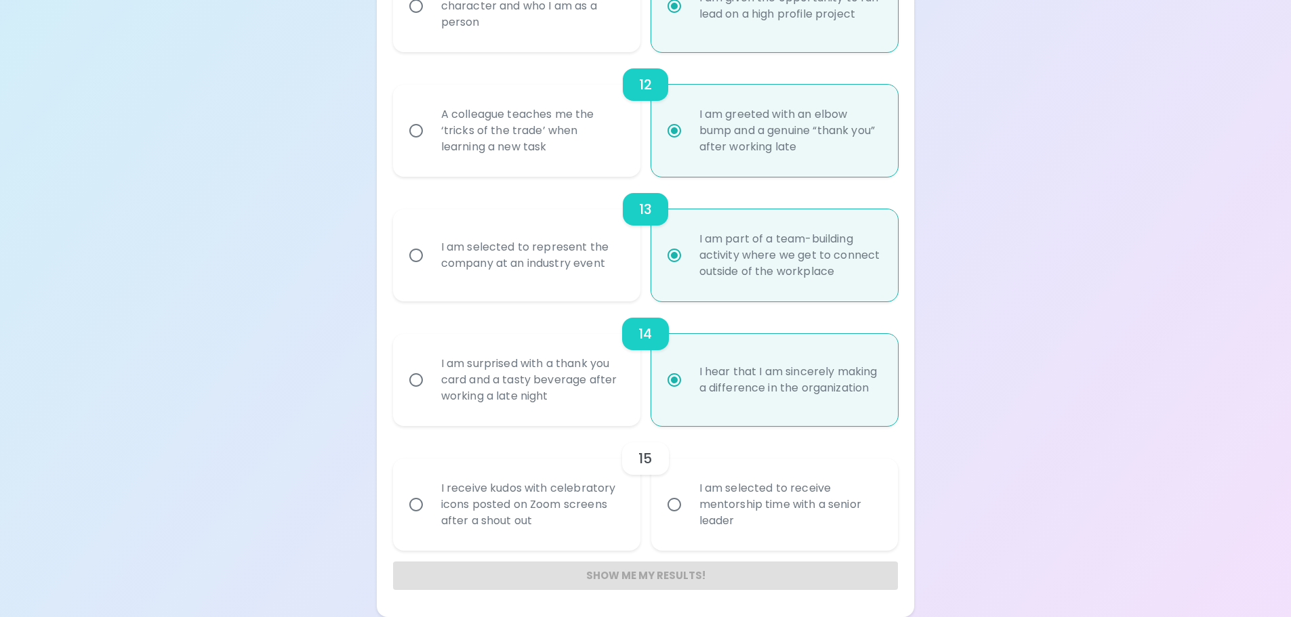
radio input "false"
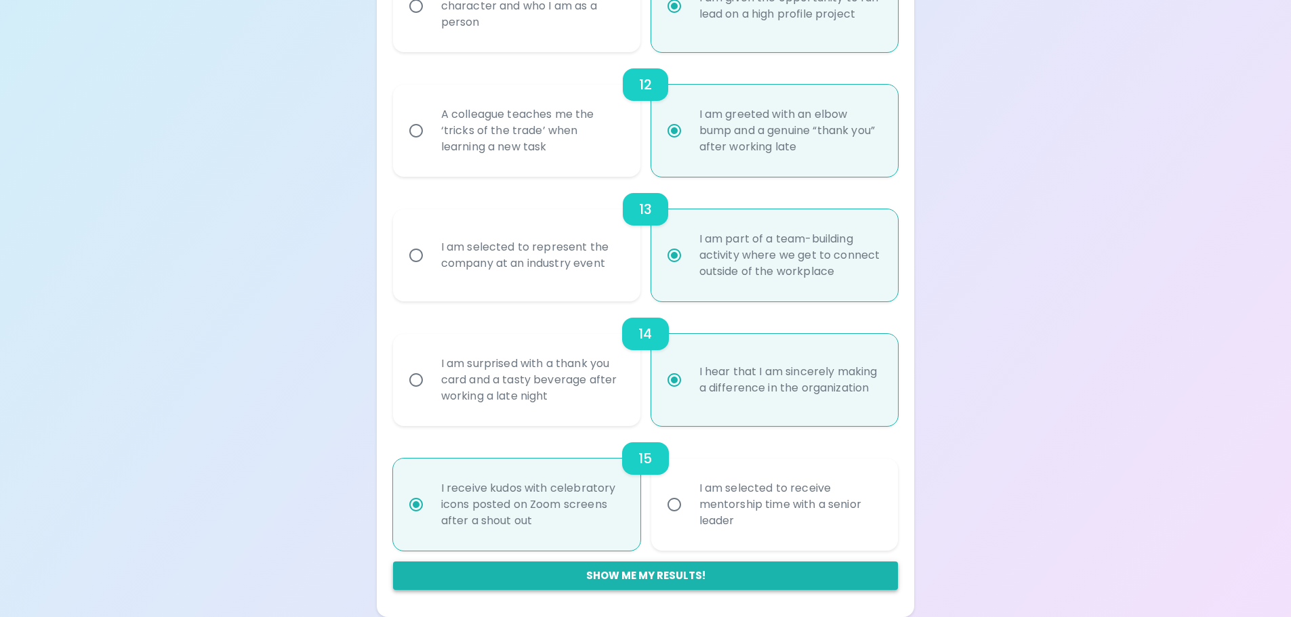
radio input "true"
click at [679, 578] on button "Show me my results!" at bounding box center [645, 576] width 505 height 28
radio input "false"
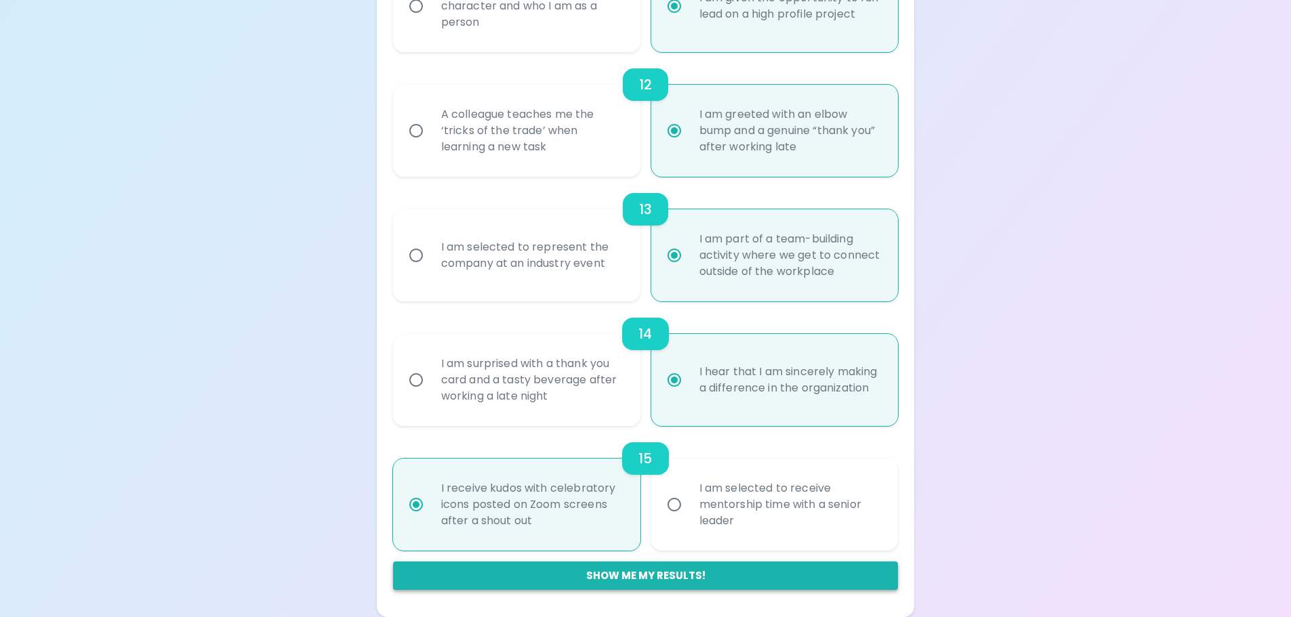
radio input "false"
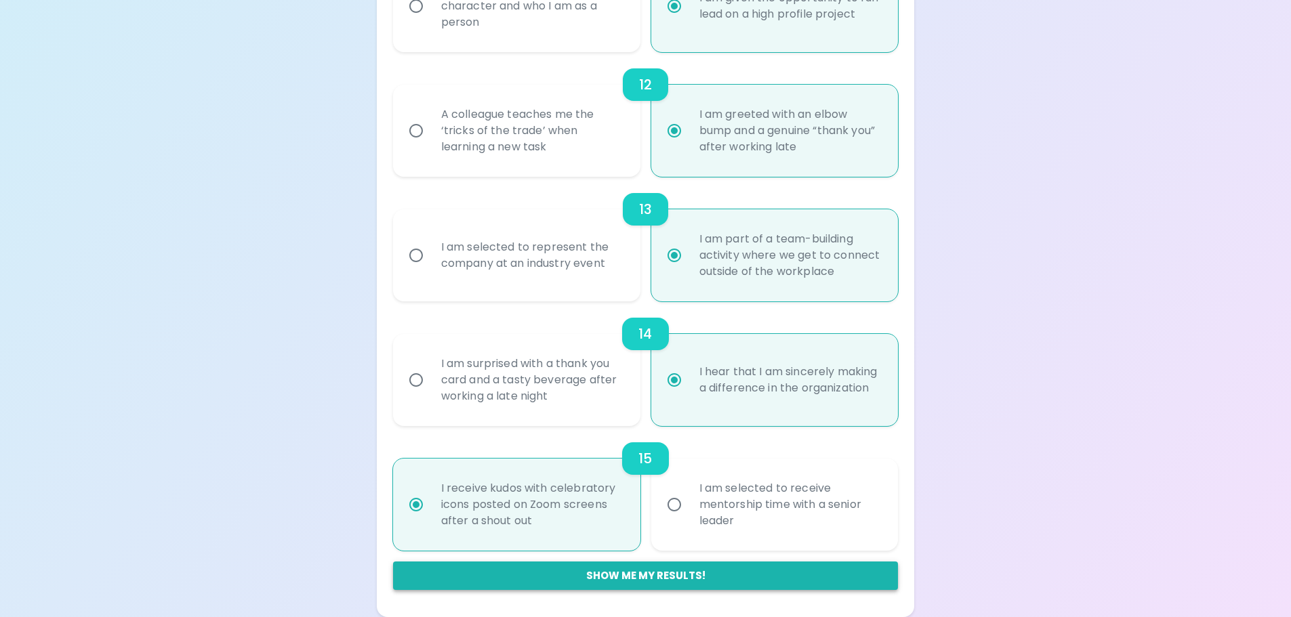
radio input "false"
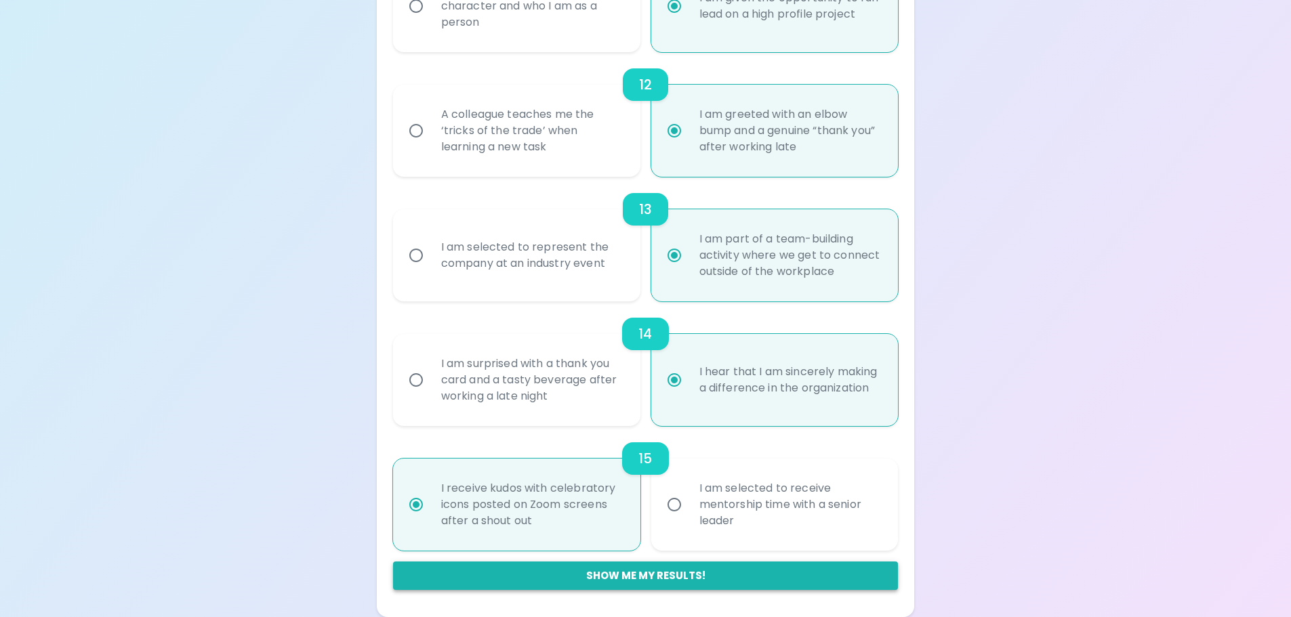
radio input "false"
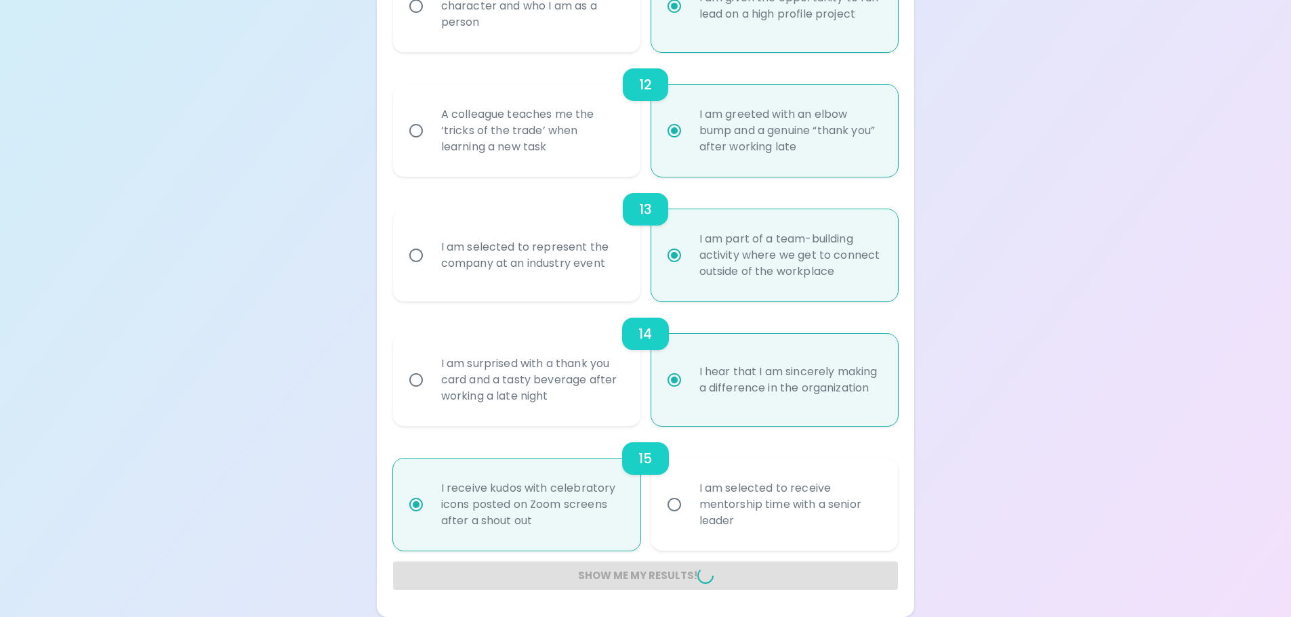
radio input "false"
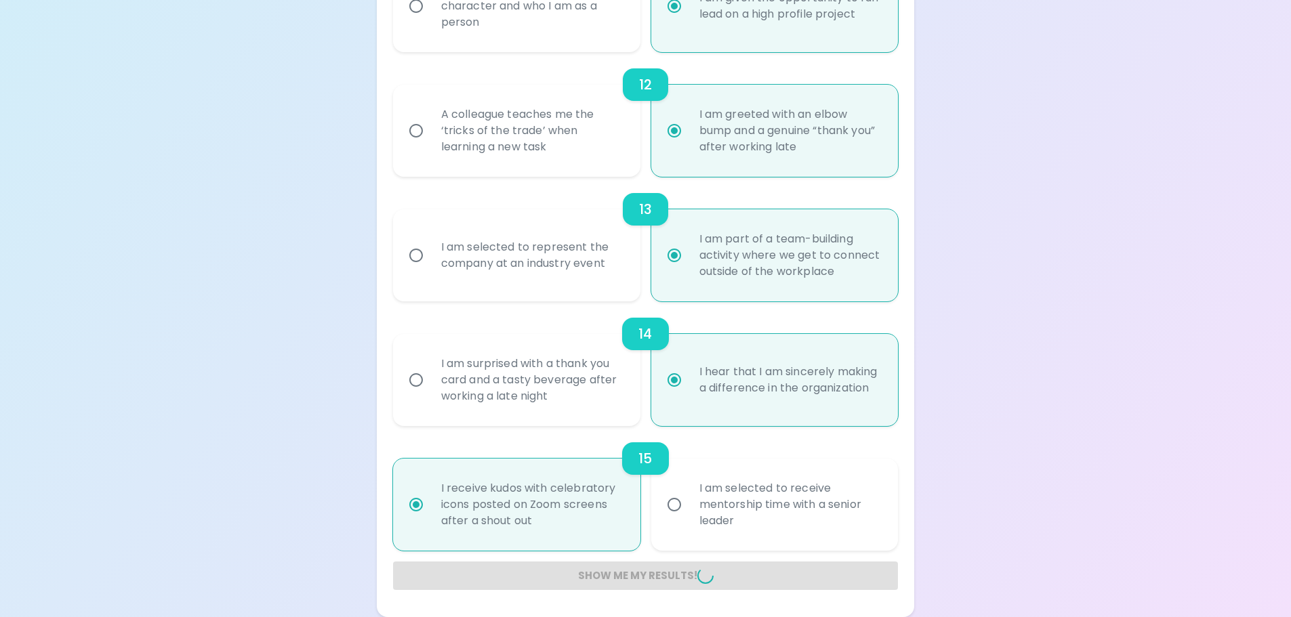
radio input "false"
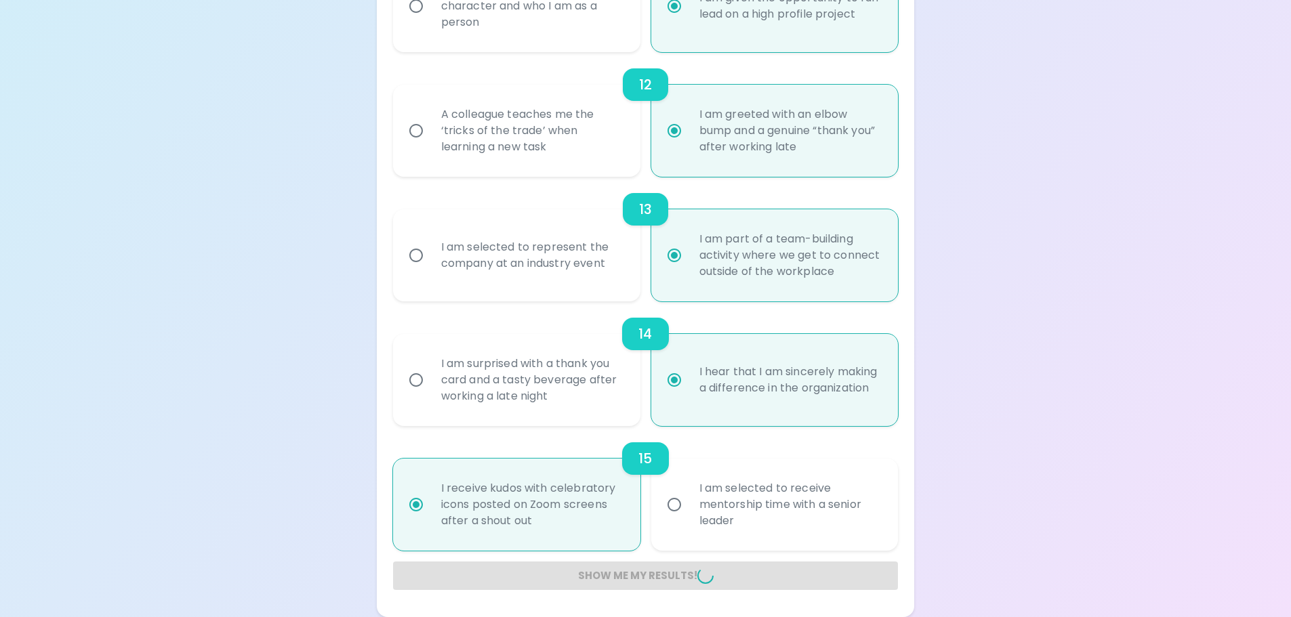
radio input "false"
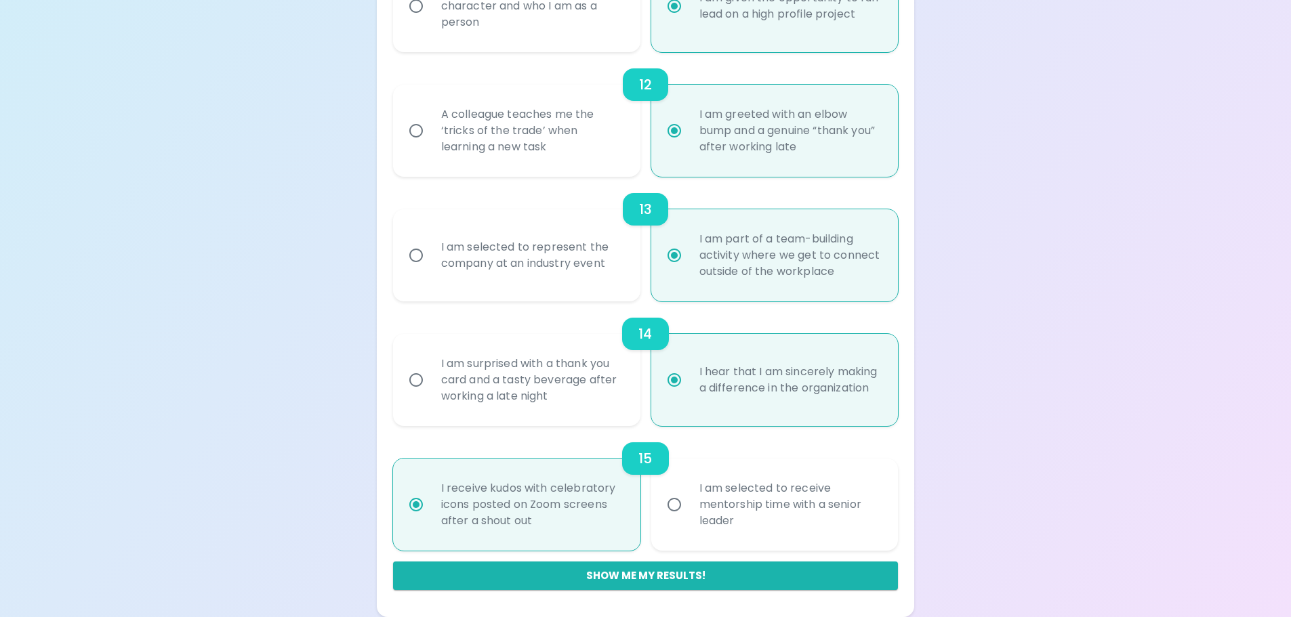
scroll to position [704, 0]
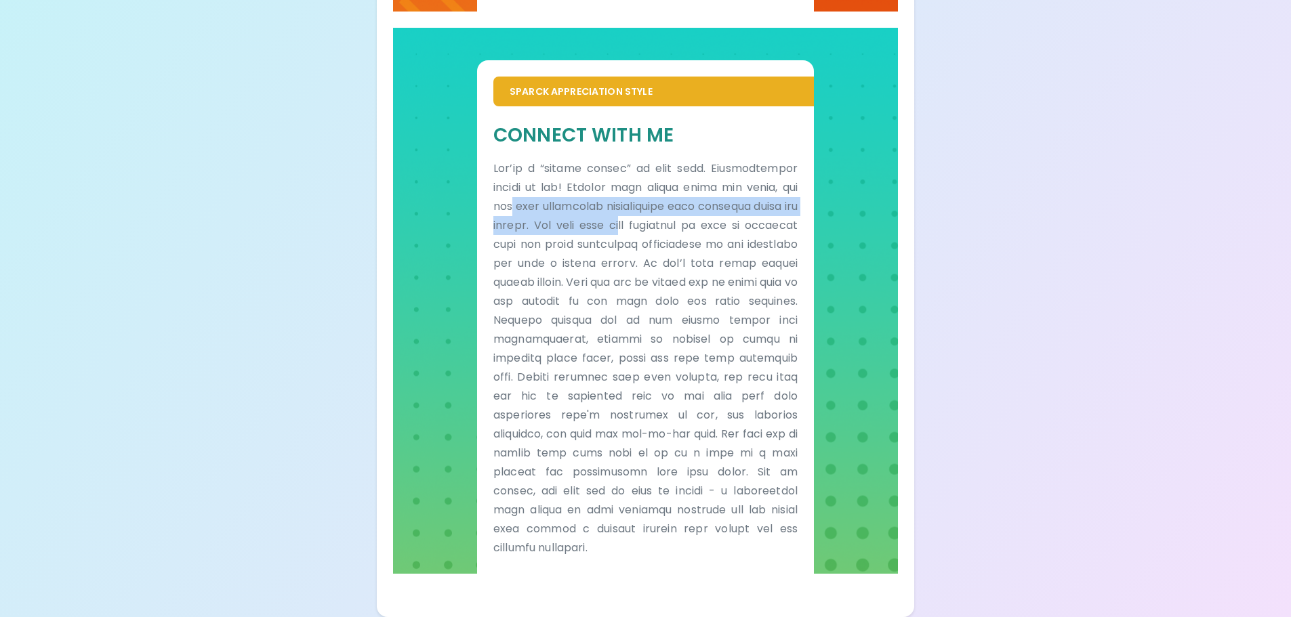
drag, startPoint x: 540, startPoint y: 210, endPoint x: 689, endPoint y: 223, distance: 149.6
click at [682, 224] on p at bounding box center [645, 358] width 304 height 398
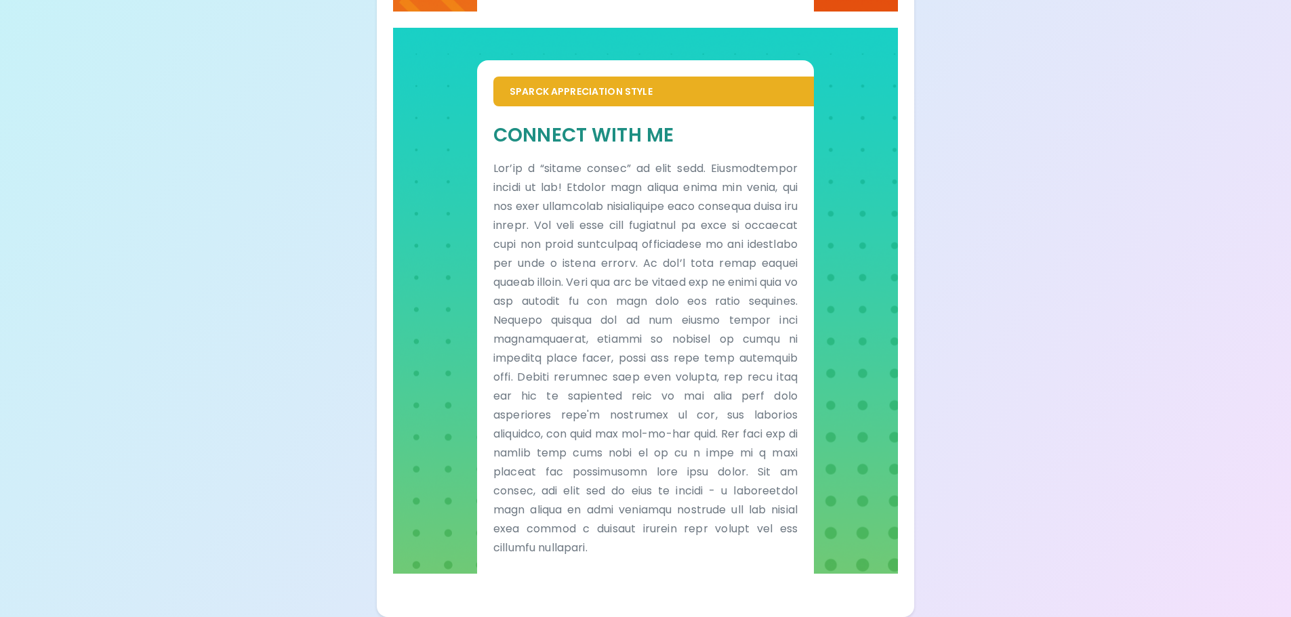
click at [689, 223] on p at bounding box center [645, 358] width 304 height 398
drag, startPoint x: 523, startPoint y: 227, endPoint x: 660, endPoint y: 236, distance: 137.2
click at [658, 237] on p at bounding box center [645, 358] width 304 height 398
click at [660, 236] on p at bounding box center [645, 358] width 304 height 398
drag, startPoint x: 545, startPoint y: 241, endPoint x: 690, endPoint y: 231, distance: 146.0
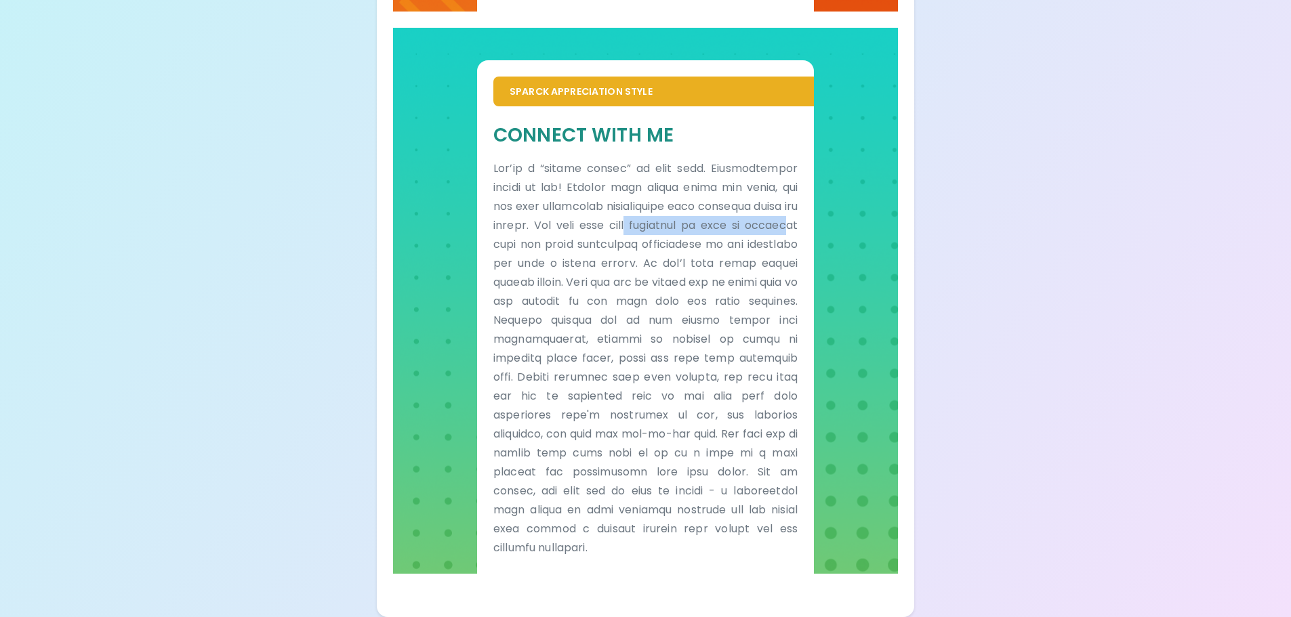
click at [690, 231] on p at bounding box center [645, 358] width 304 height 398
drag, startPoint x: 704, startPoint y: 247, endPoint x: 724, endPoint y: 252, distance: 20.2
click at [720, 251] on p at bounding box center [645, 358] width 304 height 398
click at [693, 268] on p at bounding box center [645, 358] width 304 height 398
click at [692, 280] on p at bounding box center [645, 358] width 304 height 398
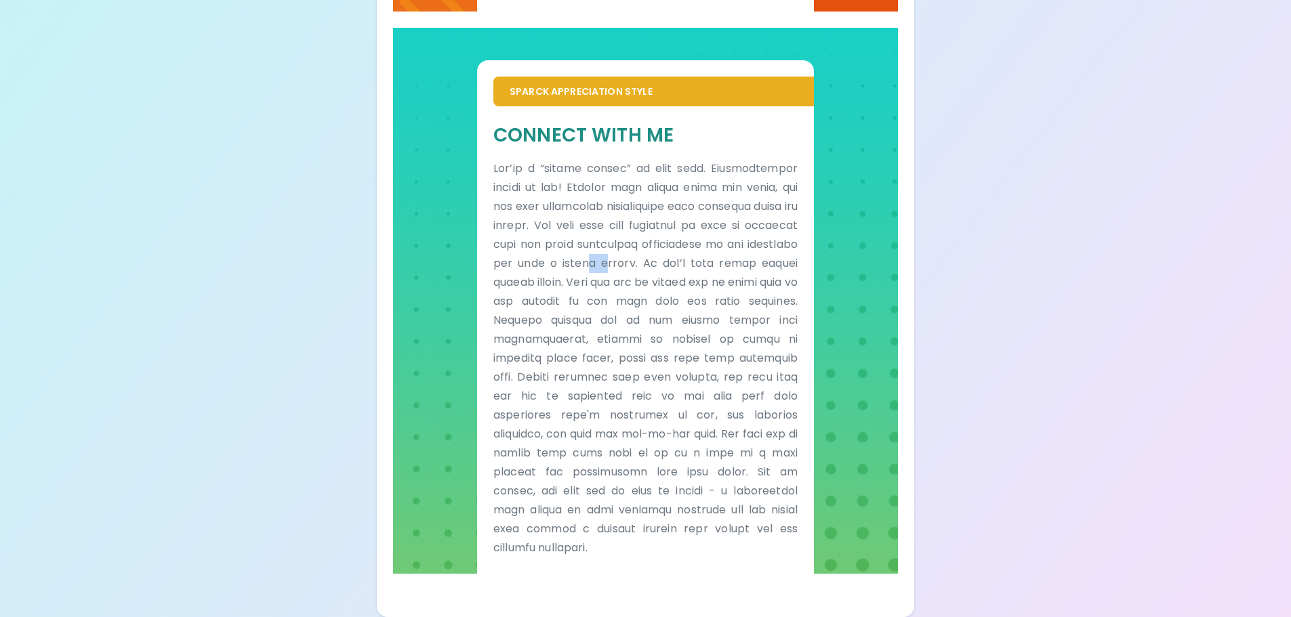
drag, startPoint x: 694, startPoint y: 269, endPoint x: 735, endPoint y: 266, distance: 41.5
click at [724, 266] on p at bounding box center [645, 358] width 304 height 398
drag, startPoint x: 735, startPoint y: 266, endPoint x: 745, endPoint y: 273, distance: 12.1
click at [741, 272] on p at bounding box center [645, 358] width 304 height 398
click at [745, 274] on p at bounding box center [645, 358] width 304 height 398
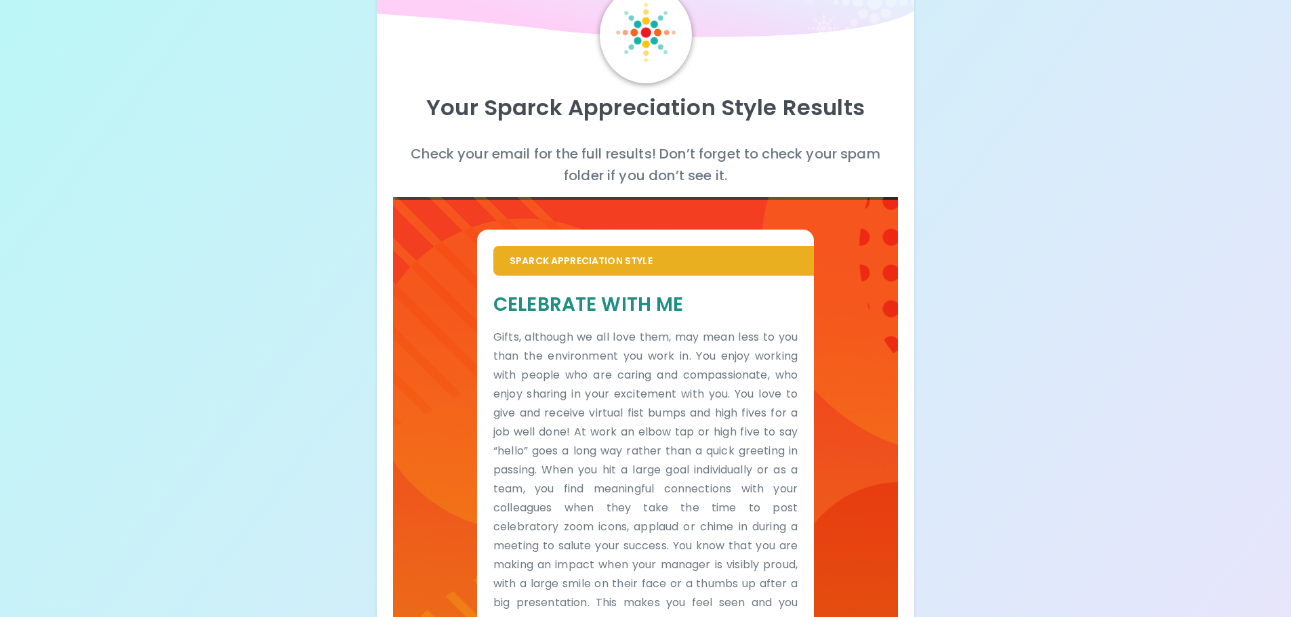
scroll to position [0, 0]
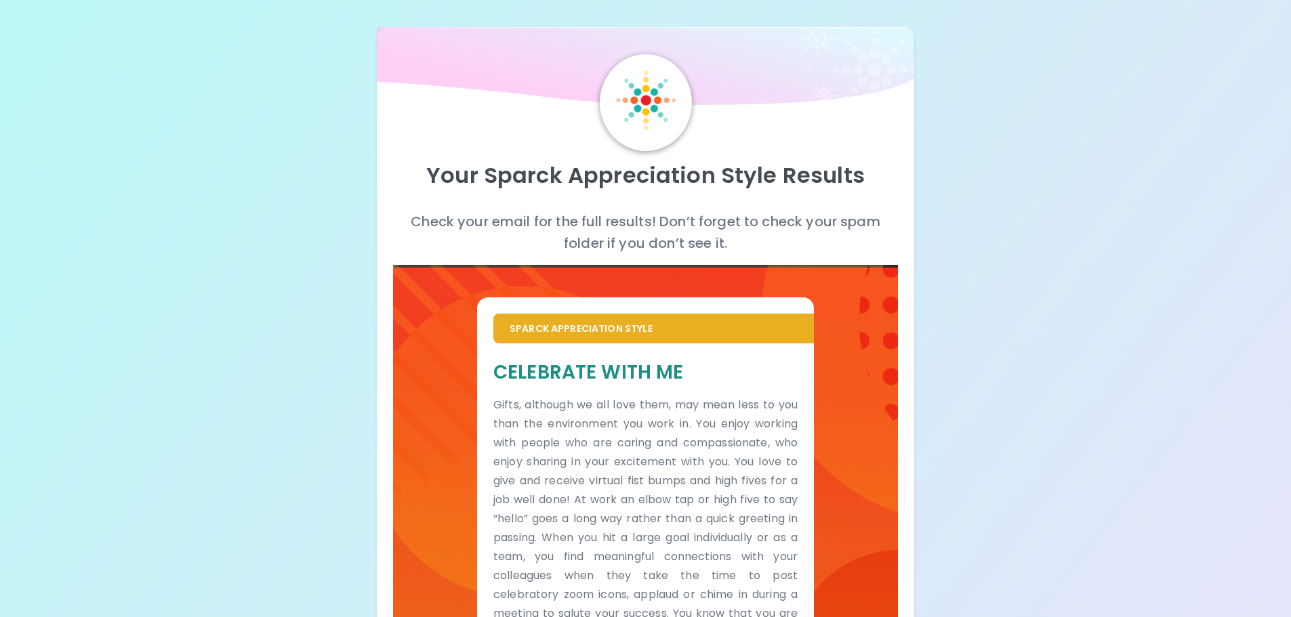
drag, startPoint x: 677, startPoint y: 245, endPoint x: 690, endPoint y: 240, distance: 13.5
click at [677, 245] on p "Check your email for the full results! Don’t forget to check your spam folder i…" at bounding box center [645, 232] width 505 height 43
drag, startPoint x: 747, startPoint y: 231, endPoint x: 768, endPoint y: 228, distance: 21.2
click at [749, 230] on p "Check your email for the full results! Don’t forget to check your spam folder i…" at bounding box center [645, 232] width 505 height 43
click at [768, 228] on p "Check your email for the full results! Don’t forget to check your spam folder i…" at bounding box center [645, 232] width 505 height 43
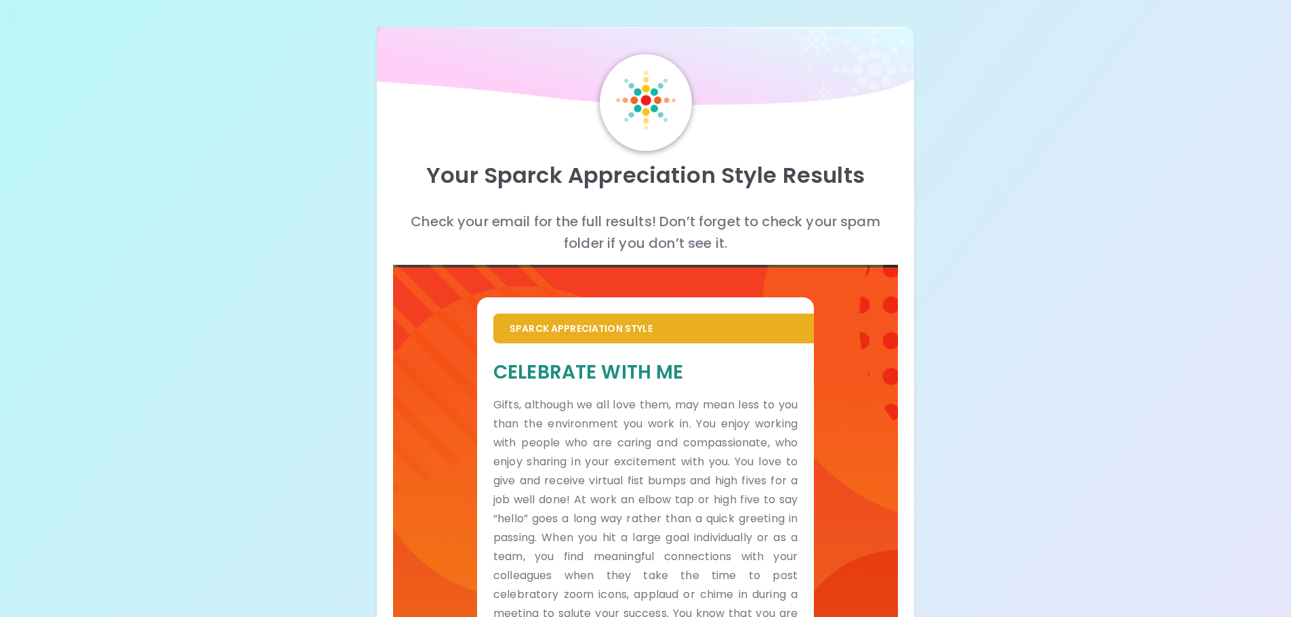
click at [773, 226] on p "Check your email for the full results! Don’t forget to check your spam folder i…" at bounding box center [645, 232] width 505 height 43
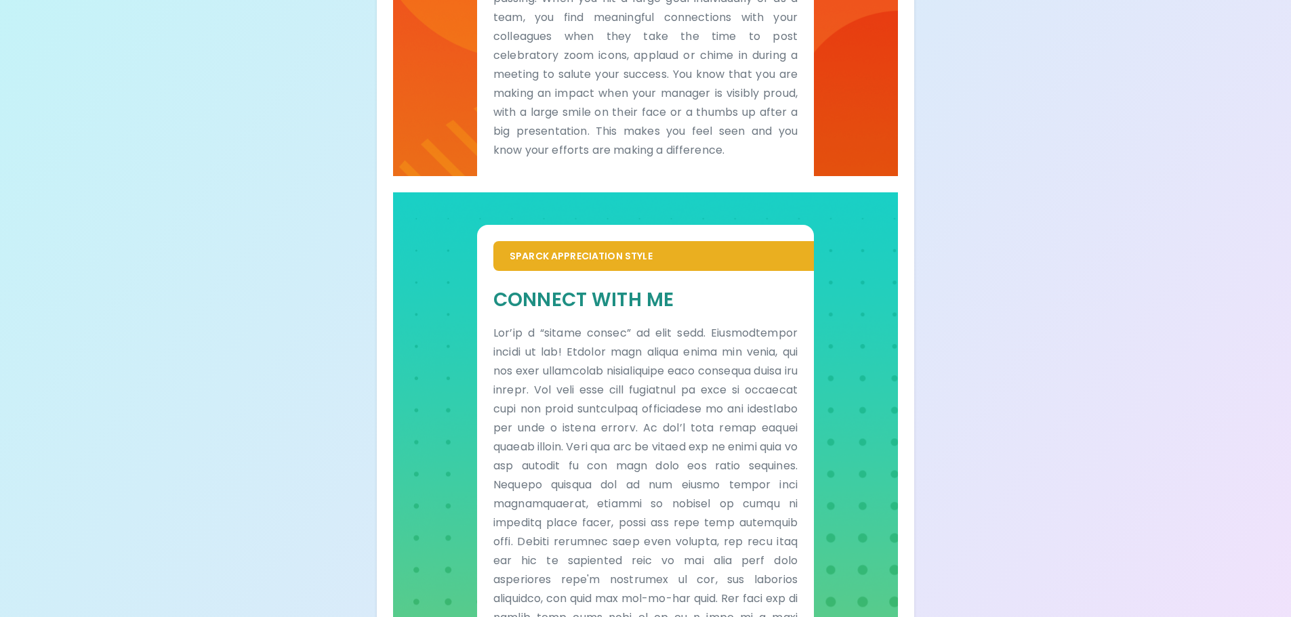
scroll to position [297, 0]
